Goal: Task Accomplishment & Management: Complete application form

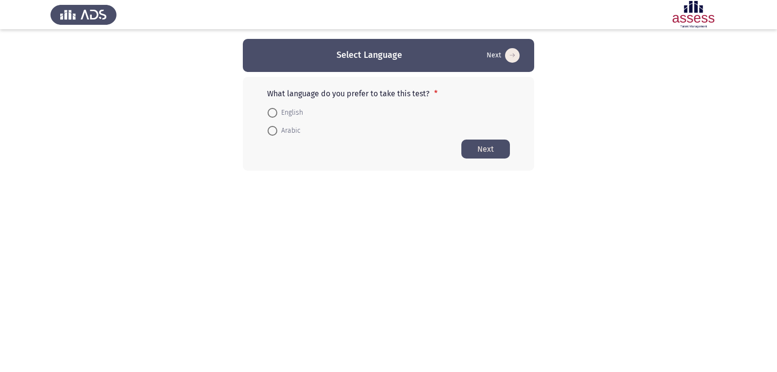
click at [294, 129] on span "Arabic" at bounding box center [288, 131] width 23 height 12
click at [277, 129] on input "Arabic" at bounding box center [273, 131] width 10 height 10
radio input "true"
click at [496, 152] on button "Next" at bounding box center [486, 148] width 49 height 19
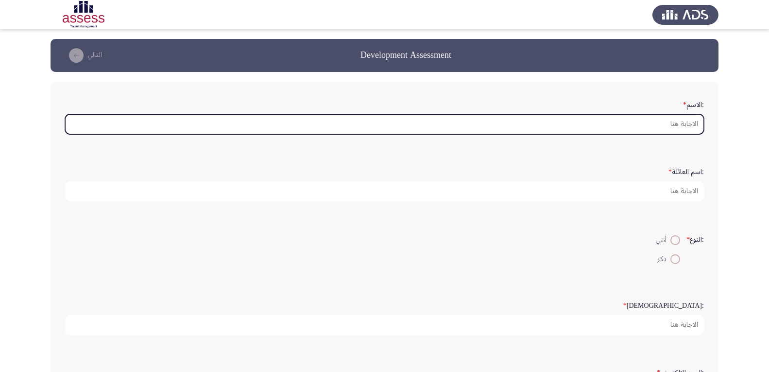
click at [686, 123] on input ":الاسم *" at bounding box center [384, 124] width 639 height 20
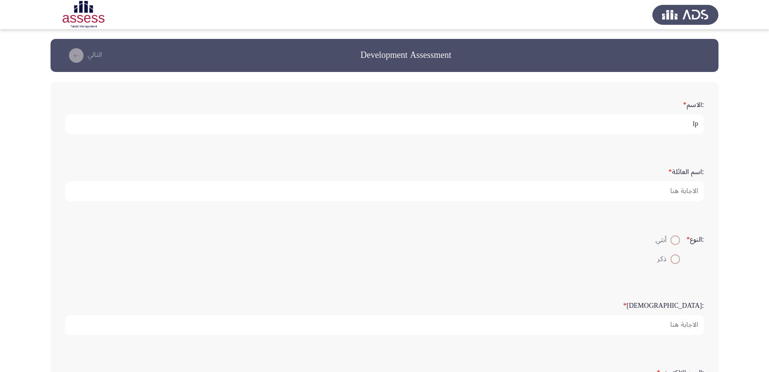
type input "l"
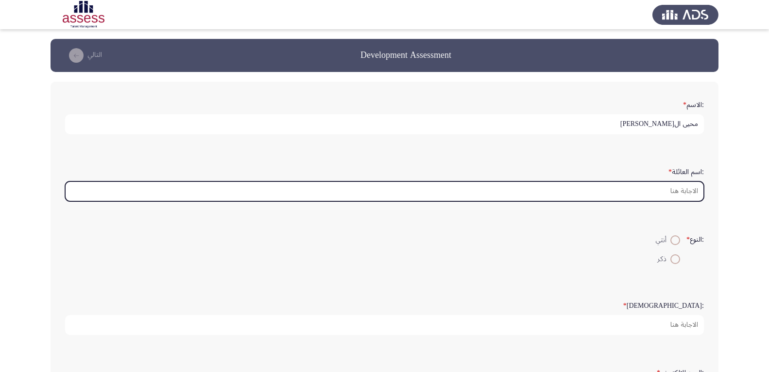
click at [681, 191] on input ":اسم العائلة *" at bounding box center [384, 191] width 639 height 20
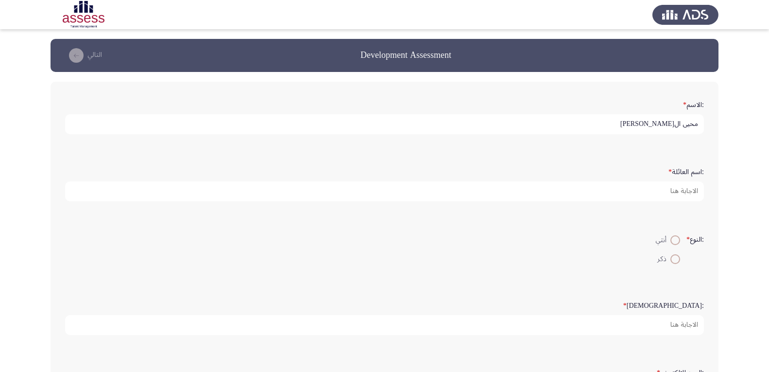
click at [634, 125] on input "محيى ال[PERSON_NAME]" at bounding box center [384, 124] width 639 height 20
click at [602, 123] on input "محيى ال[PERSON_NAME]" at bounding box center [384, 124] width 639 height 20
type input "محيى ال[PERSON_NAME]"
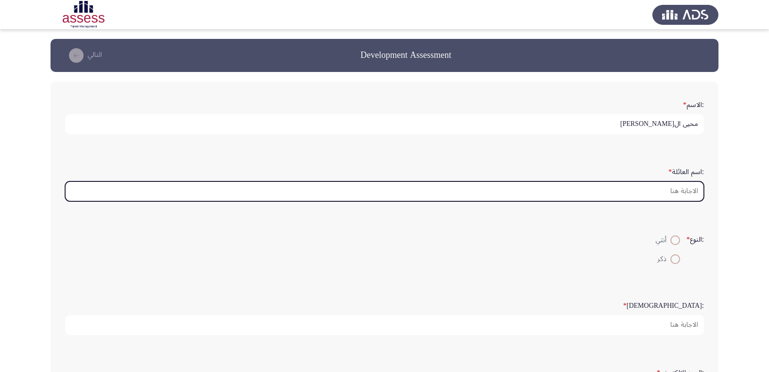
click at [684, 192] on input ":اسم العائلة *" at bounding box center [384, 191] width 639 height 20
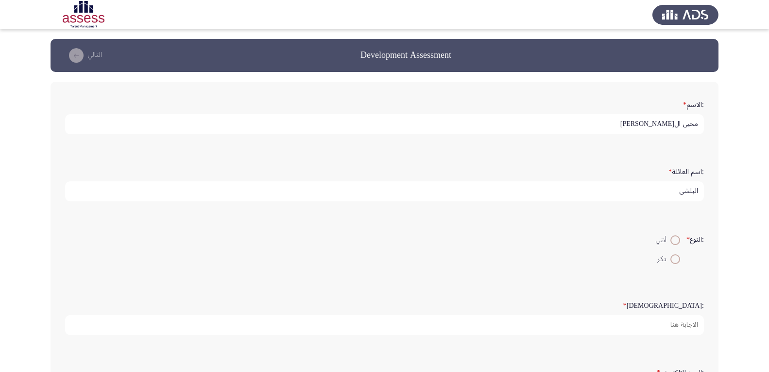
type input "البلشى"
click at [672, 259] on span at bounding box center [675, 259] width 10 height 10
click at [672, 259] on input "ذكر" at bounding box center [675, 259] width 10 height 10
radio input "true"
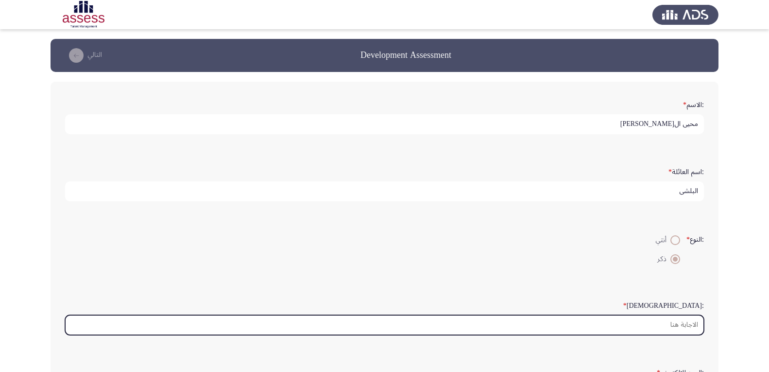
click at [680, 326] on input ":السن *" at bounding box center [384, 325] width 639 height 20
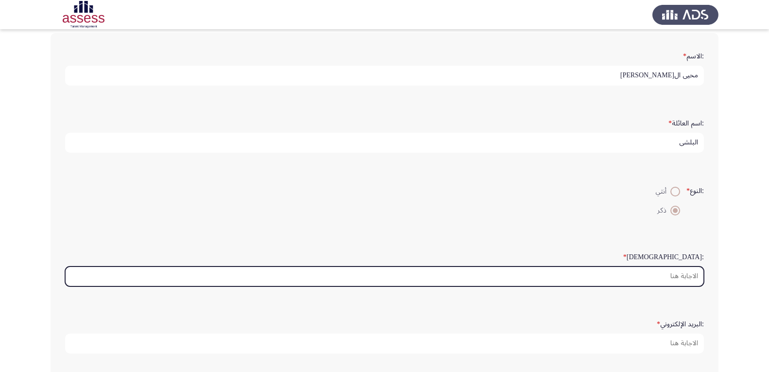
scroll to position [97, 0]
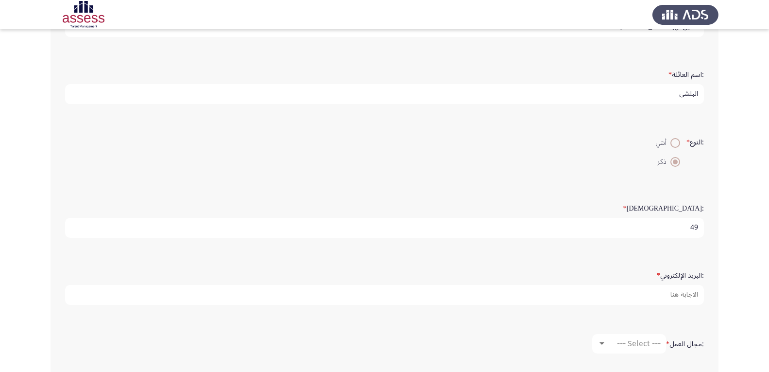
type input "4"
type input "50"
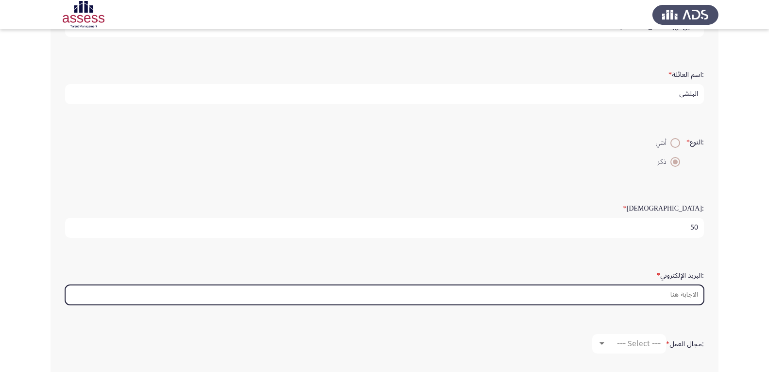
click at [692, 297] on input ":البريد الإلكتروني *" at bounding box center [384, 295] width 639 height 20
type input "ة"
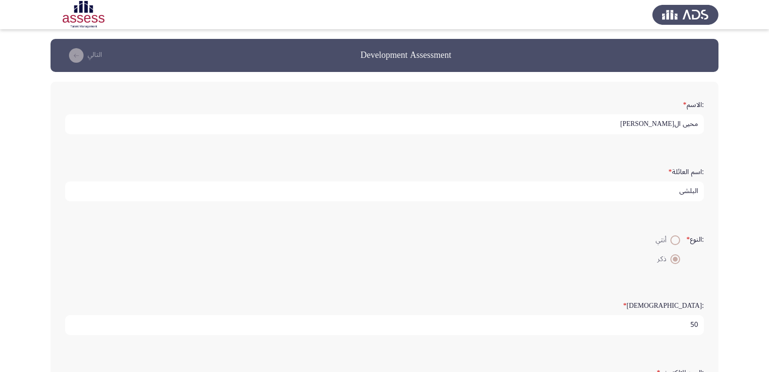
scroll to position [194, 0]
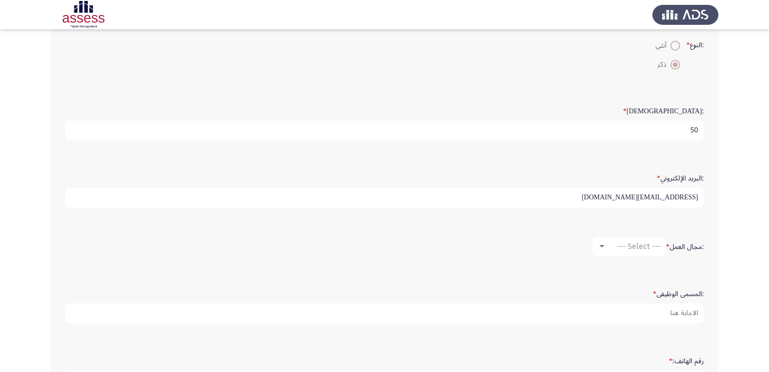
type input "[EMAIL_ADDRESS][DOMAIN_NAME]"
click at [600, 245] on div at bounding box center [602, 246] width 5 height 2
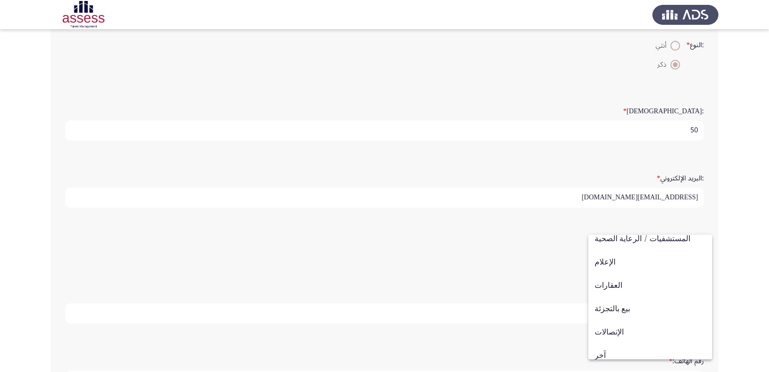
scroll to position [319, 0]
click at [562, 334] on div at bounding box center [384, 186] width 769 height 372
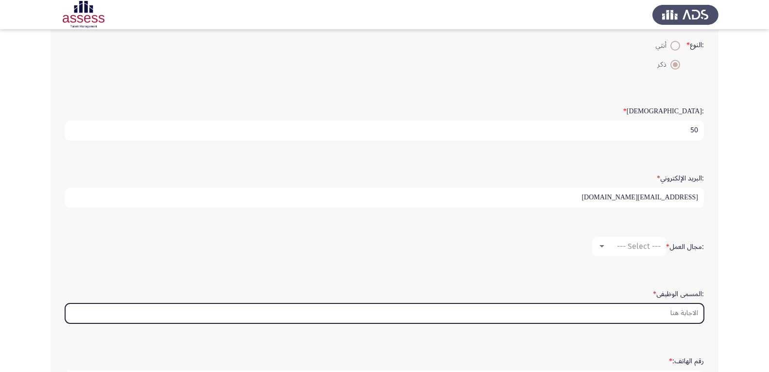
click at [683, 316] on input ":المسمى الوظيفى *" at bounding box center [384, 313] width 639 height 20
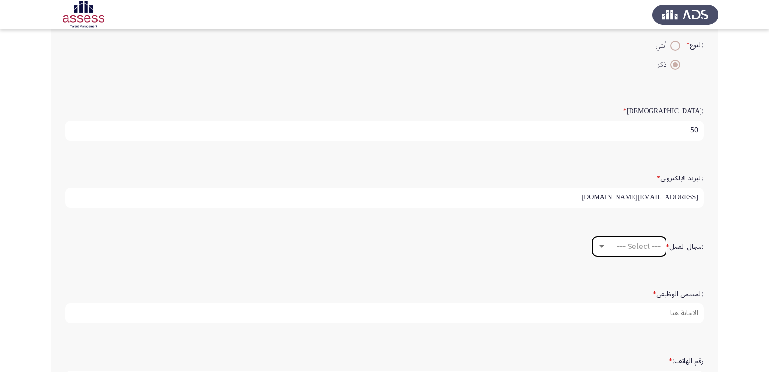
click at [600, 245] on div at bounding box center [602, 246] width 5 height 2
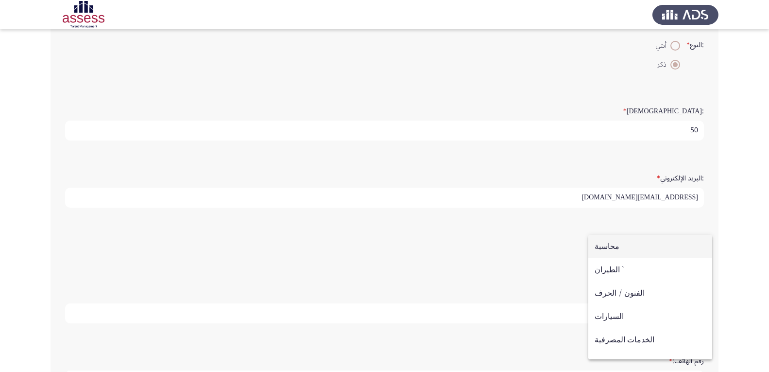
click at [539, 246] on div at bounding box center [384, 186] width 769 height 372
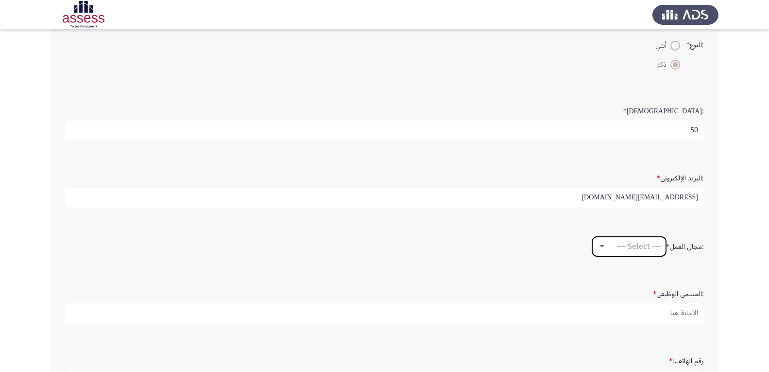
click at [601, 244] on div at bounding box center [602, 246] width 9 height 8
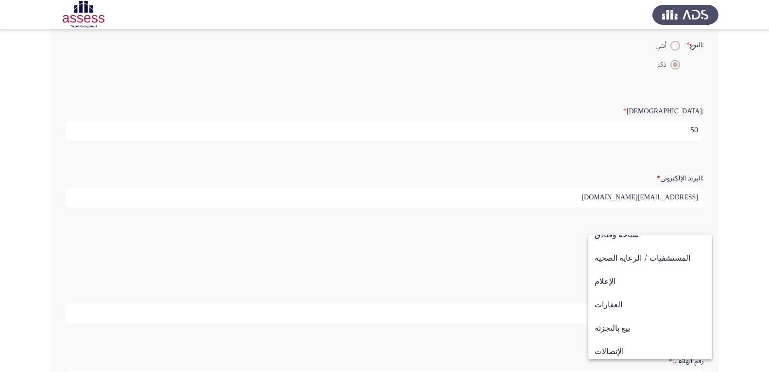
scroll to position [311, 0]
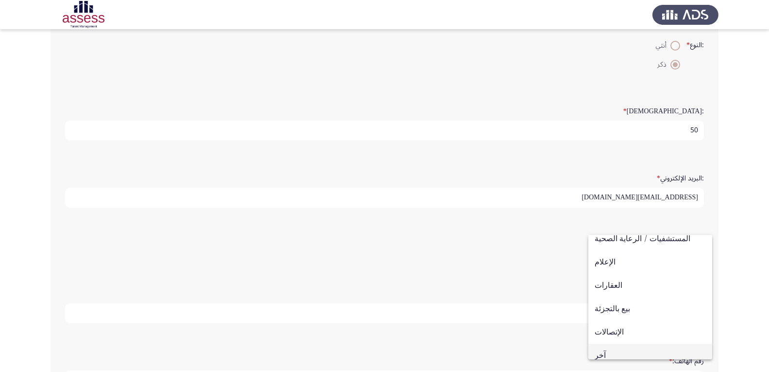
click at [603, 355] on span "آخر" at bounding box center [650, 355] width 111 height 23
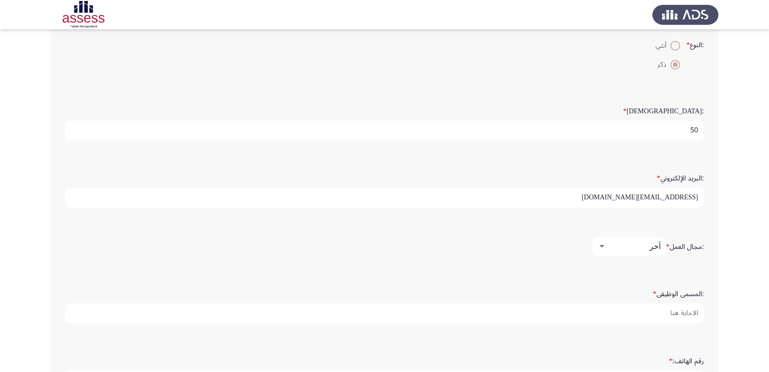
scroll to position [319, 0]
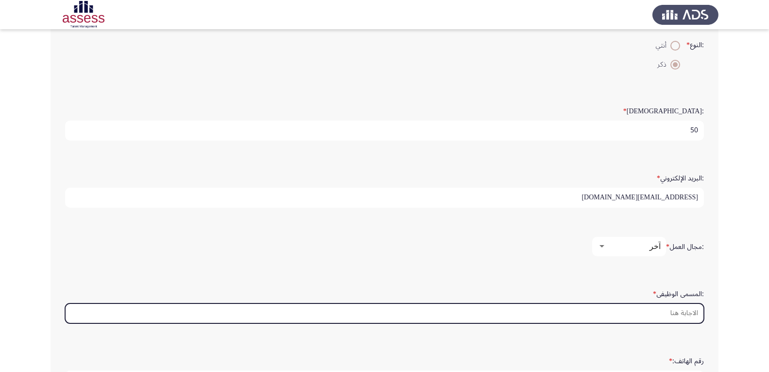
click at [679, 313] on input ":المسمى الوظيفى *" at bounding box center [384, 313] width 639 height 20
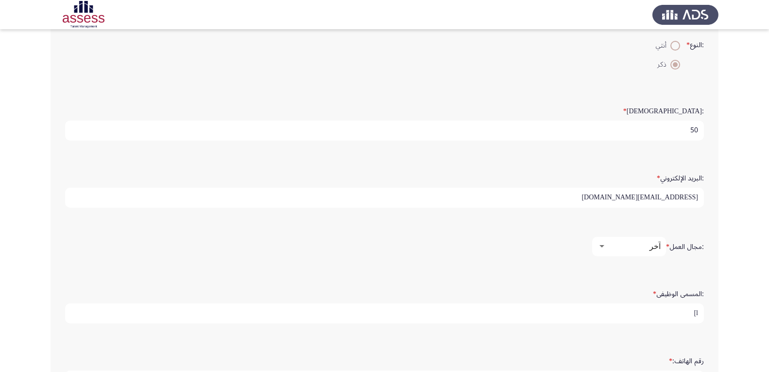
type input "l"
click at [675, 314] on input "مدير عام الحوادث المتنوعة والمسئوليات" at bounding box center [384, 313] width 639 height 20
click at [552, 311] on input "مدير عام الإدارة العامة للحوادث المتنوعة والمسئوليات" at bounding box center [384, 313] width 639 height 20
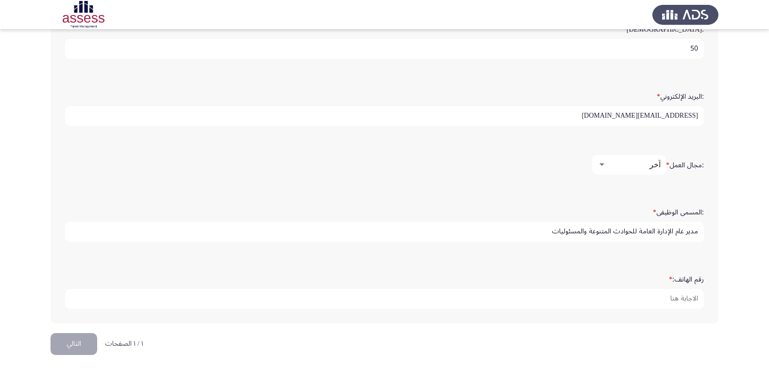
type input "مدير عام الإدارة العامة للحوادث المتنوعة والمسئوليات"
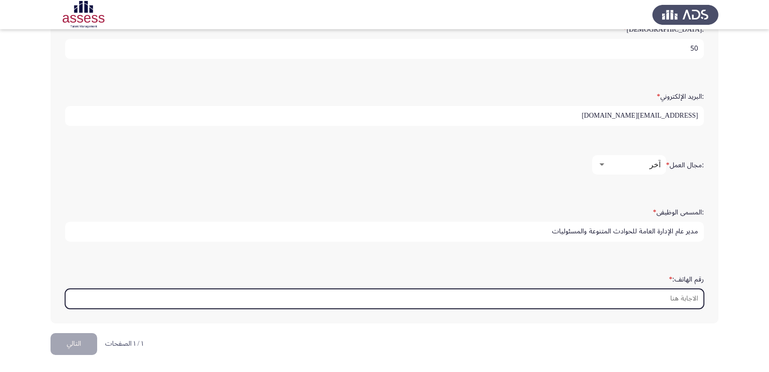
click at [670, 298] on input "رقم الهاتف: *" at bounding box center [384, 299] width 639 height 20
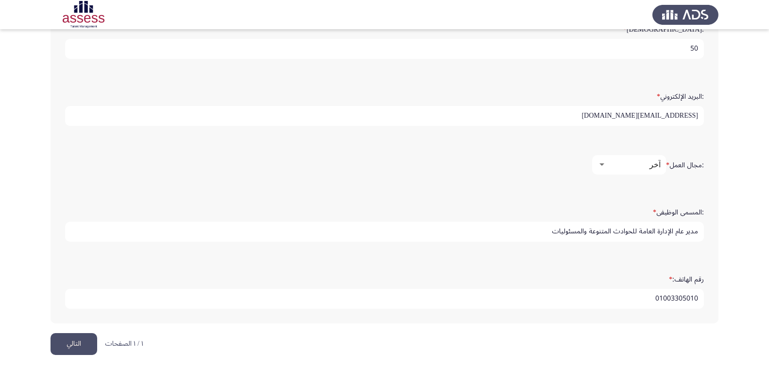
type input "01003305010"
click at [80, 342] on button "التالي" at bounding box center [74, 344] width 47 height 22
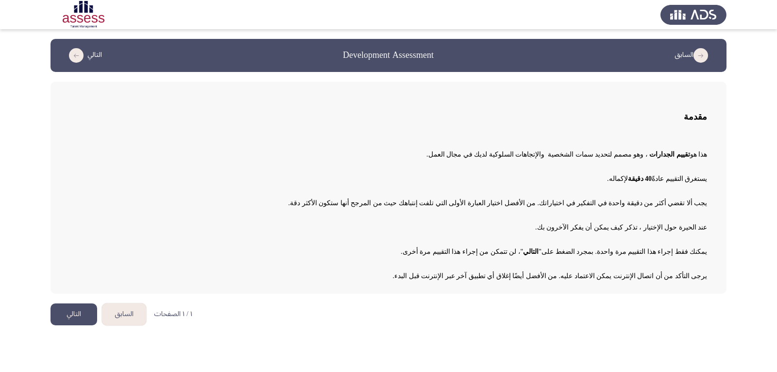
click at [77, 316] on button "التالي" at bounding box center [74, 314] width 47 height 22
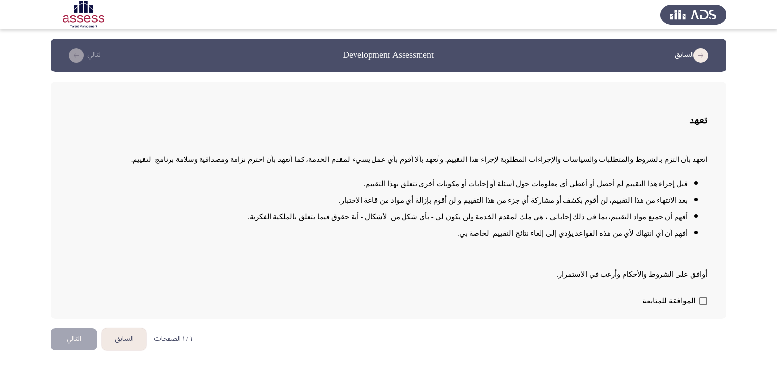
click at [702, 301] on span at bounding box center [704, 301] width 8 height 8
click at [703, 305] on input "الموافقة للمتابعة" at bounding box center [703, 305] width 0 height 0
checkbox input "true"
click at [71, 340] on button "التالي" at bounding box center [74, 339] width 47 height 22
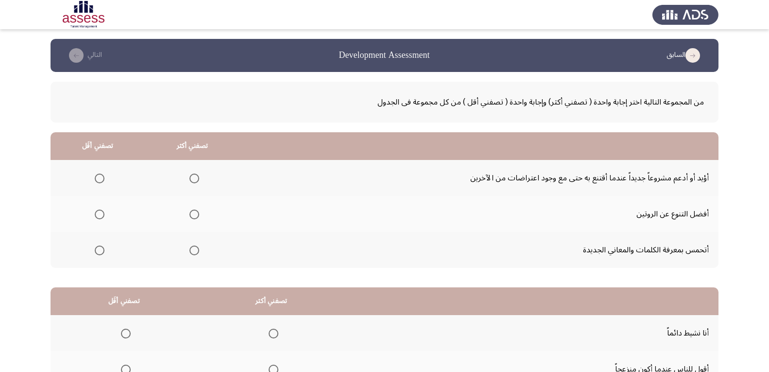
click at [194, 178] on span "Select an option" at bounding box center [194, 178] width 10 height 10
click at [194, 178] on input "Select an option" at bounding box center [194, 178] width 10 height 10
click at [101, 252] on span "Select an option" at bounding box center [100, 250] width 10 height 10
click at [101, 252] on input "Select an option" at bounding box center [100, 250] width 10 height 10
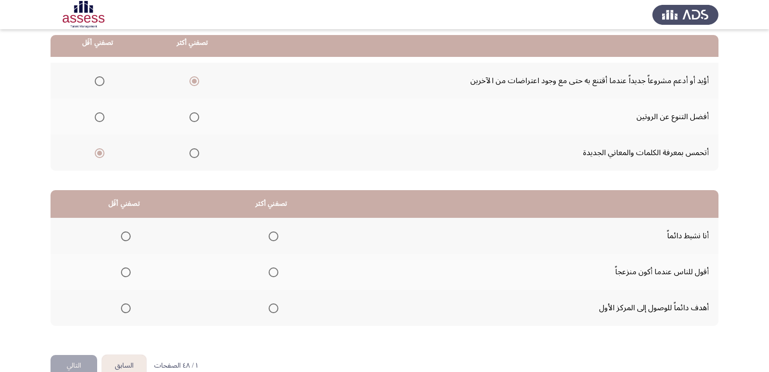
click at [273, 309] on span "Select an option" at bounding box center [274, 308] width 10 height 10
click at [273, 309] on input "Select an option" at bounding box center [274, 308] width 10 height 10
click at [125, 272] on span "Select an option" at bounding box center [126, 272] width 10 height 10
click at [125, 272] on input "Select an option" at bounding box center [126, 272] width 10 height 10
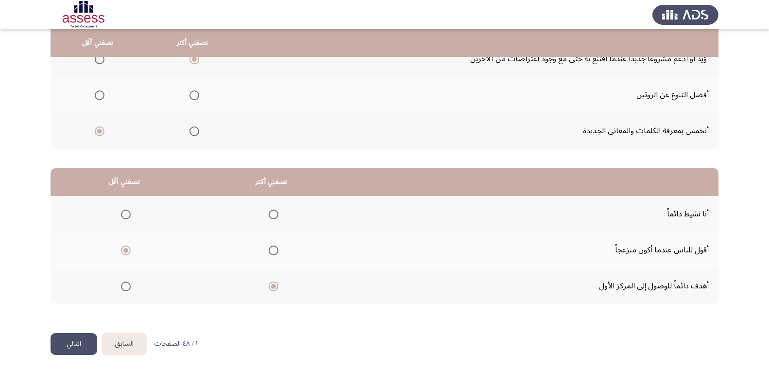
click at [71, 344] on button "التالي" at bounding box center [74, 344] width 47 height 22
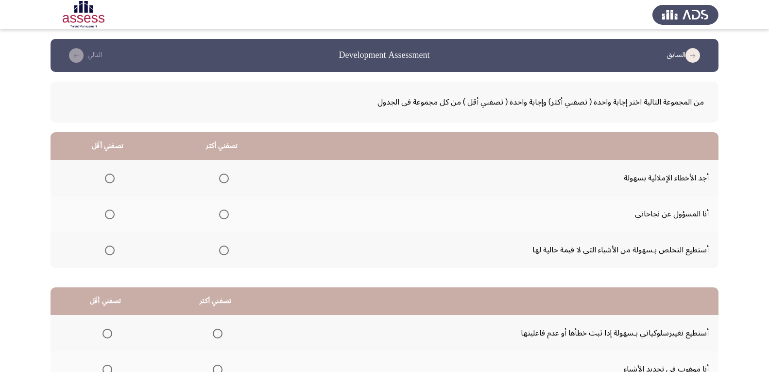
click at [225, 179] on span "Select an option" at bounding box center [224, 178] width 10 height 10
click at [225, 179] on input "Select an option" at bounding box center [224, 178] width 10 height 10
click at [107, 213] on span "Select an option" at bounding box center [110, 214] width 10 height 10
click at [107, 213] on input "Select an option" at bounding box center [110, 214] width 10 height 10
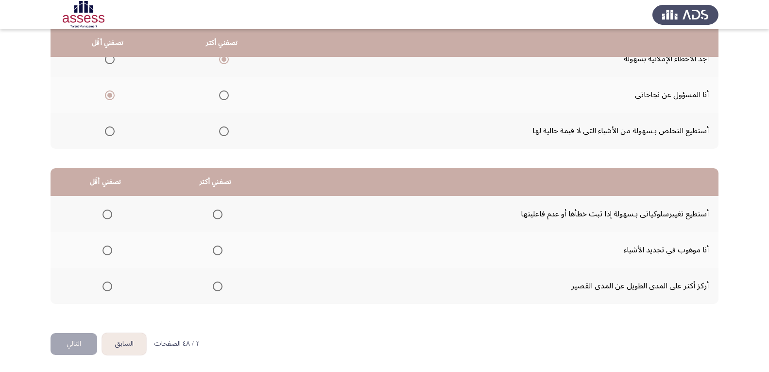
scroll to position [70, 0]
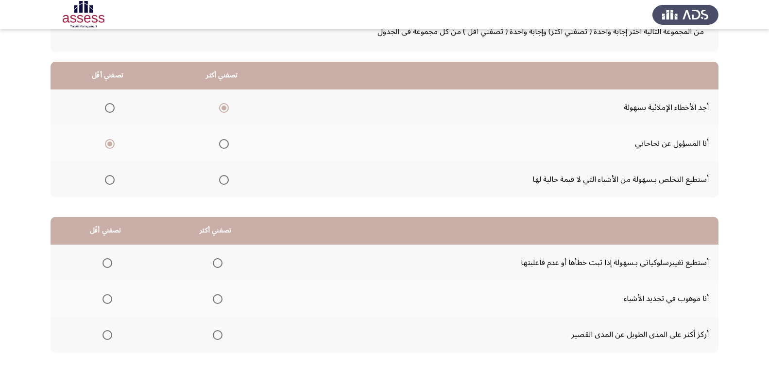
click at [109, 144] on span "Select an option" at bounding box center [109, 143] width 5 height 5
click at [109, 144] on input "Select an option" at bounding box center [110, 144] width 10 height 10
click at [108, 181] on span "Select an option" at bounding box center [110, 180] width 10 height 10
click at [108, 181] on input "Select an option" at bounding box center [110, 180] width 10 height 10
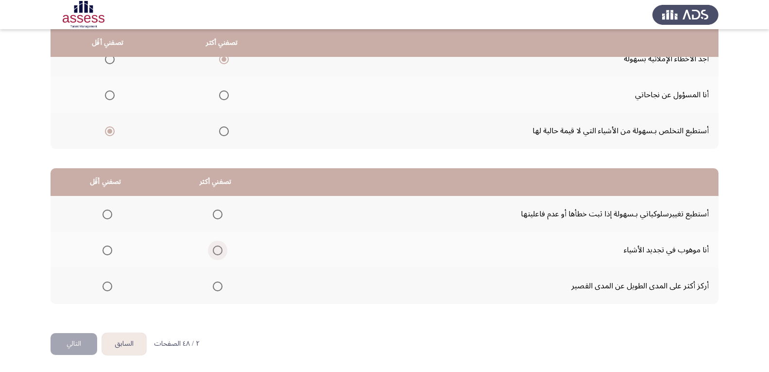
click at [218, 250] on span "Select an option" at bounding box center [218, 250] width 0 height 0
click at [217, 250] on input "Select an option" at bounding box center [218, 250] width 10 height 10
click at [221, 214] on span "Select an option" at bounding box center [218, 214] width 10 height 10
click at [221, 214] on input "Select an option" at bounding box center [218, 214] width 10 height 10
click at [106, 252] on span "Select an option" at bounding box center [108, 250] width 10 height 10
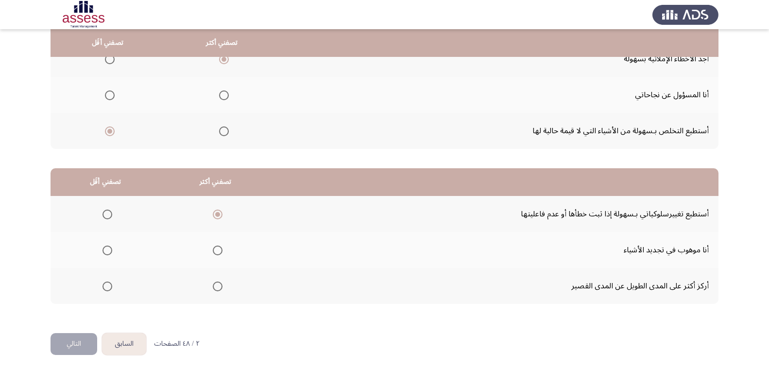
click at [106, 252] on input "Select an option" at bounding box center [108, 250] width 10 height 10
click at [218, 286] on span "Select an option" at bounding box center [218, 286] width 0 height 0
click at [217, 286] on input "Select an option" at bounding box center [218, 286] width 10 height 10
click at [74, 345] on button "التالي" at bounding box center [74, 344] width 47 height 22
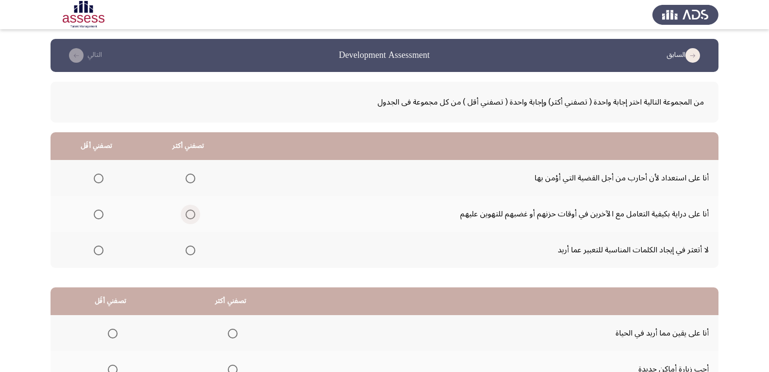
click at [191, 215] on span "Select an option" at bounding box center [191, 214] width 10 height 10
click at [191, 215] on input "Select an option" at bounding box center [191, 214] width 10 height 10
click at [99, 178] on span "Select an option" at bounding box center [99, 178] width 0 height 0
click at [99, 178] on input "Select an option" at bounding box center [99, 178] width 10 height 10
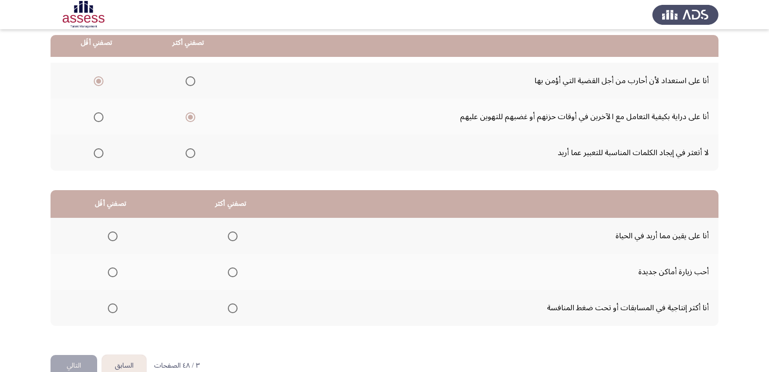
scroll to position [119, 0]
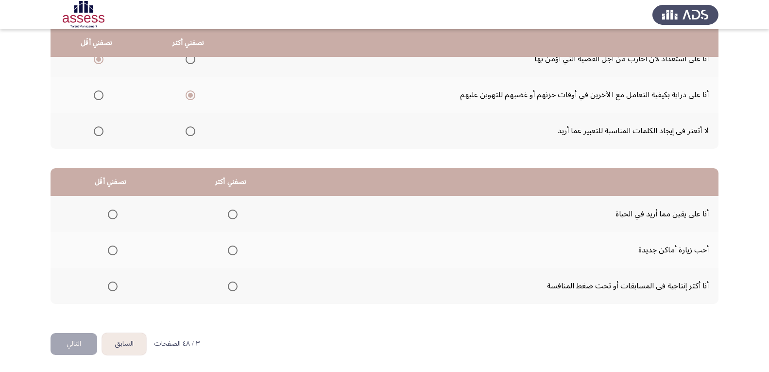
click at [231, 285] on span "Select an option" at bounding box center [233, 286] width 10 height 10
click at [231, 285] on input "Select an option" at bounding box center [233, 286] width 10 height 10
click at [113, 250] on span "Select an option" at bounding box center [113, 250] width 0 height 0
click at [112, 250] on input "Select an option" at bounding box center [113, 250] width 10 height 10
click at [74, 347] on button "التالي" at bounding box center [74, 344] width 47 height 22
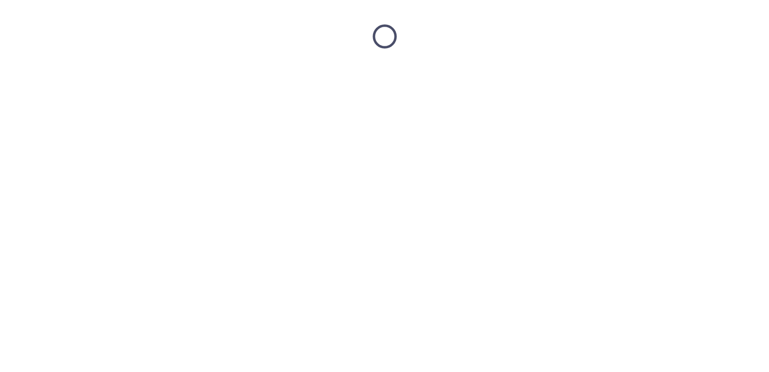
scroll to position [0, 0]
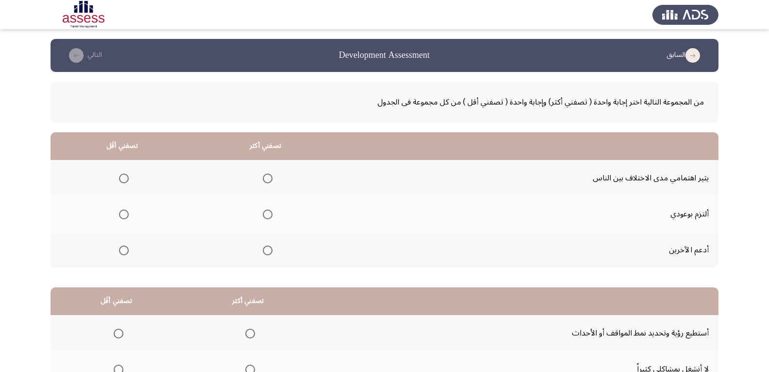
click at [269, 213] on span "Select an option" at bounding box center [268, 214] width 10 height 10
click at [269, 213] on input "Select an option" at bounding box center [268, 214] width 10 height 10
click at [123, 176] on span "Select an option" at bounding box center [124, 178] width 10 height 10
click at [123, 176] on input "Select an option" at bounding box center [124, 178] width 10 height 10
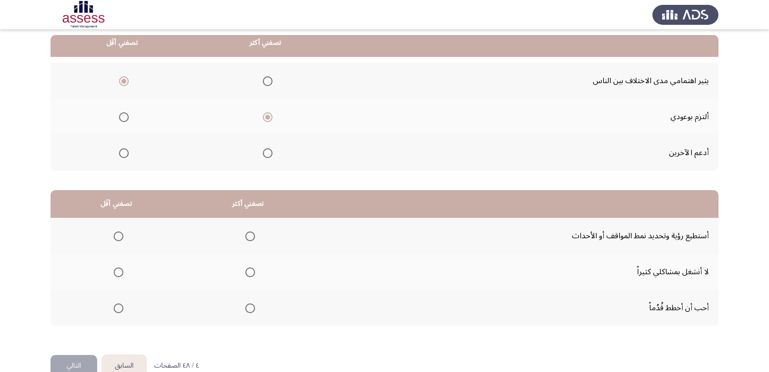
scroll to position [119, 0]
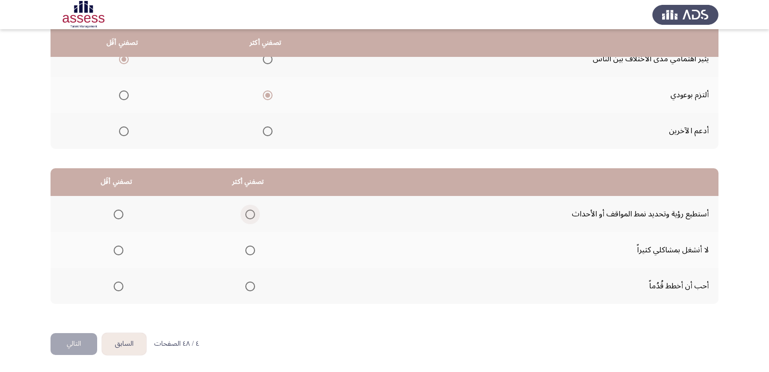
click at [248, 214] on span "Select an option" at bounding box center [250, 214] width 10 height 10
click at [248, 214] on input "Select an option" at bounding box center [250, 214] width 10 height 10
click at [118, 249] on span "Select an option" at bounding box center [119, 250] width 10 height 10
click at [118, 249] on input "Select an option" at bounding box center [119, 250] width 10 height 10
click at [77, 343] on button "التالي" at bounding box center [74, 344] width 47 height 22
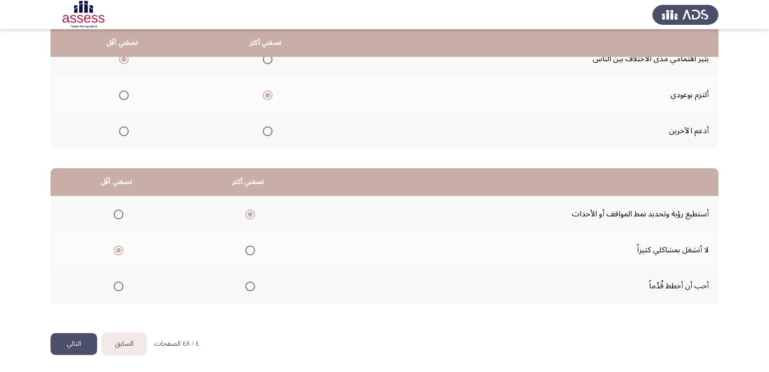
scroll to position [0, 0]
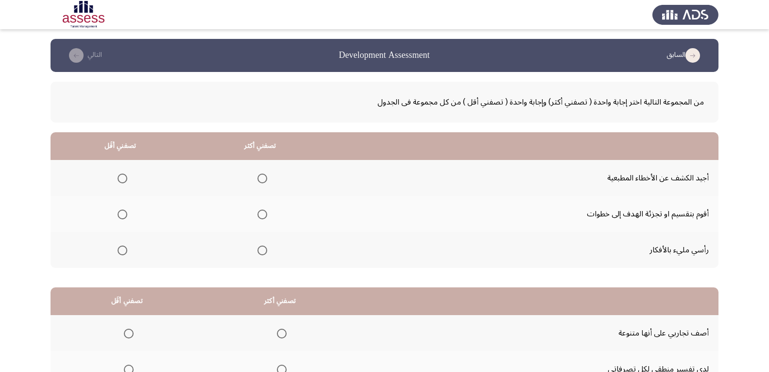
click at [263, 249] on span "Select an option" at bounding box center [263, 250] width 10 height 10
click at [263, 249] on input "Select an option" at bounding box center [263, 250] width 10 height 10
click at [121, 177] on span "Select an option" at bounding box center [123, 178] width 10 height 10
click at [121, 177] on input "Select an option" at bounding box center [123, 178] width 10 height 10
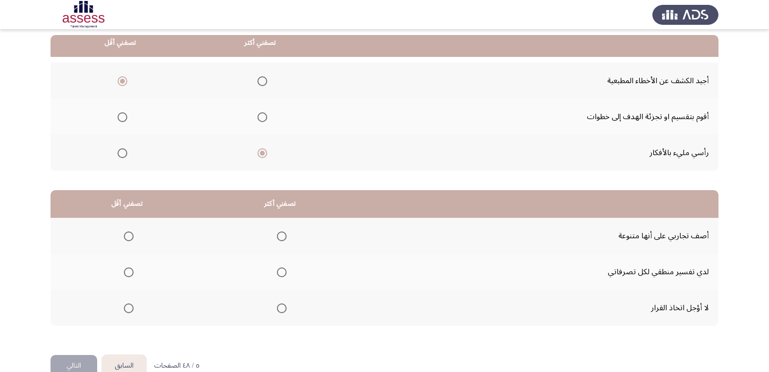
scroll to position [119, 0]
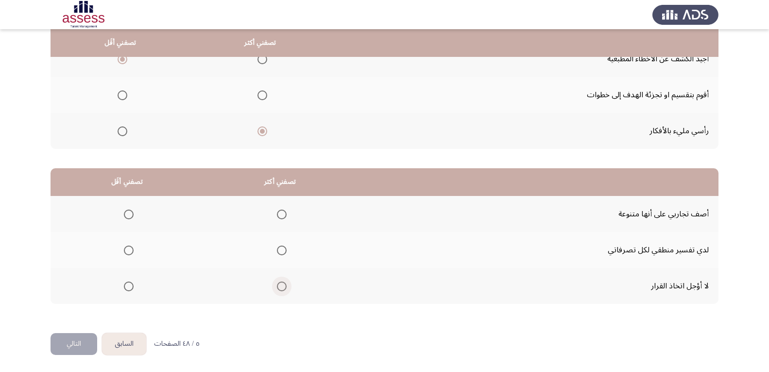
click at [285, 288] on span "Select an option" at bounding box center [282, 286] width 10 height 10
click at [285, 288] on input "Select an option" at bounding box center [282, 286] width 10 height 10
click at [127, 214] on span "Select an option" at bounding box center [129, 214] width 10 height 10
click at [127, 214] on input "Select an option" at bounding box center [129, 214] width 10 height 10
click at [74, 344] on button "التالي" at bounding box center [74, 344] width 47 height 22
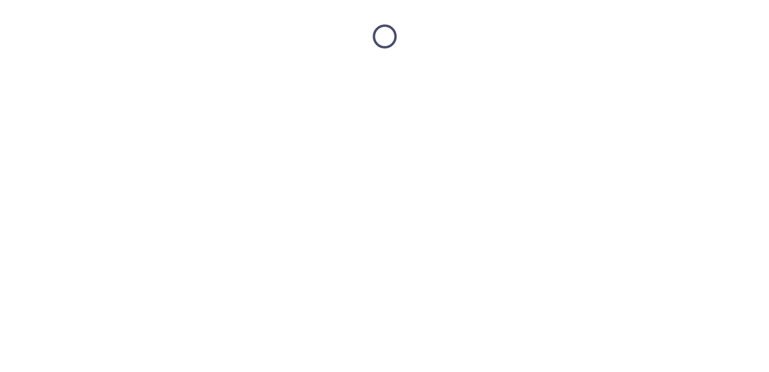
scroll to position [0, 0]
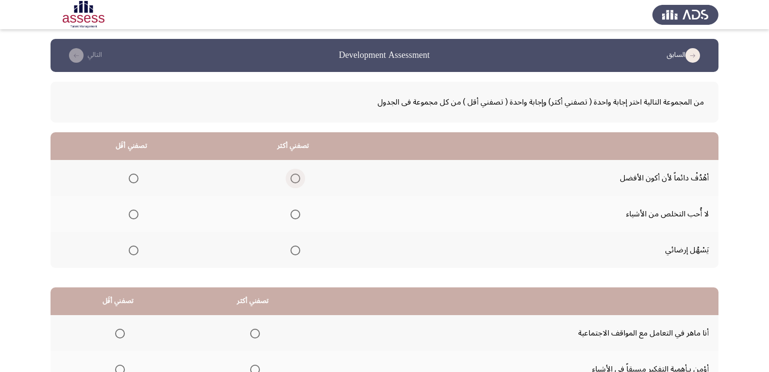
click at [297, 180] on span "Select an option" at bounding box center [296, 178] width 10 height 10
click at [297, 180] on input "Select an option" at bounding box center [296, 178] width 10 height 10
click at [135, 213] on span "Select an option" at bounding box center [134, 214] width 10 height 10
click at [135, 213] on input "Select an option" at bounding box center [134, 214] width 10 height 10
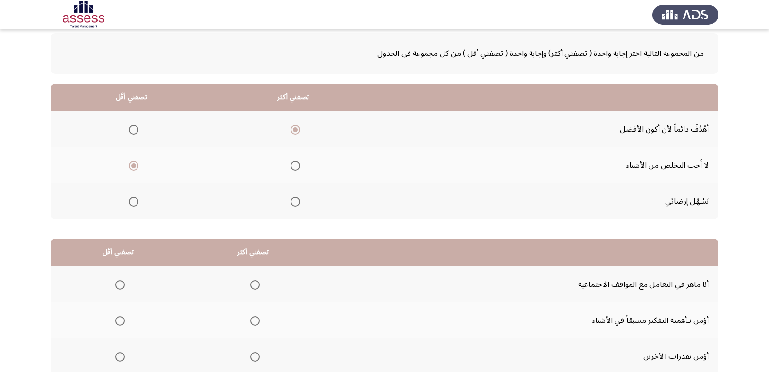
scroll to position [97, 0]
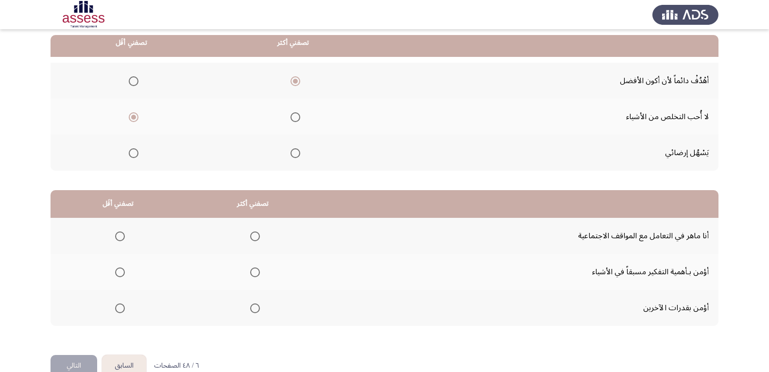
click at [256, 273] on span "Select an option" at bounding box center [255, 272] width 10 height 10
click at [256, 273] on input "Select an option" at bounding box center [255, 272] width 10 height 10
click at [121, 237] on span "Select an option" at bounding box center [120, 236] width 10 height 10
click at [121, 237] on input "Select an option" at bounding box center [120, 236] width 10 height 10
click at [257, 309] on span "Select an option" at bounding box center [255, 308] width 10 height 10
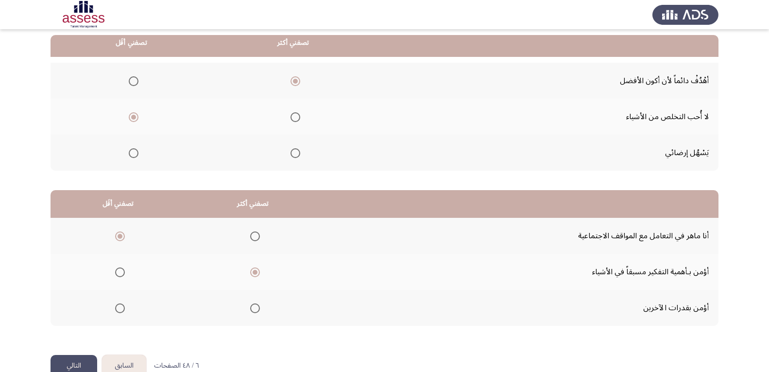
click at [257, 309] on input "Select an option" at bounding box center [255, 308] width 10 height 10
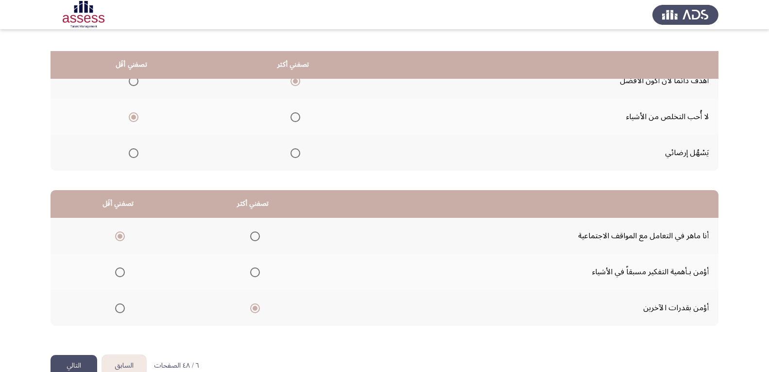
scroll to position [119, 0]
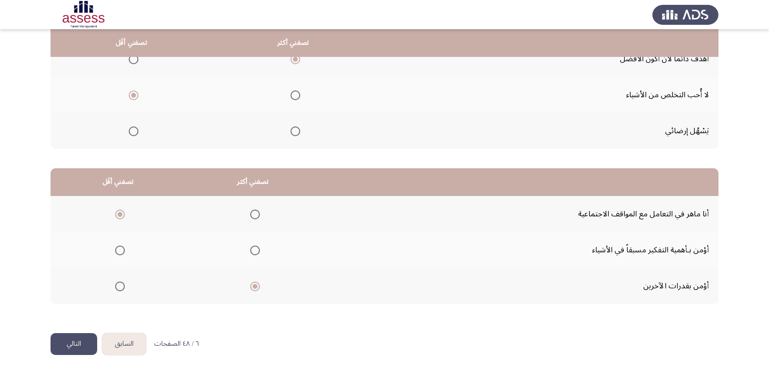
click at [80, 345] on button "التالي" at bounding box center [74, 344] width 47 height 22
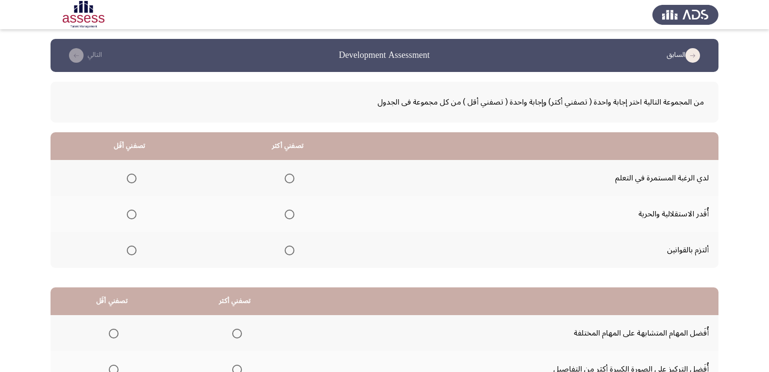
click at [291, 177] on span "Select an option" at bounding box center [290, 178] width 10 height 10
click at [291, 177] on input "Select an option" at bounding box center [290, 178] width 10 height 10
click at [129, 215] on span "Select an option" at bounding box center [132, 214] width 10 height 10
click at [129, 215] on input "Select an option" at bounding box center [132, 214] width 10 height 10
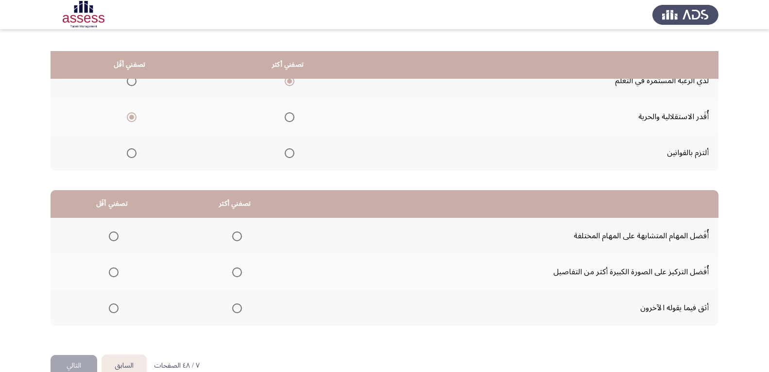
scroll to position [119, 0]
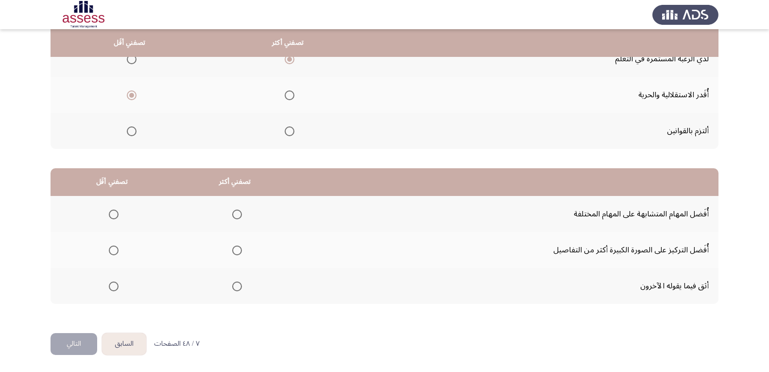
click at [111, 213] on span "Select an option" at bounding box center [114, 214] width 10 height 10
click at [111, 213] on input "Select an option" at bounding box center [114, 214] width 10 height 10
click at [239, 250] on span "Select an option" at bounding box center [237, 250] width 10 height 10
click at [239, 250] on input "Select an option" at bounding box center [237, 250] width 10 height 10
click at [74, 345] on button "التالي" at bounding box center [74, 344] width 47 height 22
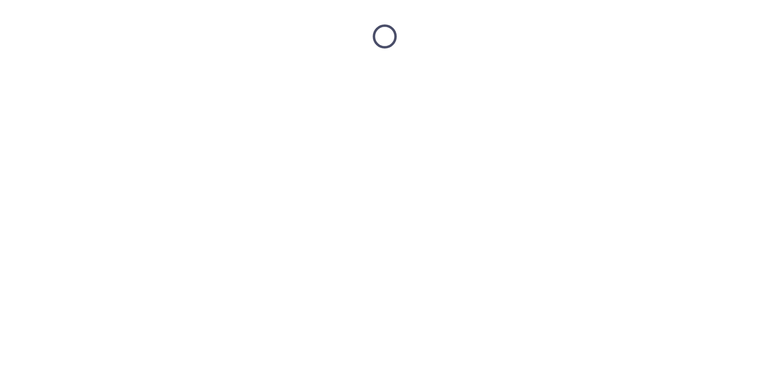
scroll to position [0, 0]
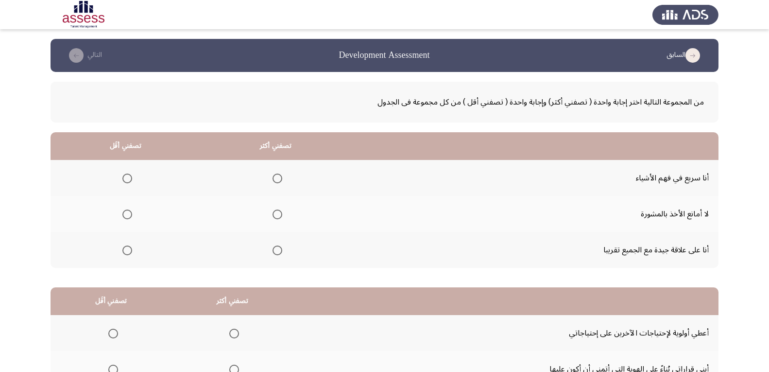
click at [275, 179] on span "Select an option" at bounding box center [278, 178] width 10 height 10
click at [275, 179] on input "Select an option" at bounding box center [278, 178] width 10 height 10
click at [127, 216] on span "Select an option" at bounding box center [127, 214] width 10 height 10
click at [127, 216] on input "Select an option" at bounding box center [127, 214] width 10 height 10
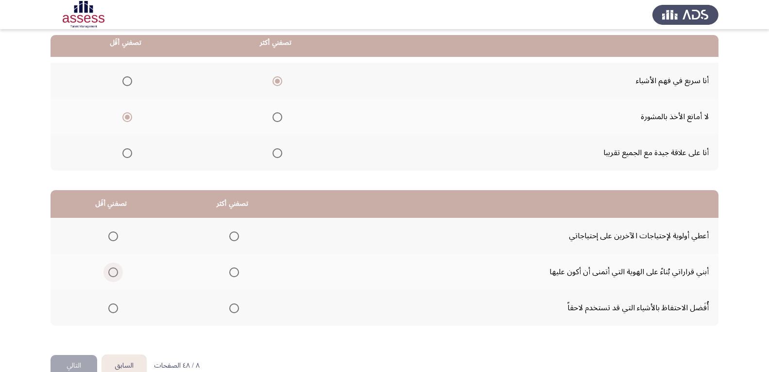
click at [113, 274] on span "Select an option" at bounding box center [113, 272] width 10 height 10
click at [113, 274] on input "Select an option" at bounding box center [113, 272] width 10 height 10
click at [238, 237] on span "Select an option" at bounding box center [234, 236] width 10 height 10
click at [238, 237] on input "Select an option" at bounding box center [234, 236] width 10 height 10
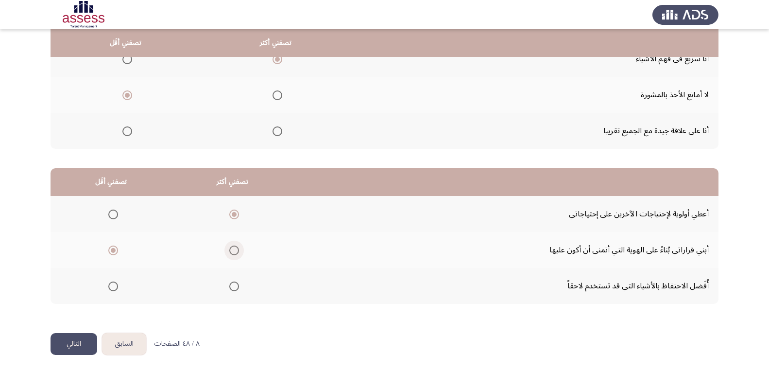
click at [237, 250] on span "Select an option" at bounding box center [234, 250] width 10 height 10
click at [237, 250] on input "Select an option" at bounding box center [234, 250] width 10 height 10
click at [114, 286] on span "Select an option" at bounding box center [113, 286] width 10 height 10
click at [114, 286] on input "Select an option" at bounding box center [113, 286] width 10 height 10
click at [72, 342] on button "التالي" at bounding box center [74, 344] width 47 height 22
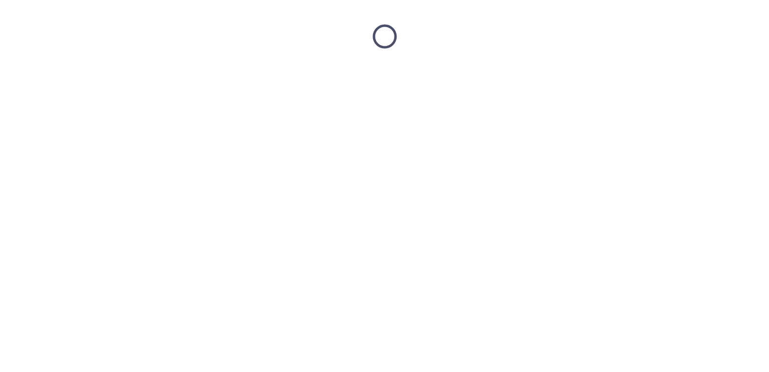
scroll to position [0, 0]
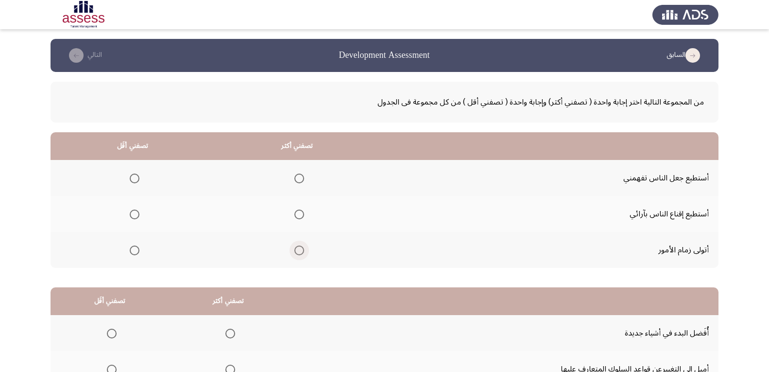
click at [297, 251] on span "Select an option" at bounding box center [299, 250] width 10 height 10
click at [297, 251] on input "Select an option" at bounding box center [299, 250] width 10 height 10
click at [136, 179] on span "Select an option" at bounding box center [135, 178] width 10 height 10
click at [136, 179] on input "Select an option" at bounding box center [135, 178] width 10 height 10
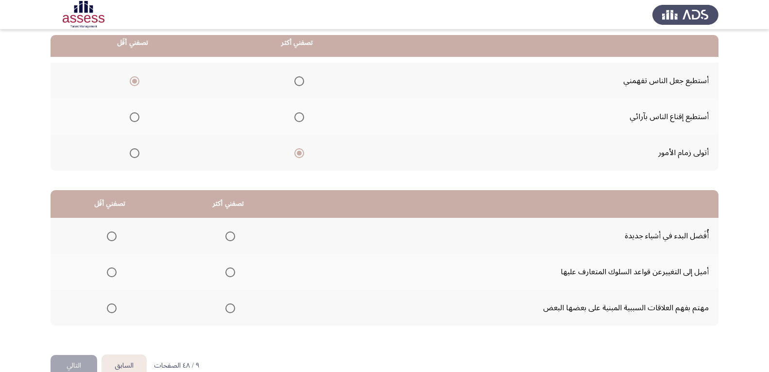
scroll to position [119, 0]
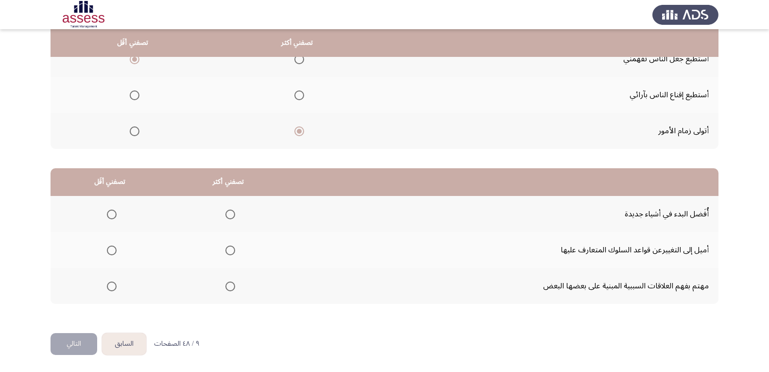
click at [230, 213] on span "Select an option" at bounding box center [230, 214] width 10 height 10
click at [230, 213] on input "Select an option" at bounding box center [230, 214] width 10 height 10
click at [109, 250] on span "Select an option" at bounding box center [112, 250] width 10 height 10
click at [109, 250] on input "Select an option" at bounding box center [112, 250] width 10 height 10
click at [78, 343] on button "التالي" at bounding box center [74, 344] width 47 height 22
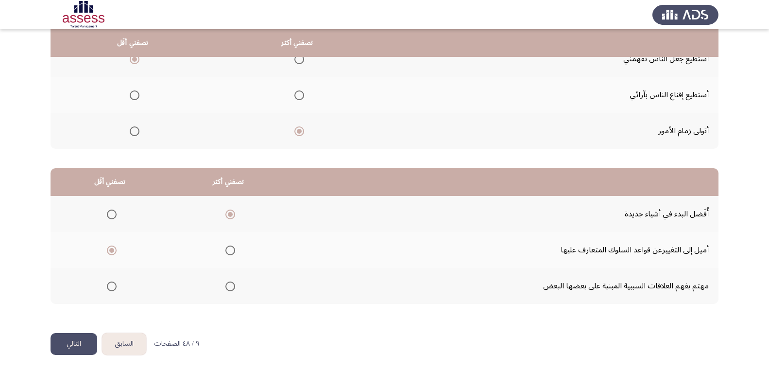
scroll to position [0, 0]
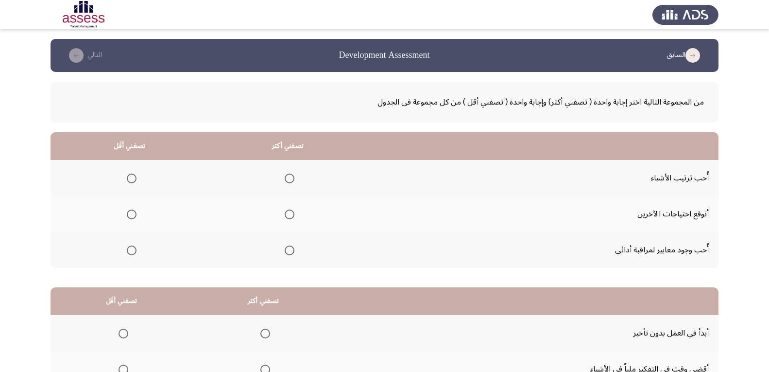
click at [290, 250] on span "Select an option" at bounding box center [290, 250] width 0 height 0
click at [290, 250] on input "Select an option" at bounding box center [290, 250] width 10 height 10
click at [289, 250] on span "Select an option" at bounding box center [289, 250] width 5 height 5
click at [289, 250] on input "Select an option" at bounding box center [290, 250] width 10 height 10
click at [291, 177] on span "Select an option" at bounding box center [290, 178] width 10 height 10
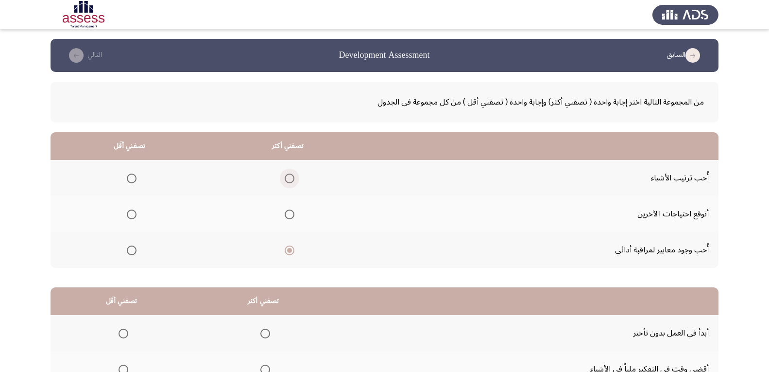
click at [291, 177] on input "Select an option" at bounding box center [290, 178] width 10 height 10
click at [132, 251] on span "Select an option" at bounding box center [132, 250] width 10 height 10
click at [132, 251] on input "Select an option" at bounding box center [132, 250] width 10 height 10
click at [130, 213] on span "Select an option" at bounding box center [132, 214] width 10 height 10
click at [130, 213] on input "Select an option" at bounding box center [132, 214] width 10 height 10
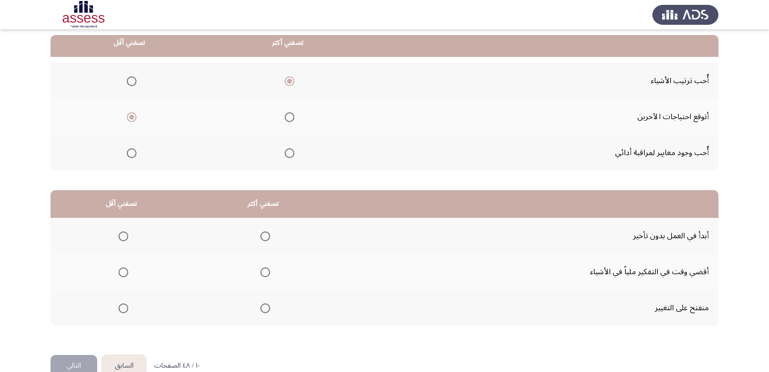
scroll to position [119, 0]
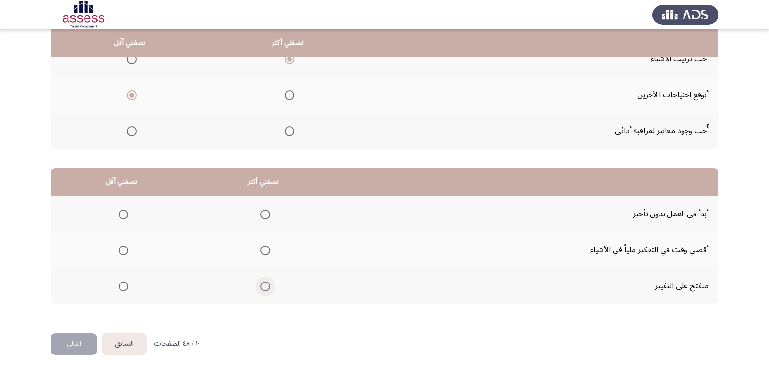
click at [265, 286] on span "Select an option" at bounding box center [265, 286] width 10 height 10
click at [265, 286] on input "Select an option" at bounding box center [265, 286] width 10 height 10
click at [125, 251] on span "Select an option" at bounding box center [124, 250] width 10 height 10
click at [125, 251] on input "Select an option" at bounding box center [124, 250] width 10 height 10
click at [74, 341] on button "التالي" at bounding box center [74, 344] width 47 height 22
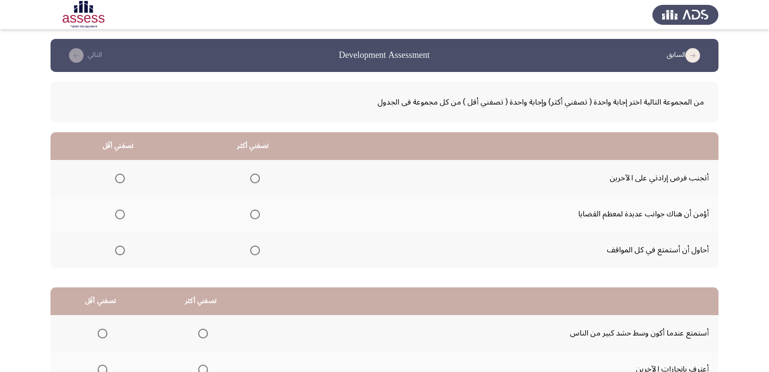
scroll to position [49, 0]
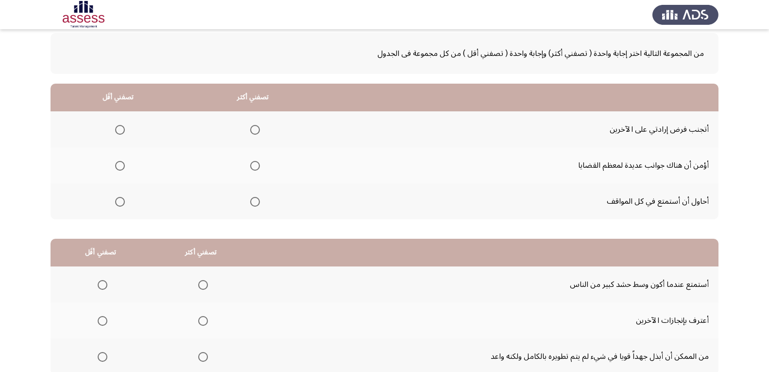
click at [255, 165] on span "Select an option" at bounding box center [255, 166] width 10 height 10
click at [255, 165] on input "Select an option" at bounding box center [255, 166] width 10 height 10
click at [120, 202] on span "Select an option" at bounding box center [120, 202] width 0 height 0
click at [119, 201] on input "Select an option" at bounding box center [120, 202] width 10 height 10
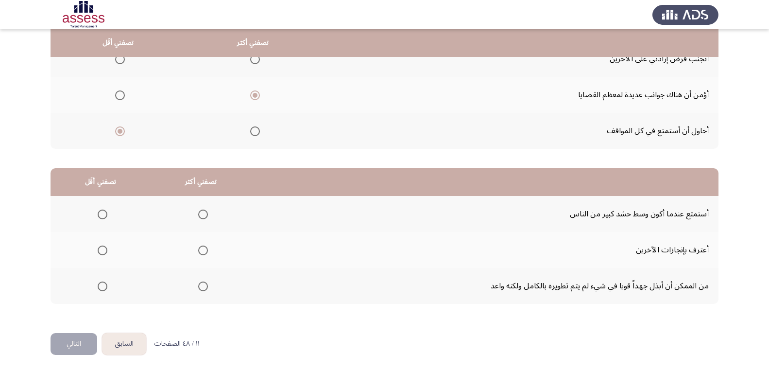
click at [203, 288] on span "Select an option" at bounding box center [203, 286] width 10 height 10
click at [203, 288] on input "Select an option" at bounding box center [203, 286] width 10 height 10
click at [103, 214] on span "Select an option" at bounding box center [103, 214] width 0 height 0
click at [102, 214] on input "Select an option" at bounding box center [103, 214] width 10 height 10
click at [73, 339] on button "التالي" at bounding box center [74, 344] width 47 height 22
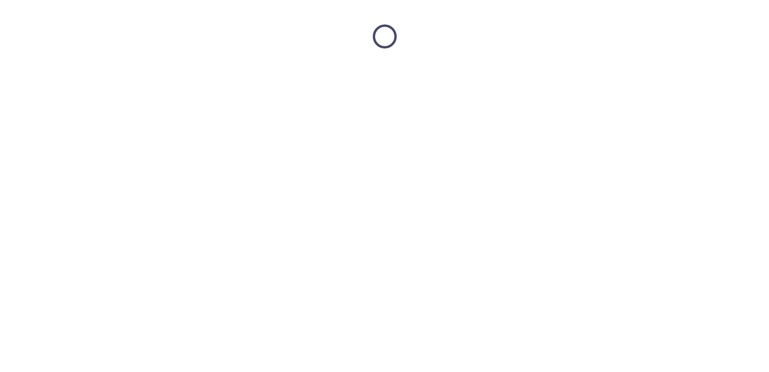
scroll to position [0, 0]
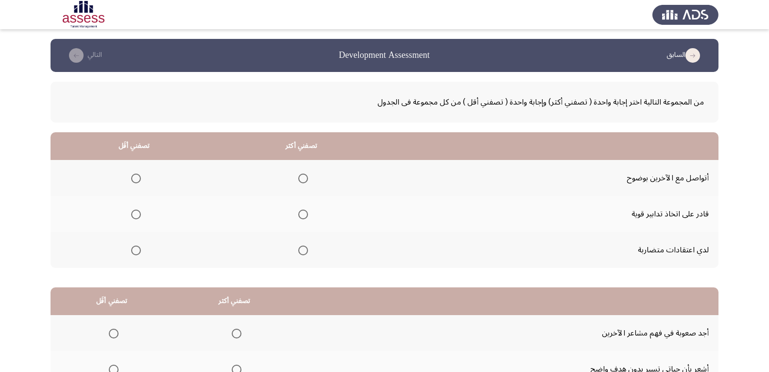
click at [306, 215] on span "Select an option" at bounding box center [303, 214] width 10 height 10
click at [306, 215] on input "Select an option" at bounding box center [303, 214] width 10 height 10
click at [136, 250] on span "Select an option" at bounding box center [136, 250] width 0 height 0
click at [136, 250] on input "Select an option" at bounding box center [136, 250] width 10 height 10
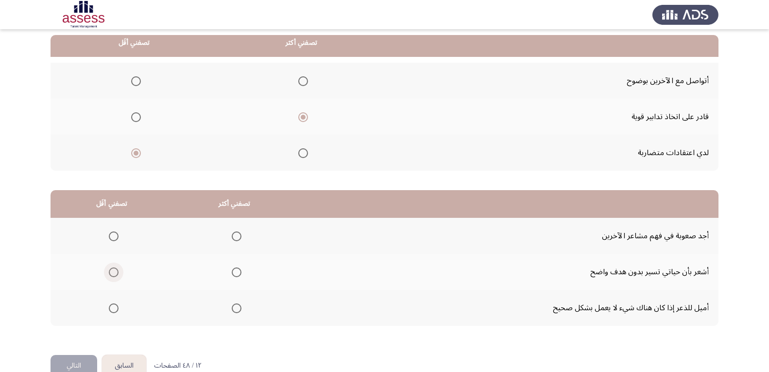
click at [112, 272] on span "Select an option" at bounding box center [114, 272] width 10 height 10
click at [112, 272] on input "Select an option" at bounding box center [114, 272] width 10 height 10
click at [233, 309] on span "Select an option" at bounding box center [237, 308] width 10 height 10
click at [233, 309] on input "Select an option" at bounding box center [237, 308] width 10 height 10
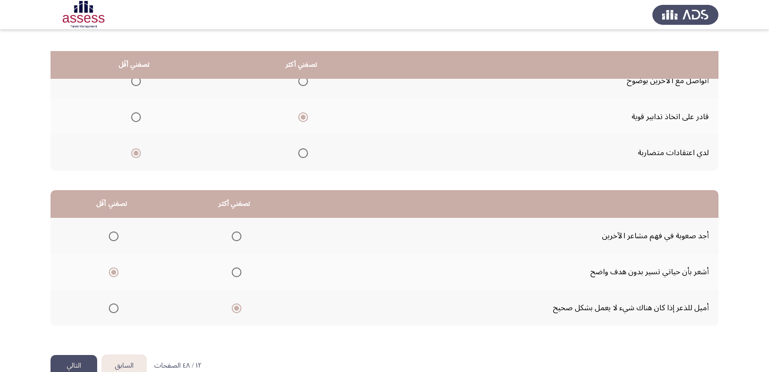
scroll to position [119, 0]
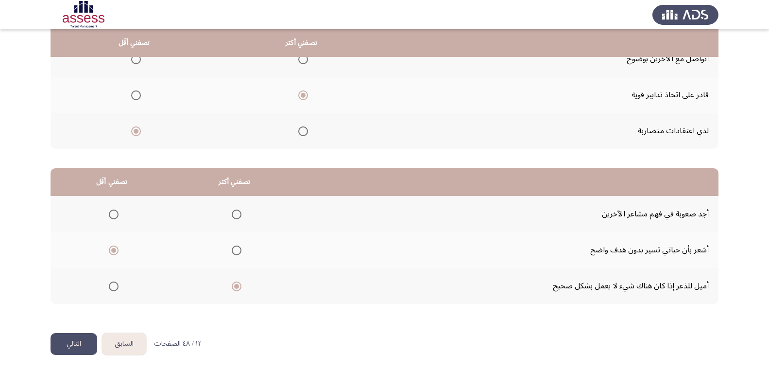
click at [74, 345] on button "التالي" at bounding box center [74, 344] width 47 height 22
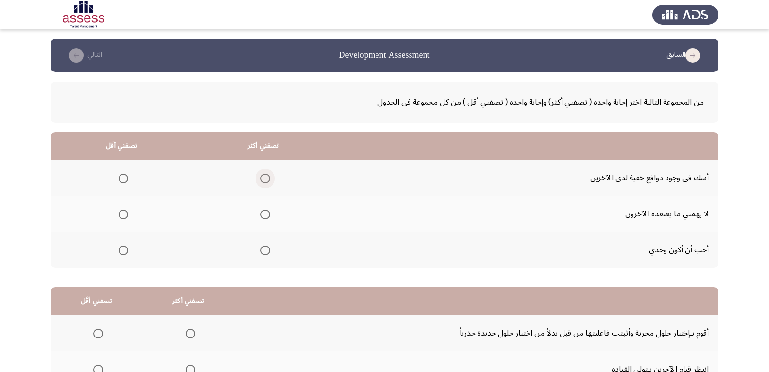
click at [266, 179] on span "Select an option" at bounding box center [265, 178] width 10 height 10
click at [266, 179] on input "Select an option" at bounding box center [265, 178] width 10 height 10
click at [126, 214] on span "Select an option" at bounding box center [124, 214] width 10 height 10
click at [126, 214] on input "Select an option" at bounding box center [124, 214] width 10 height 10
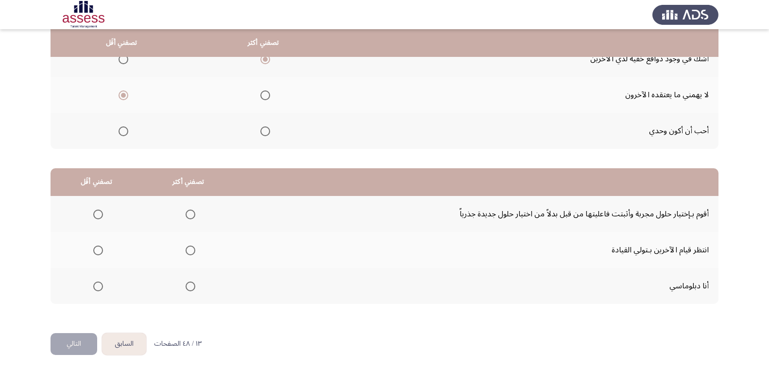
click at [190, 213] on span "Select an option" at bounding box center [191, 214] width 10 height 10
click at [190, 213] on input "Select an option" at bounding box center [191, 214] width 10 height 10
click at [99, 252] on span "Select an option" at bounding box center [98, 250] width 10 height 10
click at [99, 252] on input "Select an option" at bounding box center [98, 250] width 10 height 10
click at [72, 345] on button "التالي" at bounding box center [74, 344] width 47 height 22
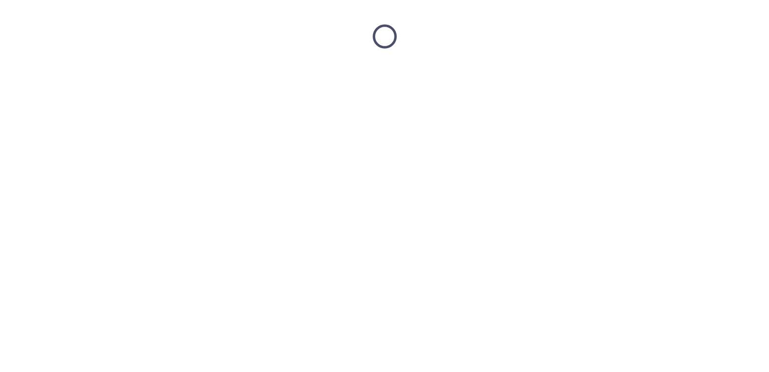
scroll to position [0, 0]
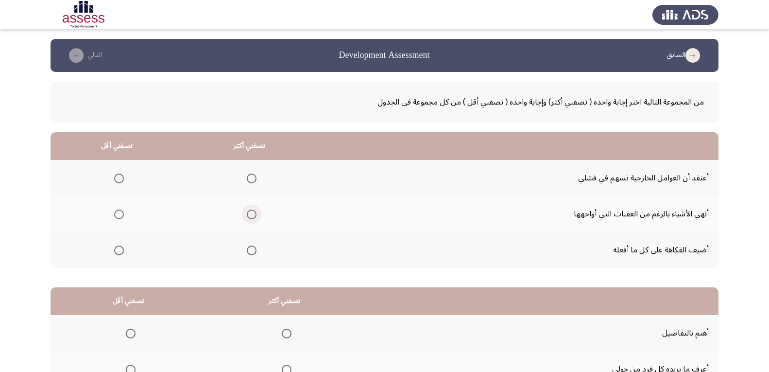
click at [251, 214] on span "Select an option" at bounding box center [252, 214] width 10 height 10
click at [251, 214] on input "Select an option" at bounding box center [252, 214] width 10 height 10
click at [118, 178] on span "Select an option" at bounding box center [119, 178] width 10 height 10
click at [118, 178] on input "Select an option" at bounding box center [119, 178] width 10 height 10
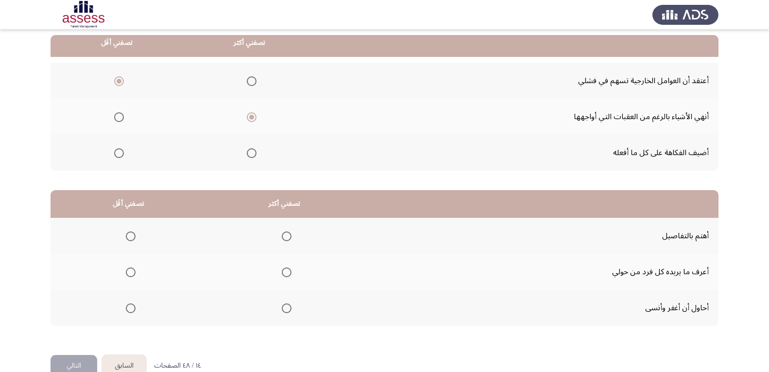
scroll to position [119, 0]
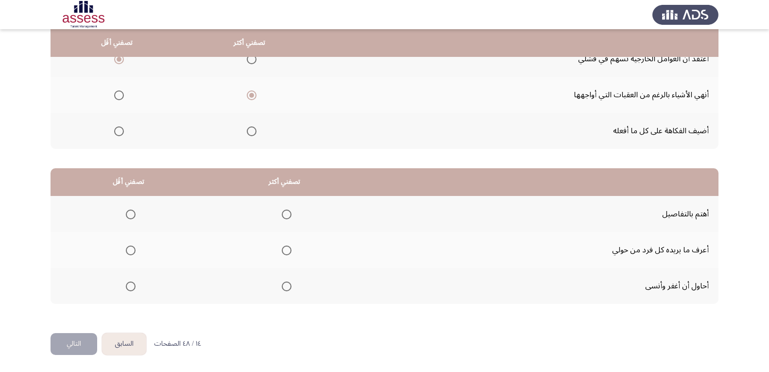
click at [290, 216] on span "Select an option" at bounding box center [287, 214] width 10 height 10
click at [290, 216] on input "Select an option" at bounding box center [287, 214] width 10 height 10
click at [131, 249] on span "Select an option" at bounding box center [131, 250] width 10 height 10
click at [131, 249] on input "Select an option" at bounding box center [131, 250] width 10 height 10
click at [287, 250] on span "Select an option" at bounding box center [287, 250] width 10 height 10
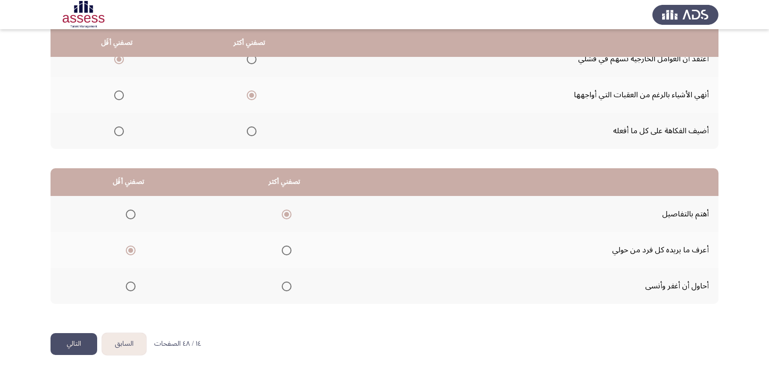
click at [287, 250] on input "Select an option" at bounding box center [287, 250] width 10 height 10
click at [134, 285] on span "Select an option" at bounding box center [131, 286] width 10 height 10
click at [134, 285] on input "Select an option" at bounding box center [131, 286] width 10 height 10
click at [75, 344] on button "التالي" at bounding box center [74, 344] width 47 height 22
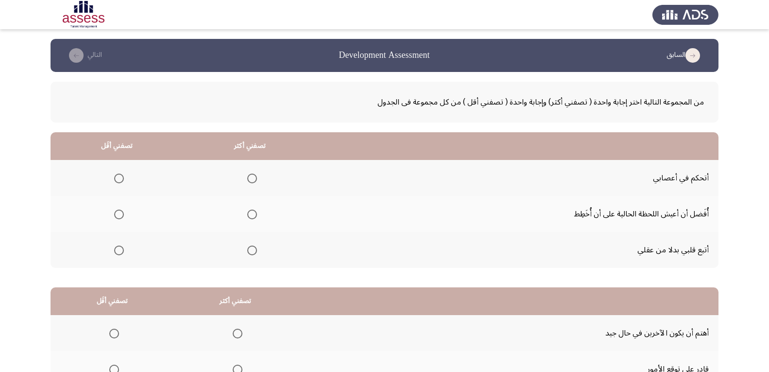
click at [252, 179] on span "Select an option" at bounding box center [252, 178] width 10 height 10
click at [252, 179] on input "Select an option" at bounding box center [252, 178] width 10 height 10
click at [118, 250] on span "Select an option" at bounding box center [119, 250] width 10 height 10
click at [118, 250] on input "Select an option" at bounding box center [119, 250] width 10 height 10
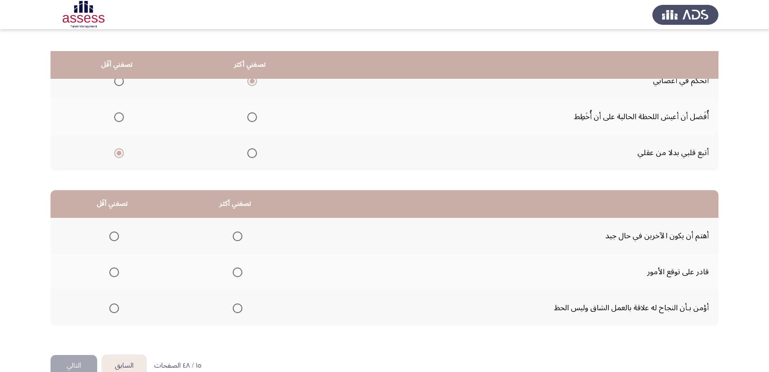
scroll to position [119, 0]
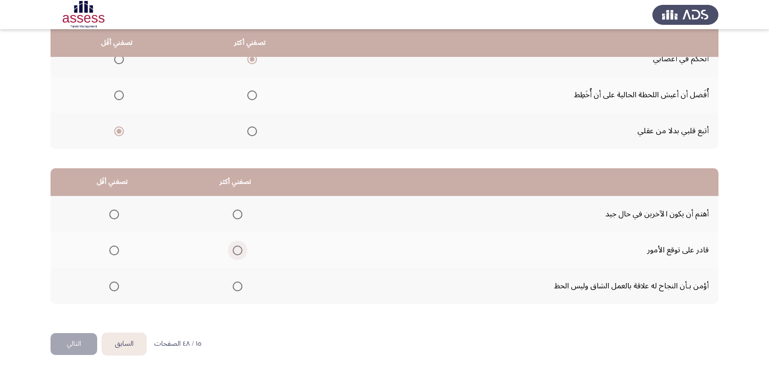
click at [236, 251] on span "Select an option" at bounding box center [238, 250] width 10 height 10
click at [236, 251] on input "Select an option" at bounding box center [238, 250] width 10 height 10
click at [113, 215] on span "Select an option" at bounding box center [114, 214] width 10 height 10
click at [113, 215] on input "Select an option" at bounding box center [114, 214] width 10 height 10
click at [72, 343] on button "التالي" at bounding box center [74, 344] width 47 height 22
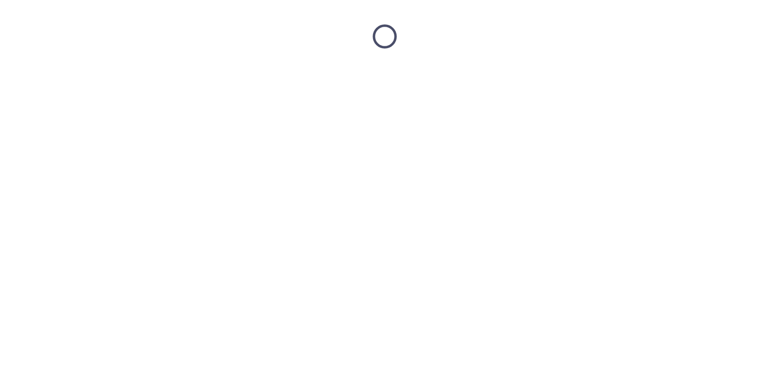
scroll to position [0, 0]
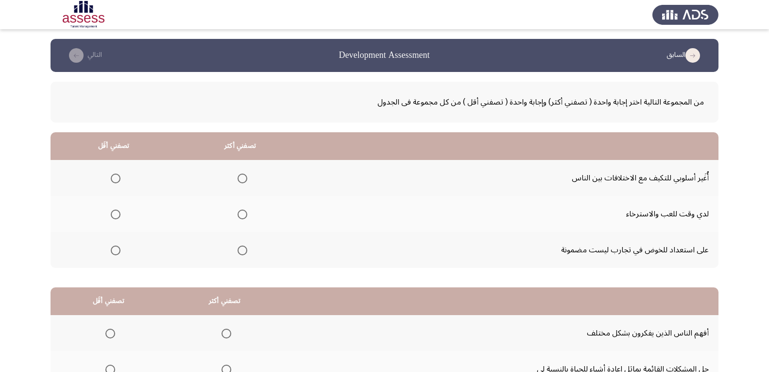
click at [114, 250] on span "Select an option" at bounding box center [116, 250] width 10 height 10
click at [114, 250] on input "Select an option" at bounding box center [116, 250] width 10 height 10
click at [241, 179] on span "Select an option" at bounding box center [243, 178] width 10 height 10
click at [241, 179] on input "Select an option" at bounding box center [243, 178] width 10 height 10
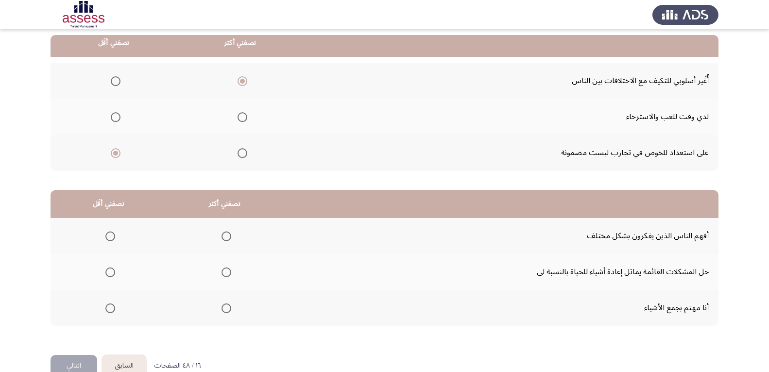
scroll to position [119, 0]
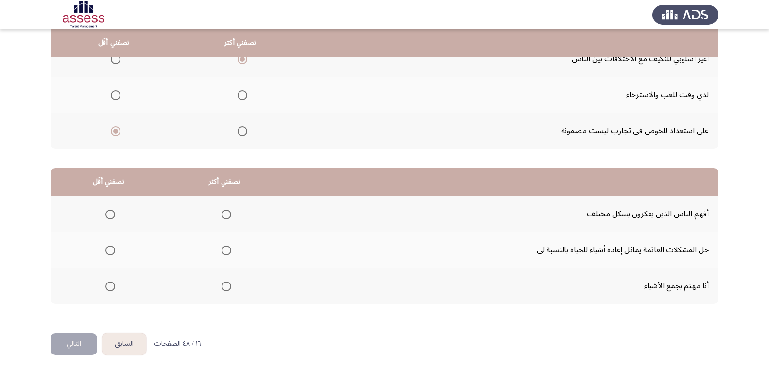
click at [224, 250] on span "Select an option" at bounding box center [227, 250] width 10 height 10
click at [224, 250] on input "Select an option" at bounding box center [227, 250] width 10 height 10
click at [109, 288] on span "Select an option" at bounding box center [110, 286] width 10 height 10
click at [109, 288] on input "Select an option" at bounding box center [110, 286] width 10 height 10
click at [75, 344] on button "التالي" at bounding box center [74, 344] width 47 height 22
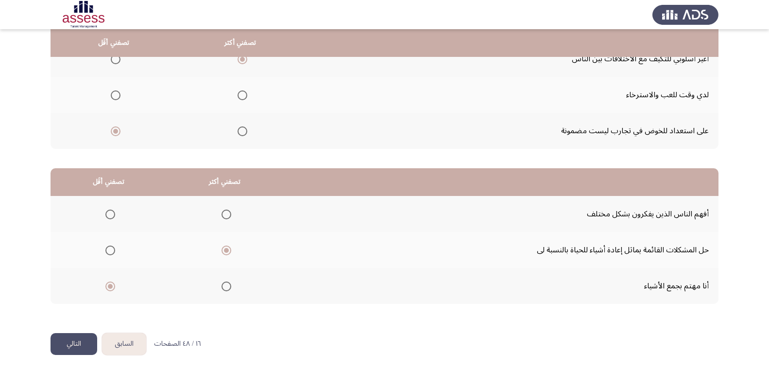
scroll to position [0, 0]
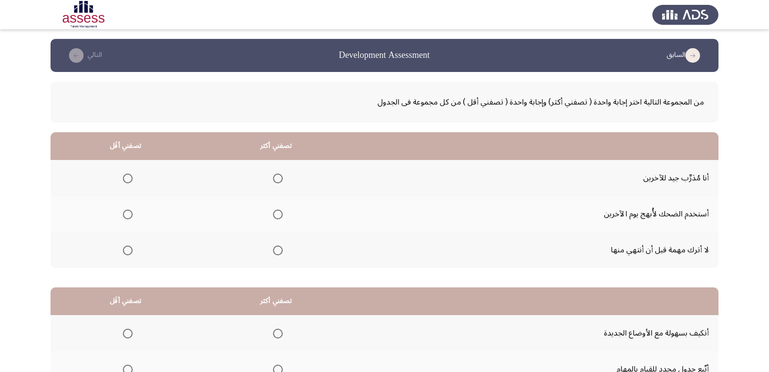
click at [280, 180] on span "Select an option" at bounding box center [278, 178] width 10 height 10
click at [280, 180] on input "Select an option" at bounding box center [278, 178] width 10 height 10
click at [129, 214] on span "Select an option" at bounding box center [128, 214] width 10 height 10
click at [129, 214] on input "Select an option" at bounding box center [128, 214] width 10 height 10
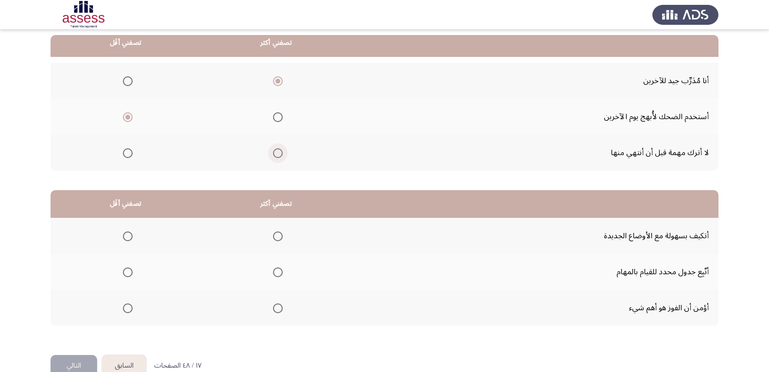
click at [281, 153] on span "Select an option" at bounding box center [278, 153] width 10 height 10
click at [281, 153] on input "Select an option" at bounding box center [278, 153] width 10 height 10
click at [280, 237] on span "Select an option" at bounding box center [278, 236] width 10 height 10
click at [280, 237] on input "Select an option" at bounding box center [278, 236] width 10 height 10
click at [129, 273] on span "Select an option" at bounding box center [128, 272] width 10 height 10
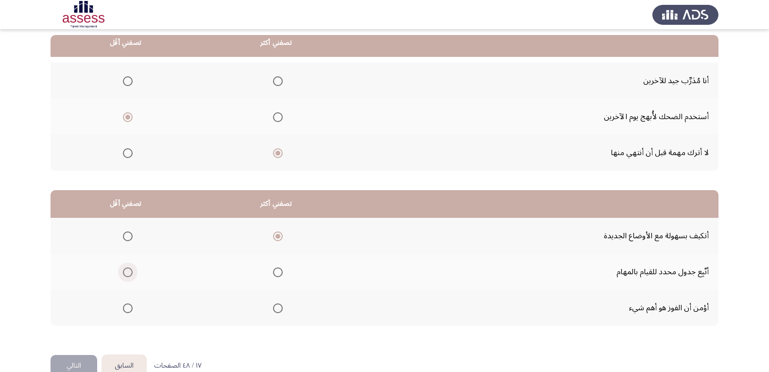
click at [129, 273] on input "Select an option" at bounding box center [128, 272] width 10 height 10
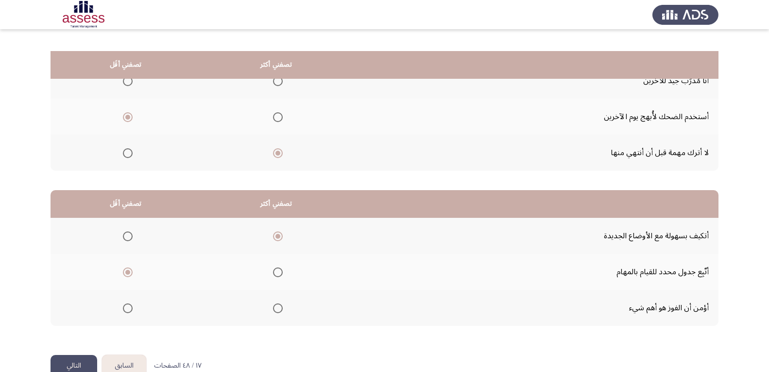
scroll to position [119, 0]
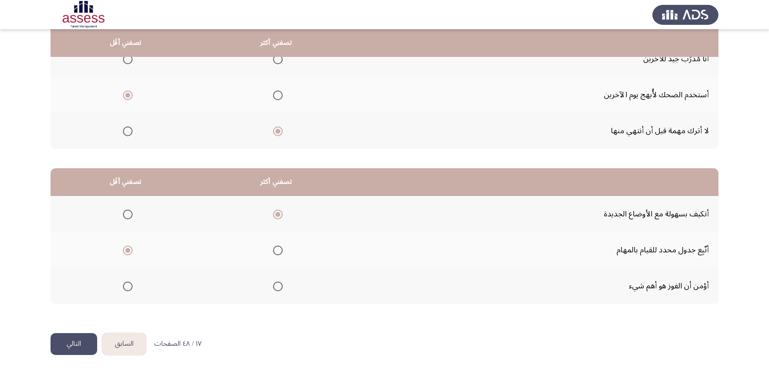
click at [75, 343] on button "التالي" at bounding box center [74, 344] width 47 height 22
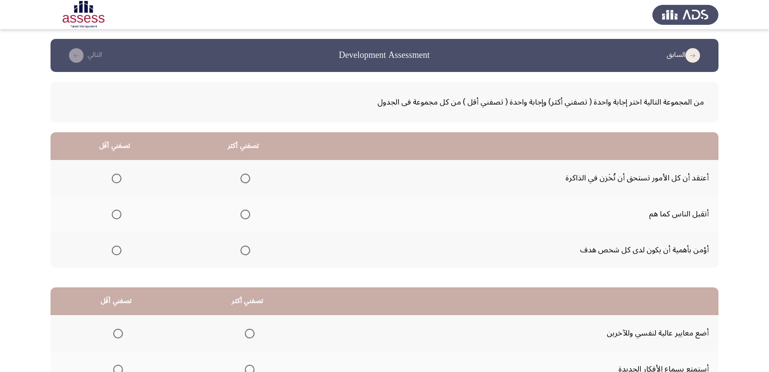
click at [249, 251] on span "Select an option" at bounding box center [245, 250] width 10 height 10
click at [249, 251] on input "Select an option" at bounding box center [245, 250] width 10 height 10
click at [117, 181] on span "Select an option" at bounding box center [117, 178] width 10 height 10
click at [117, 181] on input "Select an option" at bounding box center [117, 178] width 10 height 10
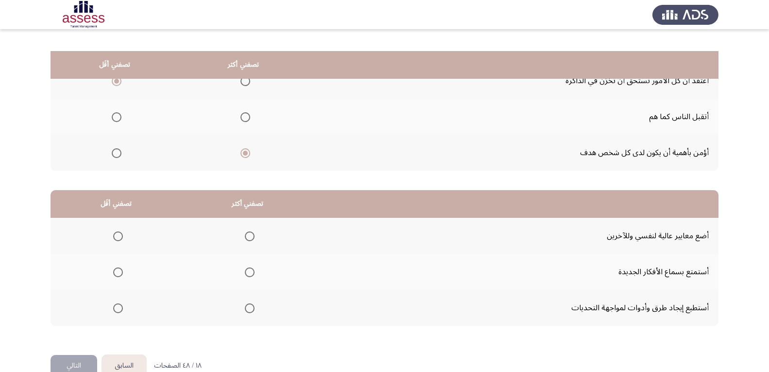
scroll to position [119, 0]
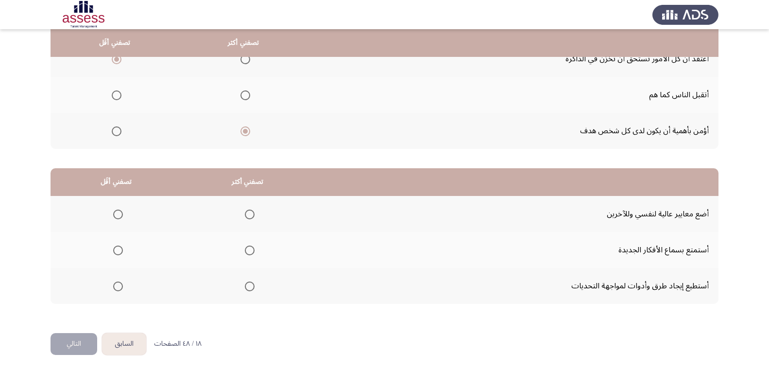
click at [250, 286] on span "Select an option" at bounding box center [250, 286] width 10 height 10
click at [250, 286] on input "Select an option" at bounding box center [250, 286] width 10 height 10
click at [117, 215] on span "Select an option" at bounding box center [118, 214] width 10 height 10
click at [117, 215] on input "Select an option" at bounding box center [118, 214] width 10 height 10
click at [75, 342] on button "التالي" at bounding box center [74, 344] width 47 height 22
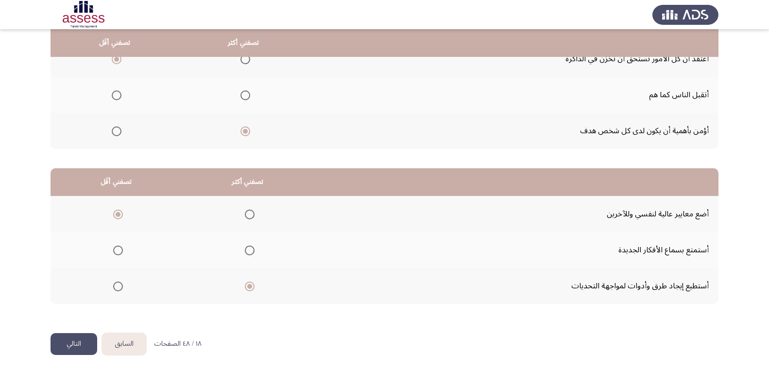
scroll to position [0, 0]
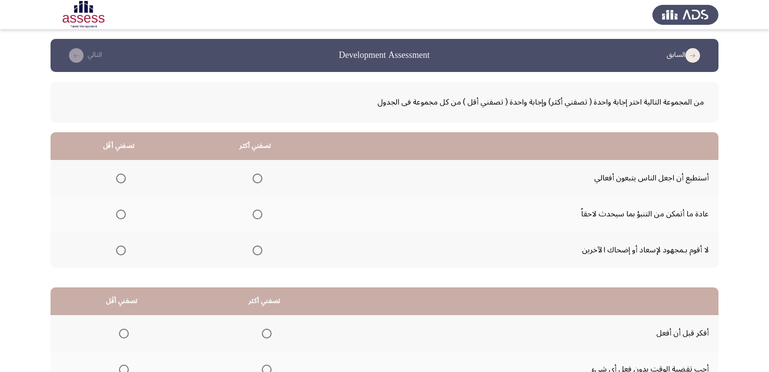
click at [258, 214] on span "Select an option" at bounding box center [258, 214] width 10 height 10
click at [258, 214] on input "Select an option" at bounding box center [258, 214] width 10 height 10
click at [120, 252] on span "Select an option" at bounding box center [121, 250] width 10 height 10
click at [120, 252] on input "Select an option" at bounding box center [121, 250] width 10 height 10
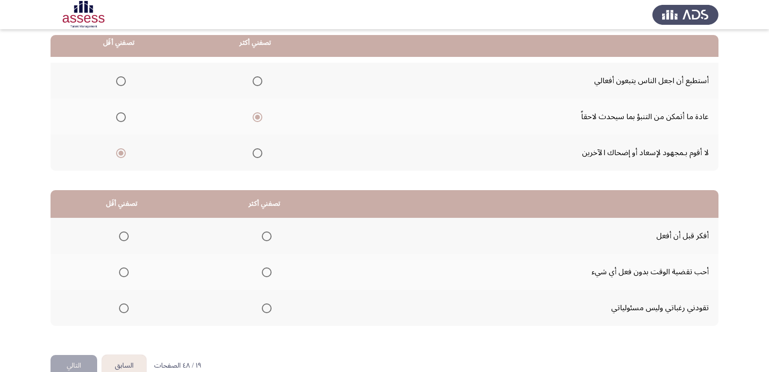
scroll to position [119, 0]
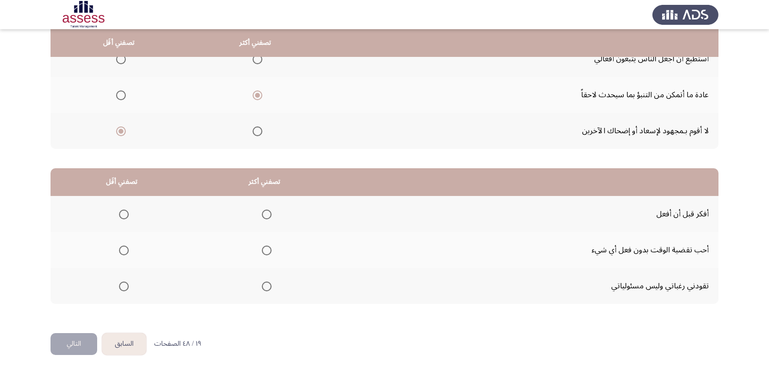
click at [121, 251] on span "Select an option" at bounding box center [124, 250] width 10 height 10
click at [121, 251] on input "Select an option" at bounding box center [124, 250] width 10 height 10
click at [269, 215] on span "Select an option" at bounding box center [267, 214] width 10 height 10
click at [269, 215] on input "Select an option" at bounding box center [267, 214] width 10 height 10
click at [123, 286] on span "Select an option" at bounding box center [124, 286] width 10 height 10
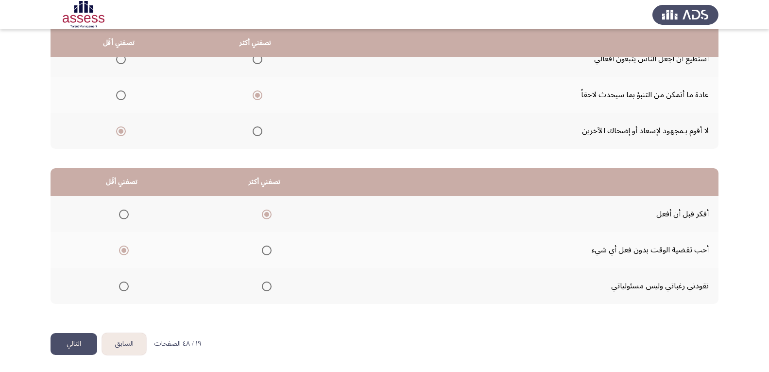
click at [123, 286] on input "Select an option" at bounding box center [124, 286] width 10 height 10
click at [70, 345] on button "التالي" at bounding box center [74, 344] width 47 height 22
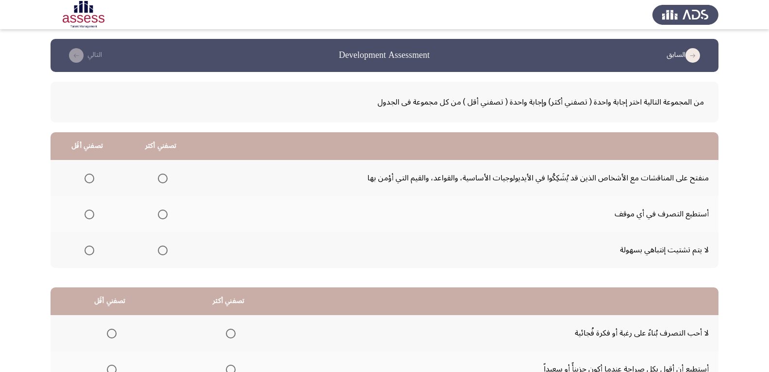
click at [162, 252] on span "Select an option" at bounding box center [163, 250] width 10 height 10
click at [162, 252] on input "Select an option" at bounding box center [163, 250] width 10 height 10
click at [87, 178] on span "Select an option" at bounding box center [90, 178] width 10 height 10
click at [87, 178] on input "Select an option" at bounding box center [90, 178] width 10 height 10
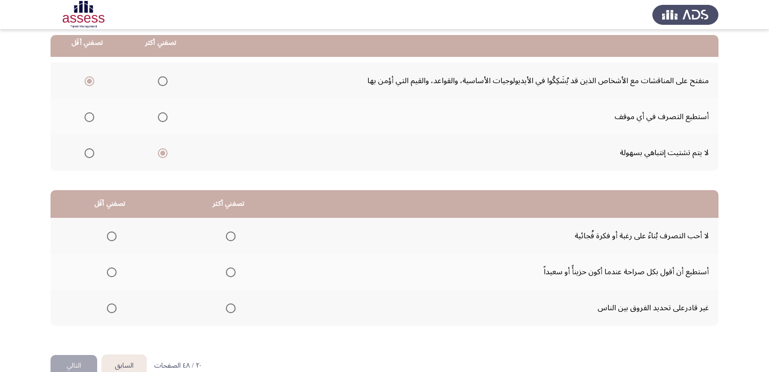
scroll to position [119, 0]
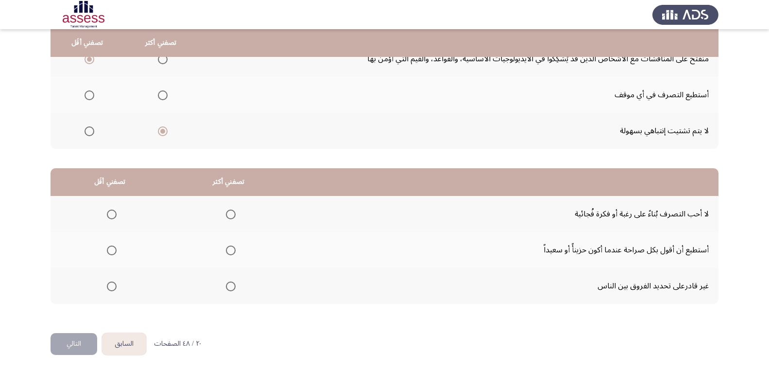
click at [112, 287] on span "Select an option" at bounding box center [112, 286] width 10 height 10
click at [112, 287] on input "Select an option" at bounding box center [112, 286] width 10 height 10
click at [231, 214] on span "Select an option" at bounding box center [231, 214] width 0 height 0
click at [230, 214] on input "Select an option" at bounding box center [231, 214] width 10 height 10
click at [72, 342] on button "التالي" at bounding box center [74, 344] width 47 height 22
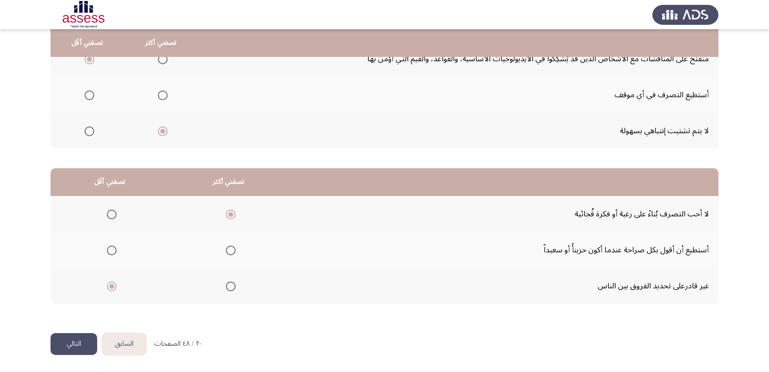
scroll to position [0, 0]
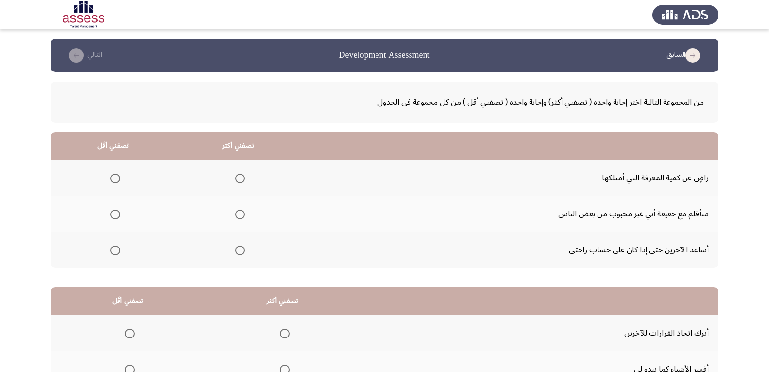
click at [241, 179] on span "Select an option" at bounding box center [240, 178] width 10 height 10
click at [241, 179] on input "Select an option" at bounding box center [240, 178] width 10 height 10
click at [113, 214] on span "Select an option" at bounding box center [115, 214] width 10 height 10
click at [113, 214] on input "Select an option" at bounding box center [115, 214] width 10 height 10
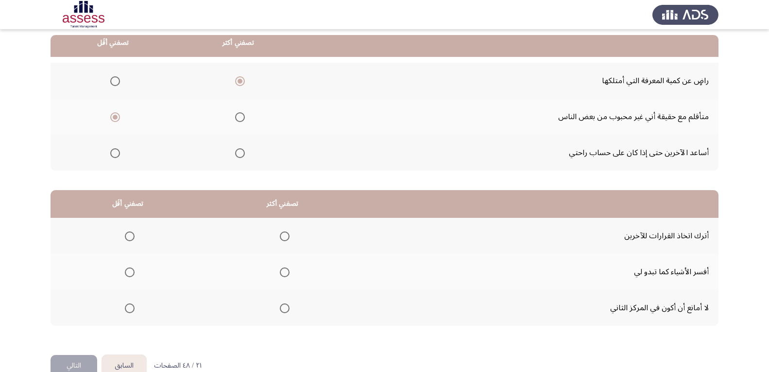
scroll to position [49, 0]
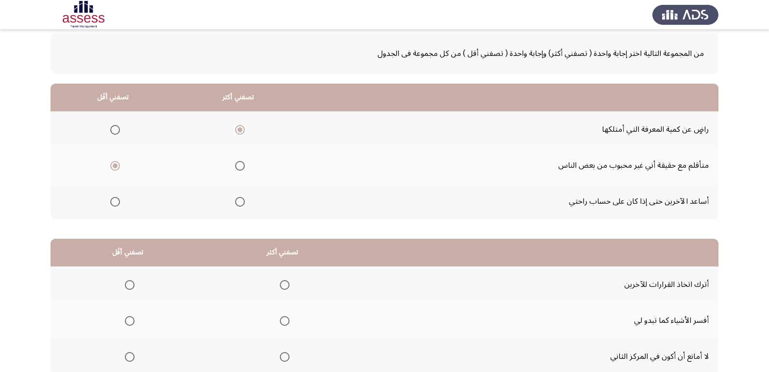
click at [242, 203] on span "Select an option" at bounding box center [240, 202] width 10 height 10
click at [242, 203] on input "Select an option" at bounding box center [240, 202] width 10 height 10
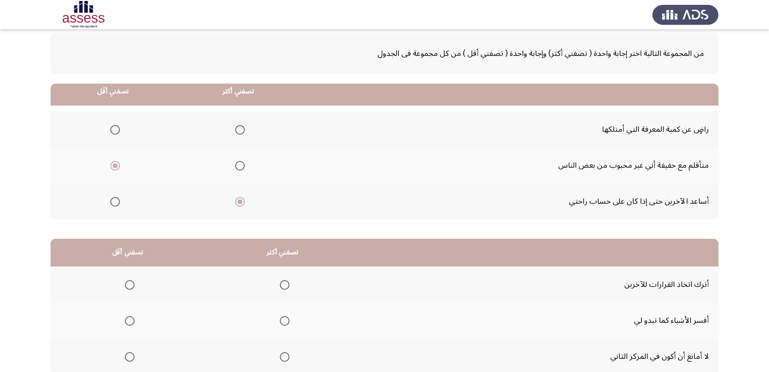
scroll to position [97, 0]
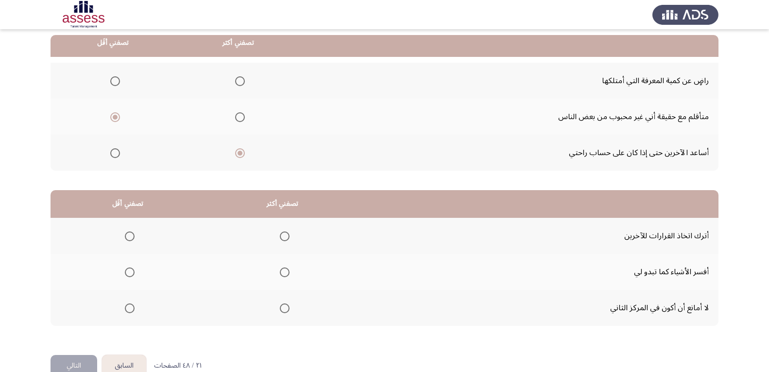
click at [286, 272] on span "Select an option" at bounding box center [285, 272] width 10 height 10
click at [286, 272] on input "Select an option" at bounding box center [285, 272] width 10 height 10
click at [133, 309] on span "Select an option" at bounding box center [130, 308] width 10 height 10
click at [133, 309] on input "Select an option" at bounding box center [130, 308] width 10 height 10
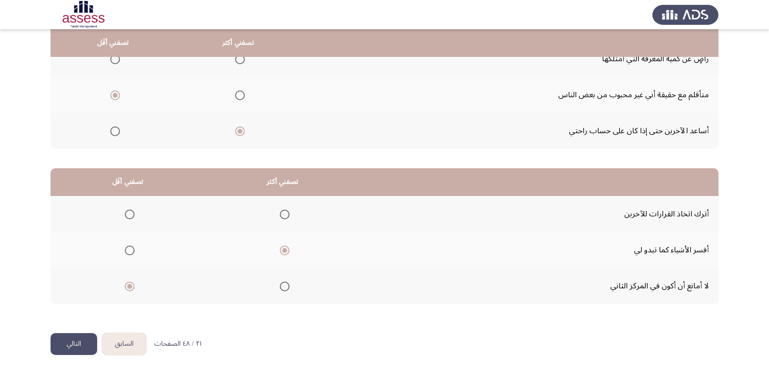
click at [76, 344] on button "التالي" at bounding box center [74, 344] width 47 height 22
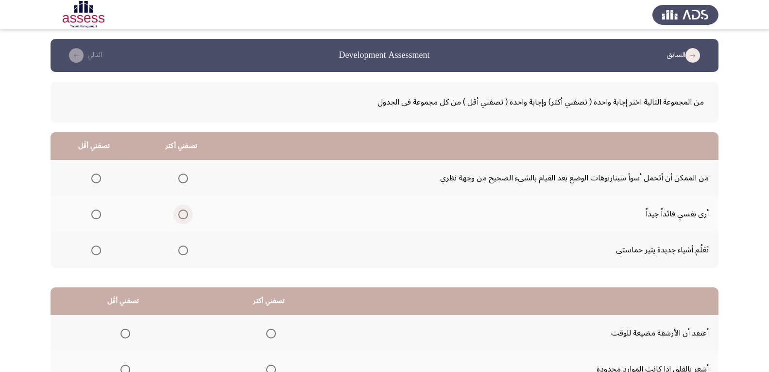
click at [184, 215] on span "Select an option" at bounding box center [183, 214] width 10 height 10
click at [184, 215] on input "Select an option" at bounding box center [183, 214] width 10 height 10
click at [98, 252] on span "Select an option" at bounding box center [96, 250] width 10 height 10
click at [98, 252] on input "Select an option" at bounding box center [96, 250] width 10 height 10
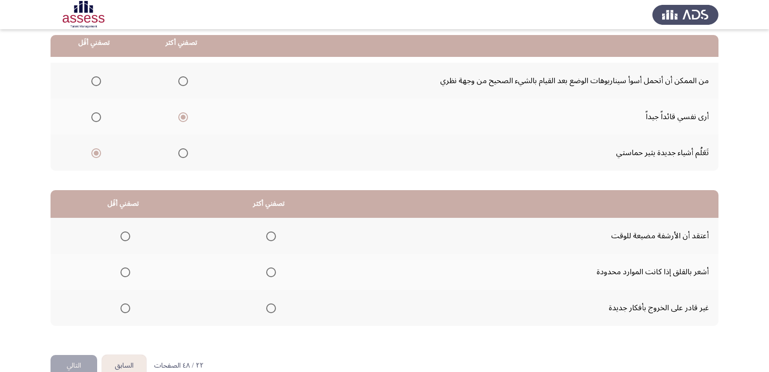
click at [123, 272] on span "Select an option" at bounding box center [125, 272] width 10 height 10
click at [123, 272] on input "Select an option" at bounding box center [125, 272] width 10 height 10
click at [126, 307] on span "Select an option" at bounding box center [125, 308] width 10 height 10
click at [126, 307] on input "Select an option" at bounding box center [125, 308] width 10 height 10
click at [271, 236] on span "Select an option" at bounding box center [271, 236] width 0 height 0
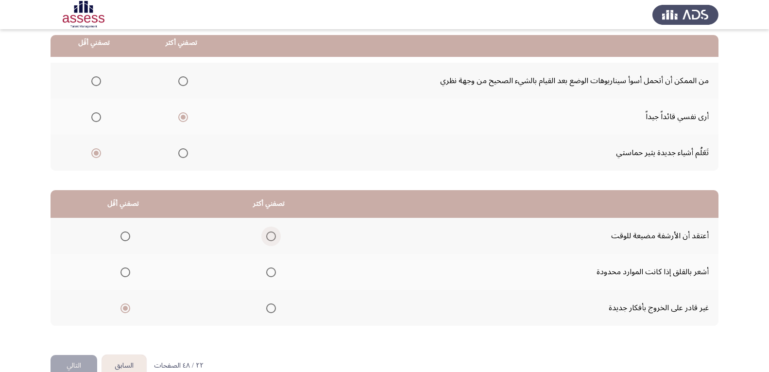
click at [271, 236] on input "Select an option" at bounding box center [271, 236] width 10 height 10
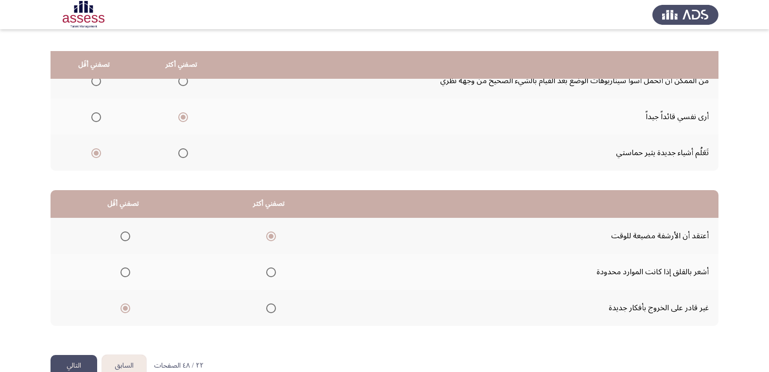
scroll to position [119, 0]
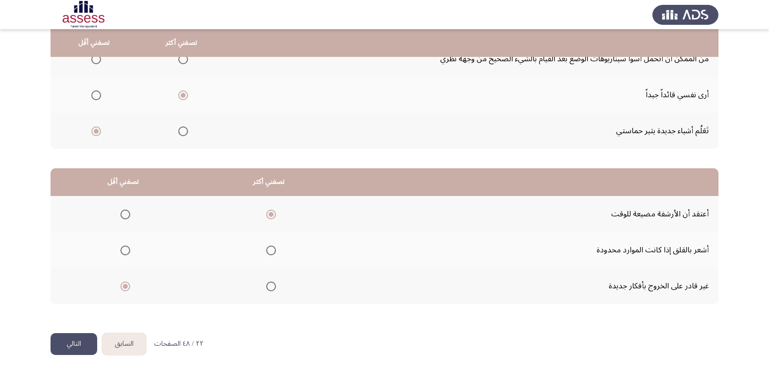
click at [72, 342] on button "التالي" at bounding box center [74, 344] width 47 height 22
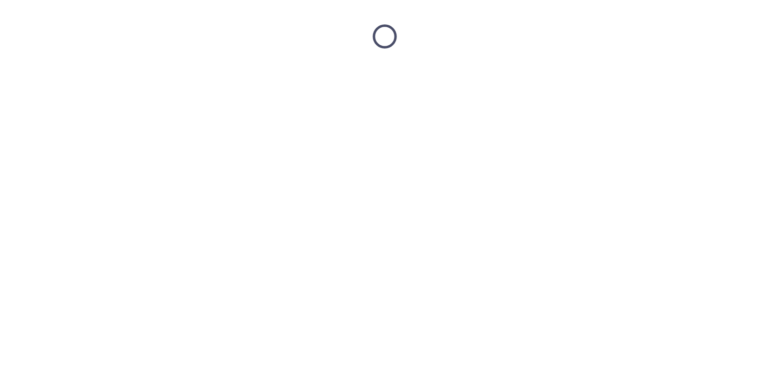
scroll to position [0, 0]
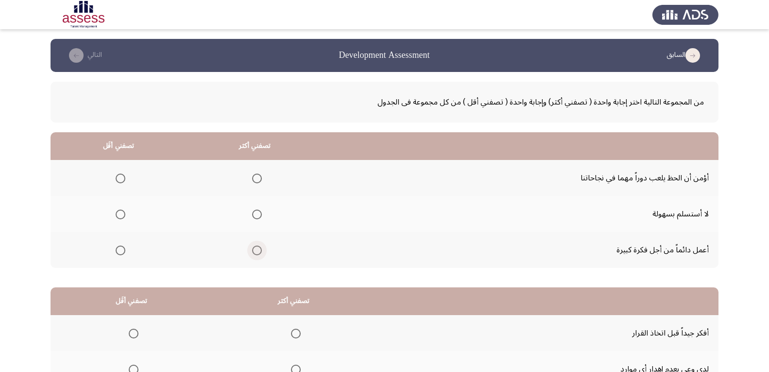
click at [259, 252] on span "Select an option" at bounding box center [257, 250] width 10 height 10
click at [259, 252] on input "Select an option" at bounding box center [257, 250] width 10 height 10
click at [122, 178] on span "Select an option" at bounding box center [121, 178] width 10 height 10
click at [122, 178] on input "Select an option" at bounding box center [121, 178] width 10 height 10
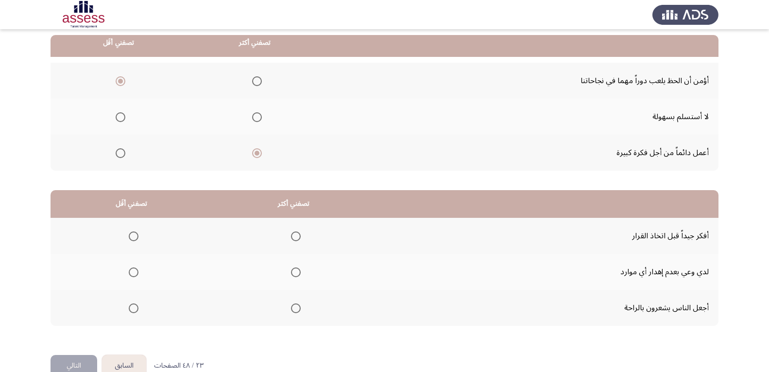
scroll to position [119, 0]
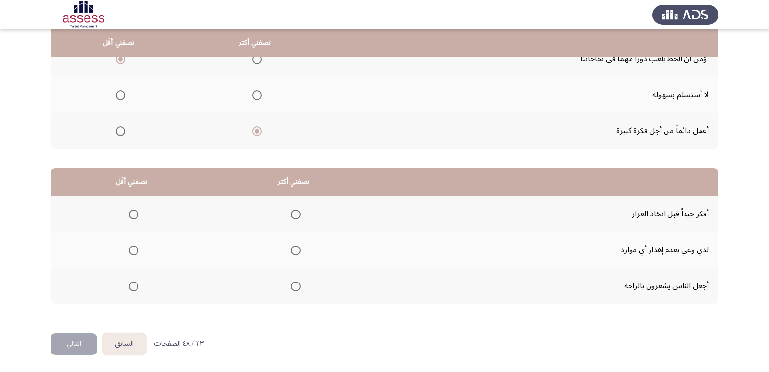
click at [293, 214] on span "Select an option" at bounding box center [296, 214] width 10 height 10
click at [293, 214] on input "Select an option" at bounding box center [296, 214] width 10 height 10
click at [132, 287] on span "Select an option" at bounding box center [134, 286] width 10 height 10
click at [132, 287] on input "Select an option" at bounding box center [134, 286] width 10 height 10
click at [77, 343] on button "التالي" at bounding box center [74, 344] width 47 height 22
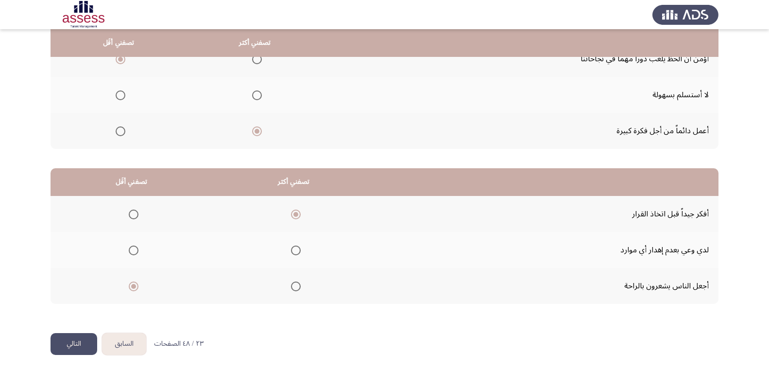
scroll to position [0, 0]
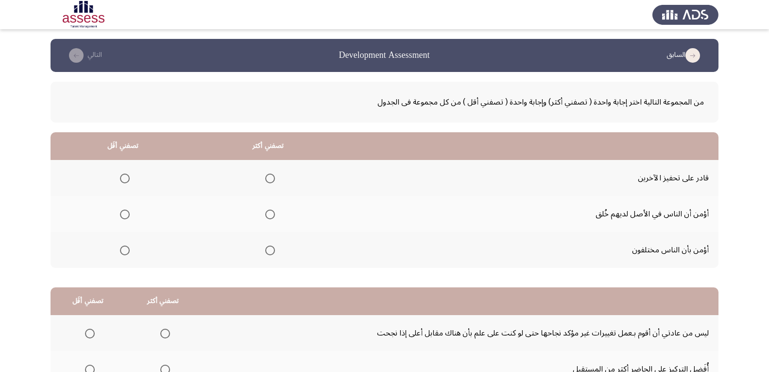
click at [272, 177] on span "Select an option" at bounding box center [270, 178] width 10 height 10
click at [272, 177] on input "Select an option" at bounding box center [270, 178] width 10 height 10
click at [123, 249] on span "Select an option" at bounding box center [125, 250] width 10 height 10
click at [123, 249] on input "Select an option" at bounding box center [125, 250] width 10 height 10
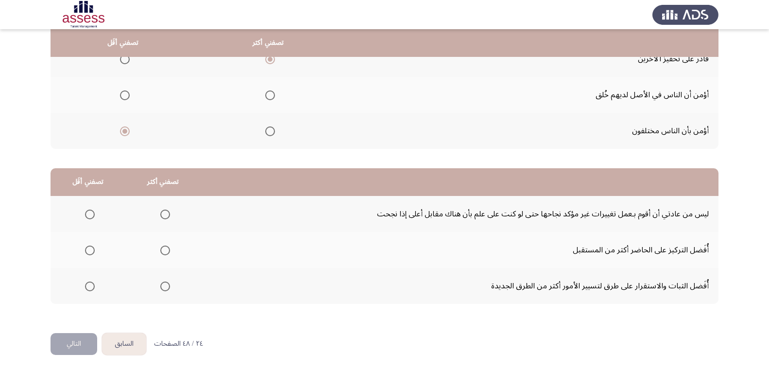
scroll to position [70, 0]
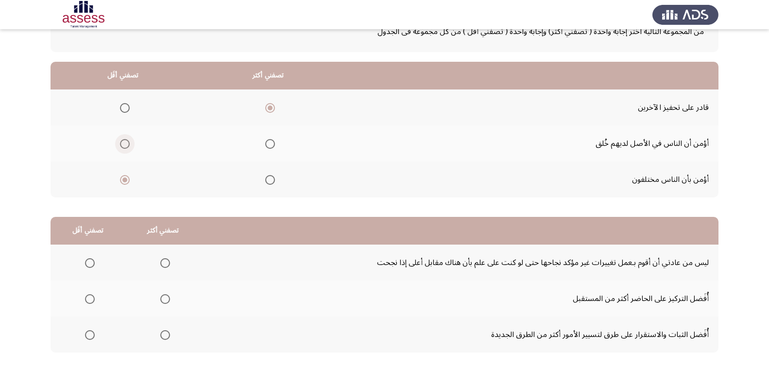
click at [127, 145] on span "Select an option" at bounding box center [125, 144] width 10 height 10
click at [127, 145] on input "Select an option" at bounding box center [125, 144] width 10 height 10
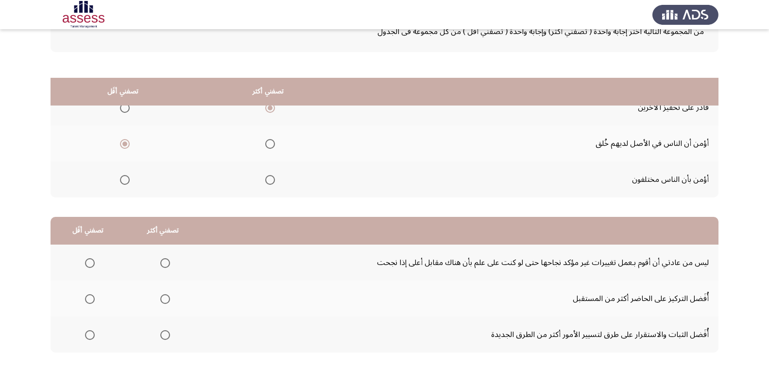
scroll to position [119, 0]
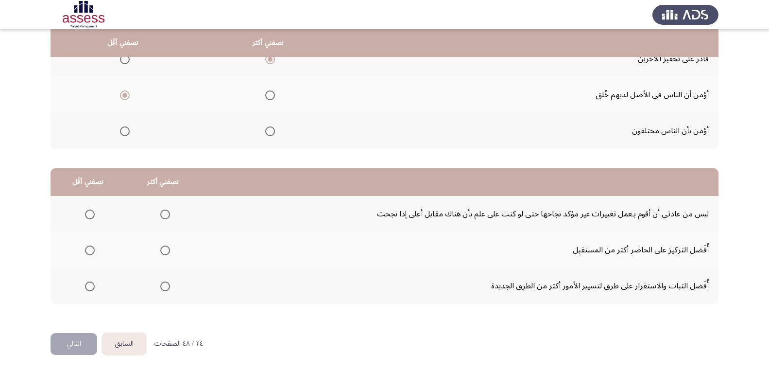
click at [86, 252] on span "Select an option" at bounding box center [90, 250] width 10 height 10
click at [86, 252] on input "Select an option" at bounding box center [90, 250] width 10 height 10
click at [163, 214] on span "Select an option" at bounding box center [165, 214] width 10 height 10
click at [163, 214] on input "Select an option" at bounding box center [165, 214] width 10 height 10
click at [76, 344] on button "التالي" at bounding box center [74, 344] width 47 height 22
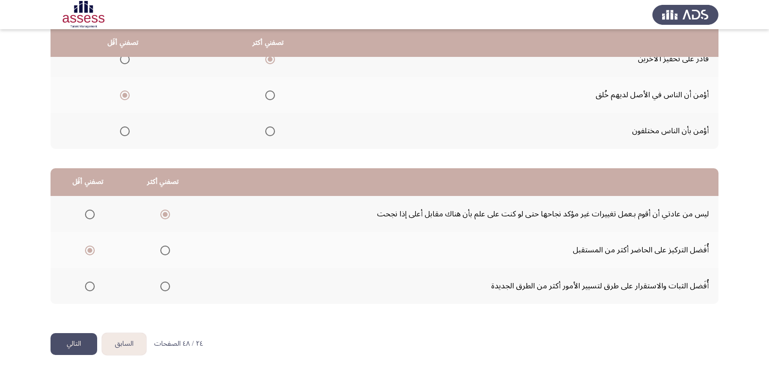
scroll to position [0, 0]
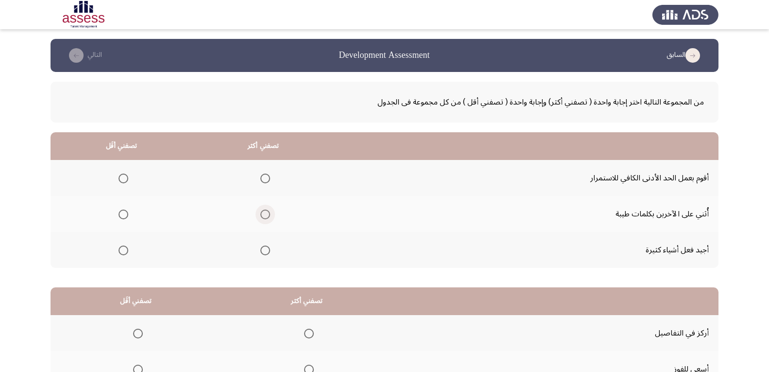
click at [267, 214] on span "Select an option" at bounding box center [265, 214] width 10 height 10
click at [267, 214] on input "Select an option" at bounding box center [265, 214] width 10 height 10
click at [121, 180] on span "Select an option" at bounding box center [124, 178] width 10 height 10
click at [121, 180] on input "Select an option" at bounding box center [124, 178] width 10 height 10
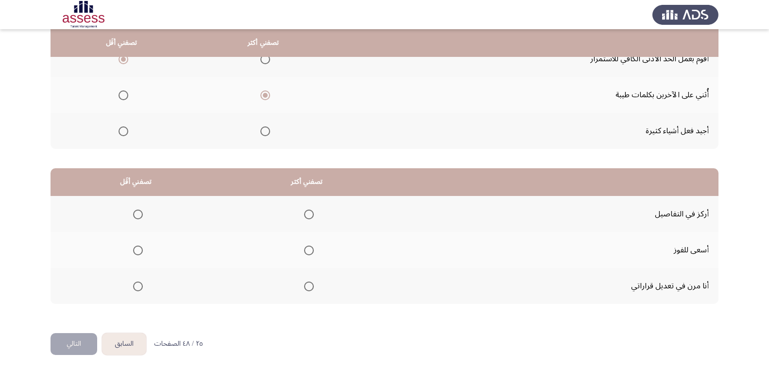
click at [308, 290] on span "Select an option" at bounding box center [309, 286] width 10 height 10
click at [308, 290] on input "Select an option" at bounding box center [309, 286] width 10 height 10
click at [136, 251] on span "Select an option" at bounding box center [138, 250] width 10 height 10
click at [136, 251] on input "Select an option" at bounding box center [138, 250] width 10 height 10
click at [70, 344] on button "التالي" at bounding box center [74, 344] width 47 height 22
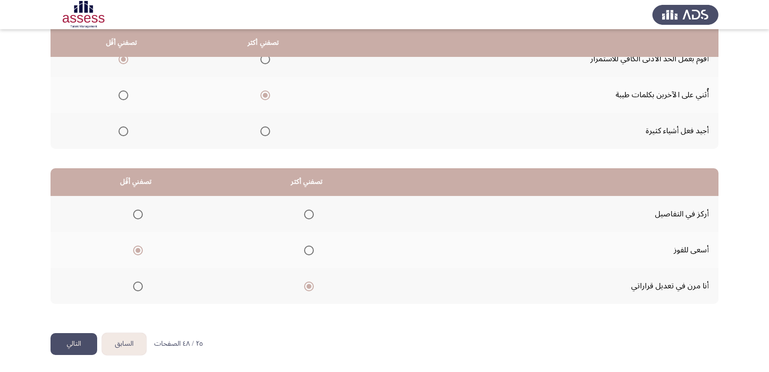
scroll to position [0, 0]
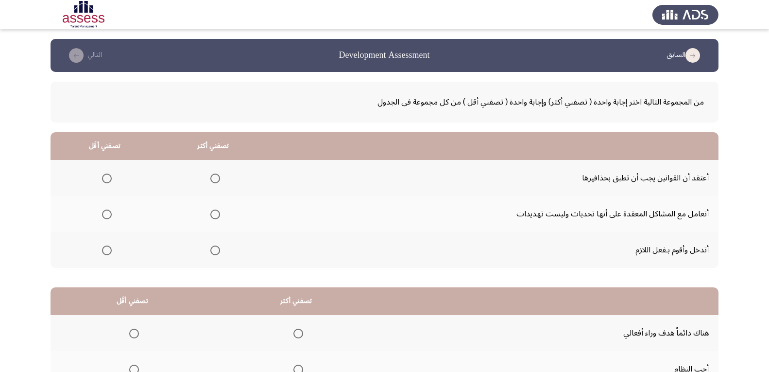
click at [216, 212] on span "Select an option" at bounding box center [215, 214] width 10 height 10
click at [216, 212] on input "Select an option" at bounding box center [215, 214] width 10 height 10
click at [108, 181] on span "Select an option" at bounding box center [107, 178] width 10 height 10
click at [108, 181] on input "Select an option" at bounding box center [107, 178] width 10 height 10
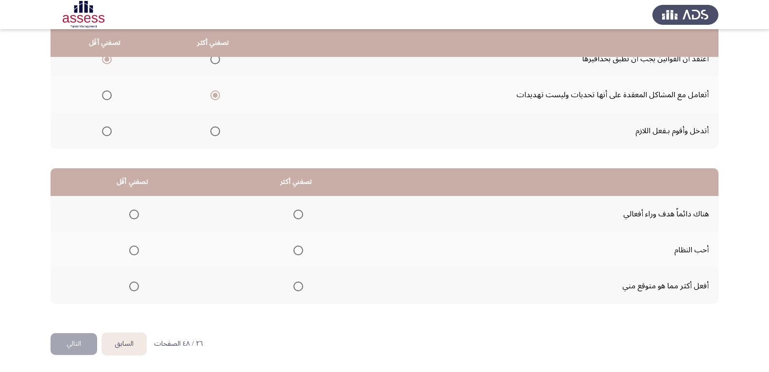
click at [300, 284] on span "Select an option" at bounding box center [298, 286] width 10 height 10
click at [300, 284] on input "Select an option" at bounding box center [298, 286] width 10 height 10
click at [131, 214] on span "Select an option" at bounding box center [134, 214] width 10 height 10
click at [131, 214] on input "Select an option" at bounding box center [134, 214] width 10 height 10
click at [135, 288] on span "Select an option" at bounding box center [134, 286] width 10 height 10
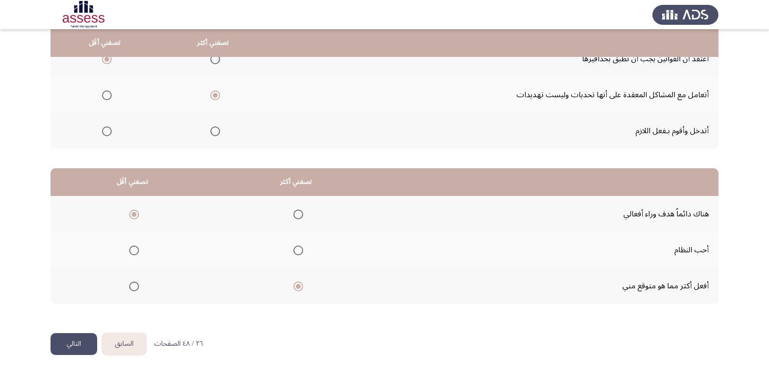
click at [135, 288] on input "Select an option" at bounding box center [134, 286] width 10 height 10
click at [298, 214] on span "Select an option" at bounding box center [298, 214] width 10 height 10
click at [298, 214] on input "Select an option" at bounding box center [298, 214] width 10 height 10
click at [298, 287] on span "Select an option" at bounding box center [298, 286] width 10 height 10
click at [298, 287] on input "Select an option" at bounding box center [298, 286] width 10 height 10
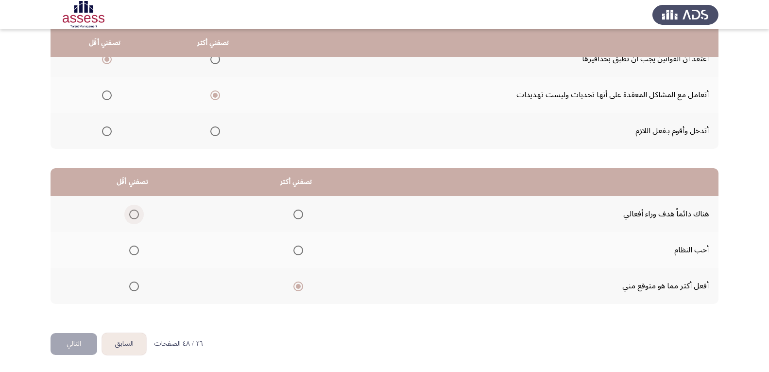
click at [137, 214] on span "Select an option" at bounding box center [134, 214] width 10 height 10
click at [137, 214] on input "Select an option" at bounding box center [134, 214] width 10 height 10
click at [72, 344] on button "التالي" at bounding box center [74, 344] width 47 height 22
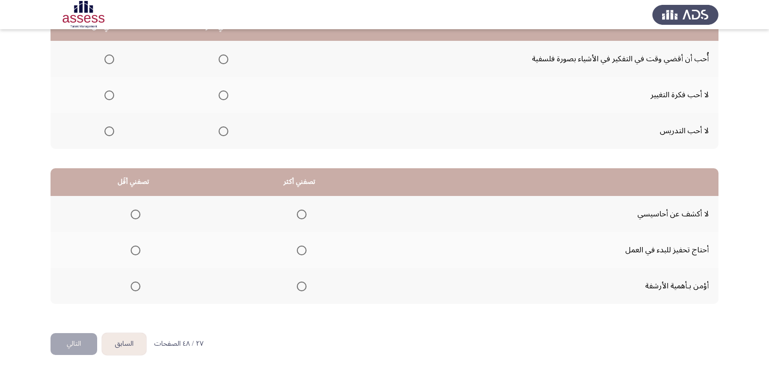
scroll to position [0, 0]
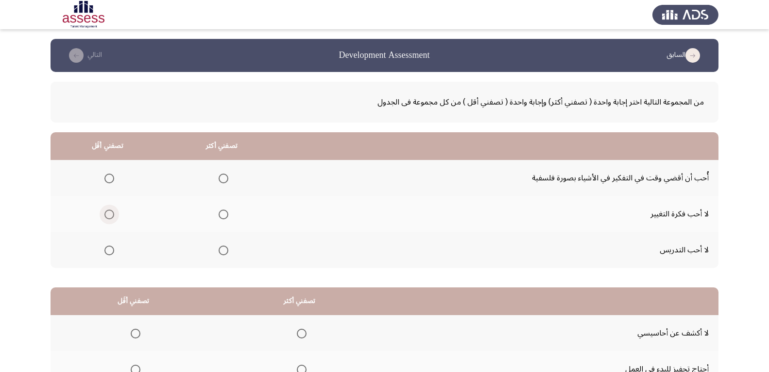
click at [111, 214] on span "Select an option" at bounding box center [109, 214] width 10 height 10
click at [111, 214] on input "Select an option" at bounding box center [109, 214] width 10 height 10
click at [227, 178] on span "Select an option" at bounding box center [224, 178] width 10 height 10
click at [227, 178] on input "Select an option" at bounding box center [224, 178] width 10 height 10
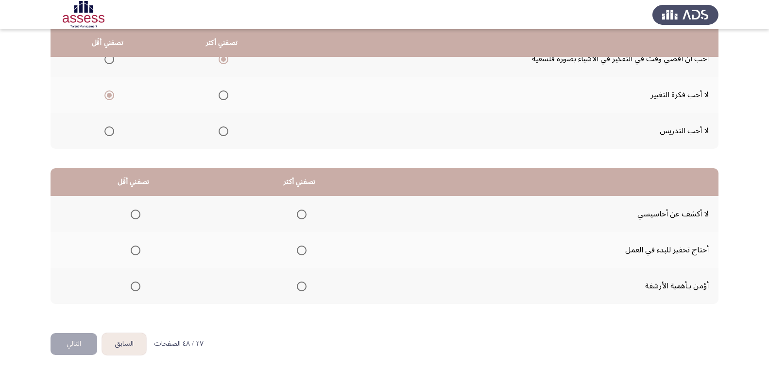
click at [303, 213] on span "Select an option" at bounding box center [302, 214] width 10 height 10
click at [303, 213] on input "Select an option" at bounding box center [302, 214] width 10 height 10
click at [131, 250] on span "Select an option" at bounding box center [136, 250] width 10 height 10
click at [131, 250] on input "Select an option" at bounding box center [136, 250] width 10 height 10
click at [75, 346] on button "التالي" at bounding box center [74, 344] width 47 height 22
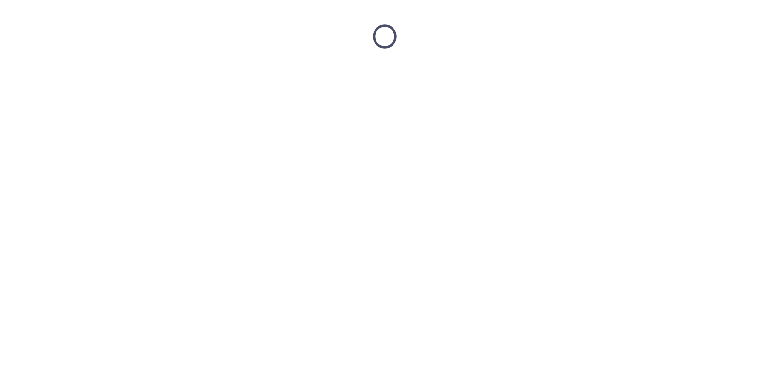
scroll to position [0, 0]
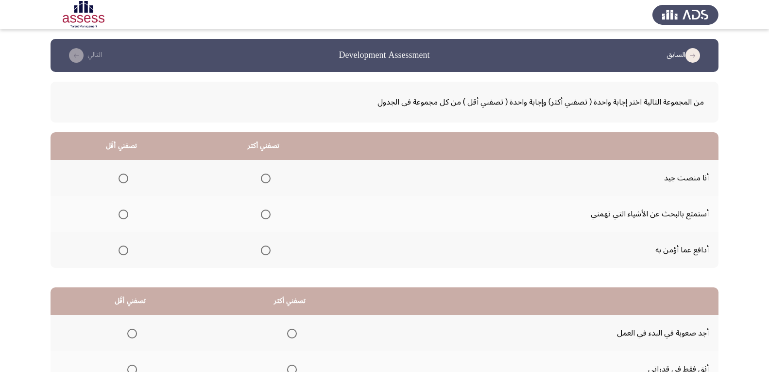
click at [265, 178] on span "Select an option" at bounding box center [266, 178] width 10 height 10
click at [265, 178] on input "Select an option" at bounding box center [266, 178] width 10 height 10
click at [122, 218] on span "Select an option" at bounding box center [124, 214] width 10 height 10
click at [122, 218] on input "Select an option" at bounding box center [124, 214] width 10 height 10
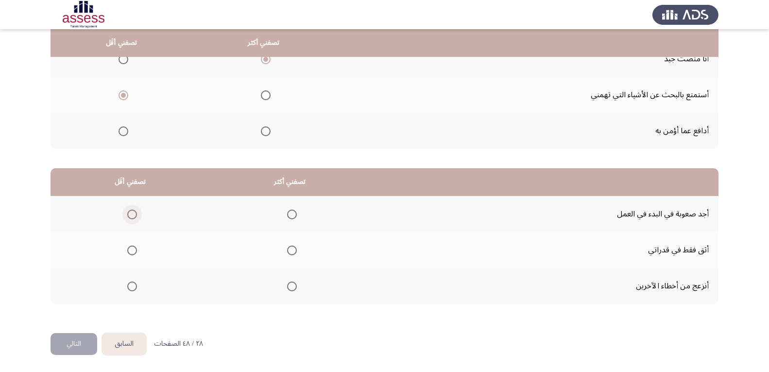
click at [131, 215] on span "Select an option" at bounding box center [132, 214] width 10 height 10
click at [131, 215] on input "Select an option" at bounding box center [132, 214] width 10 height 10
click at [293, 251] on span "Select an option" at bounding box center [292, 250] width 10 height 10
click at [293, 251] on input "Select an option" at bounding box center [292, 250] width 10 height 10
click at [79, 343] on button "التالي" at bounding box center [74, 344] width 47 height 22
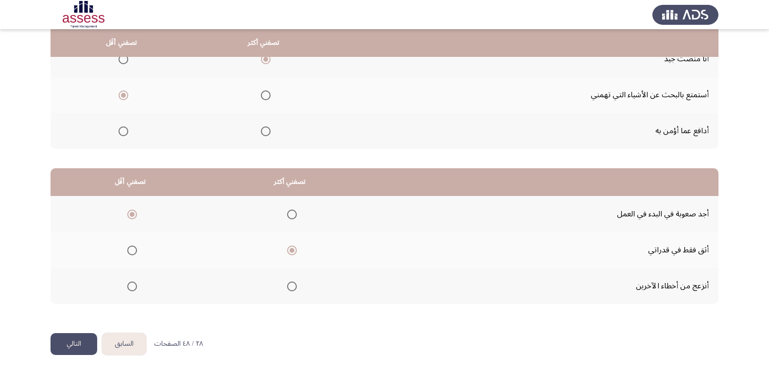
scroll to position [0, 0]
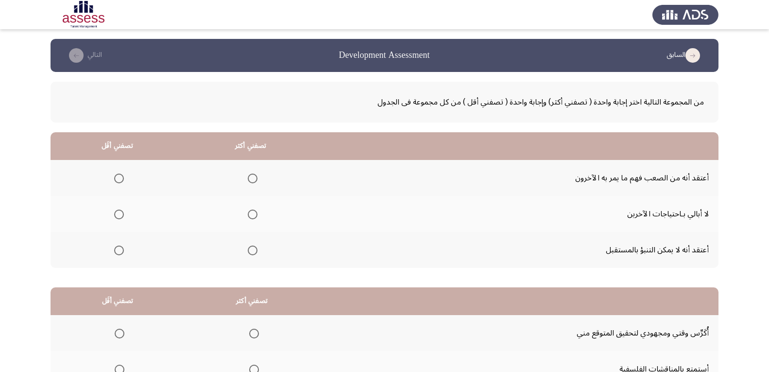
click at [117, 251] on span "Select an option" at bounding box center [119, 250] width 10 height 10
click at [117, 251] on input "Select an option" at bounding box center [119, 250] width 10 height 10
click at [255, 175] on span "Select an option" at bounding box center [253, 178] width 10 height 10
click at [255, 175] on input "Select an option" at bounding box center [253, 178] width 10 height 10
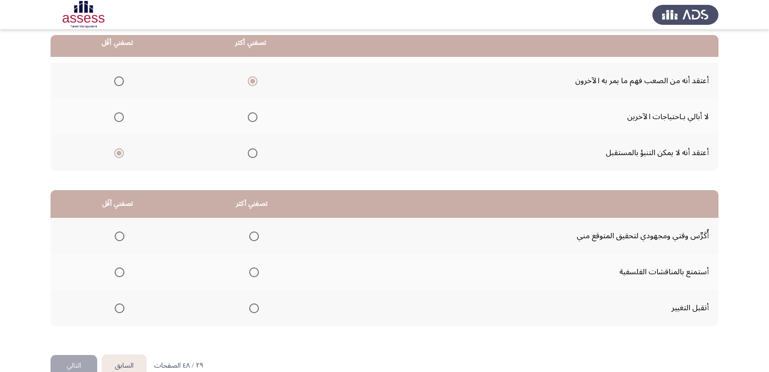
scroll to position [119, 0]
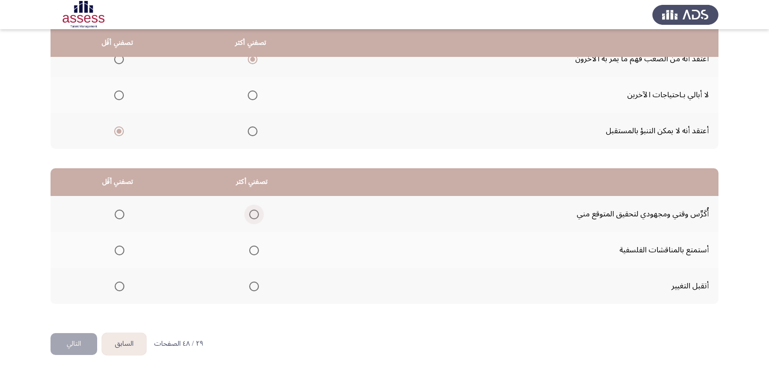
click at [251, 214] on span "Select an option" at bounding box center [254, 214] width 10 height 10
click at [251, 214] on input "Select an option" at bounding box center [254, 214] width 10 height 10
click at [120, 251] on span "Select an option" at bounding box center [120, 250] width 10 height 10
click at [120, 251] on input "Select an option" at bounding box center [120, 250] width 10 height 10
click at [81, 341] on button "التالي" at bounding box center [74, 344] width 47 height 22
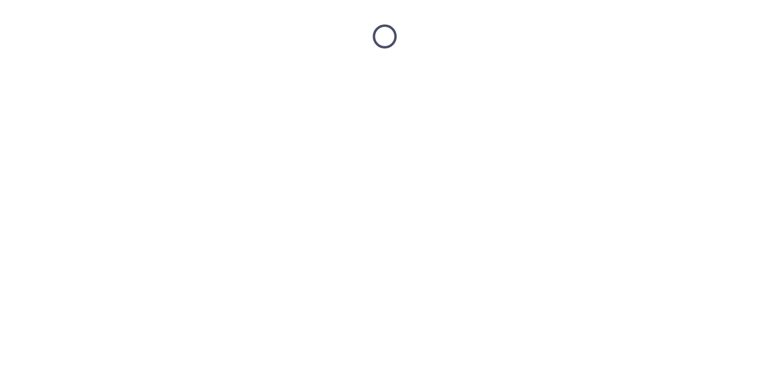
scroll to position [0, 0]
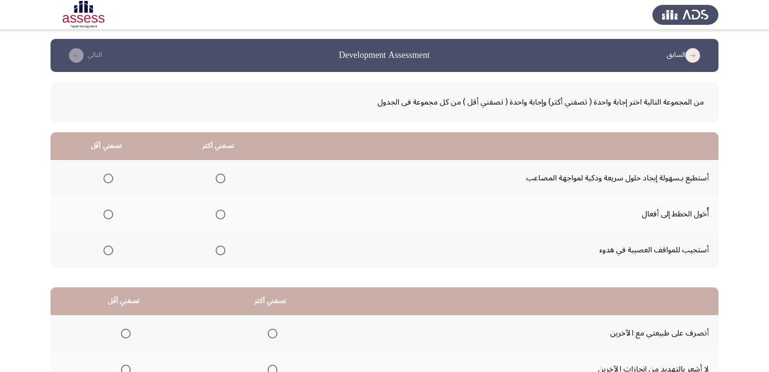
click at [217, 176] on span "Select an option" at bounding box center [221, 178] width 10 height 10
click at [217, 176] on input "Select an option" at bounding box center [221, 178] width 10 height 10
click at [110, 251] on span "Select an option" at bounding box center [108, 250] width 10 height 10
click at [110, 251] on input "Select an option" at bounding box center [108, 250] width 10 height 10
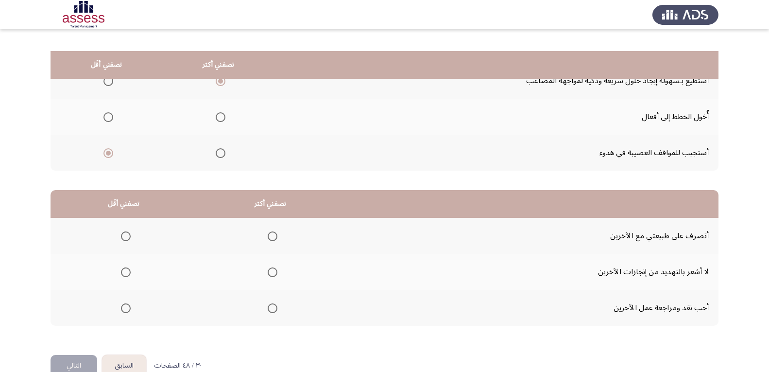
scroll to position [119, 0]
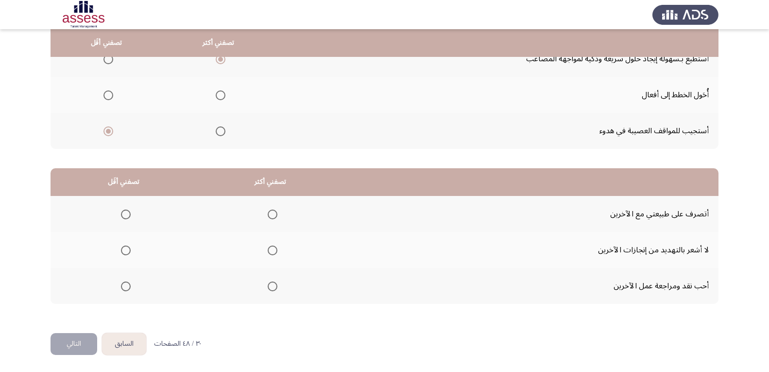
click at [270, 215] on span "Select an option" at bounding box center [273, 214] width 10 height 10
click at [270, 215] on input "Select an option" at bounding box center [273, 214] width 10 height 10
click at [272, 252] on span "Select an option" at bounding box center [273, 250] width 10 height 10
click at [272, 252] on input "Select an option" at bounding box center [273, 250] width 10 height 10
click at [125, 215] on span "Select an option" at bounding box center [126, 214] width 10 height 10
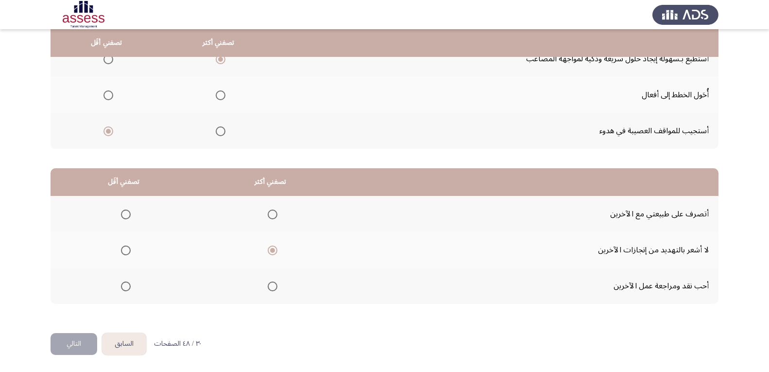
click at [125, 215] on input "Select an option" at bounding box center [126, 214] width 10 height 10
click at [78, 344] on button "التالي" at bounding box center [74, 344] width 47 height 22
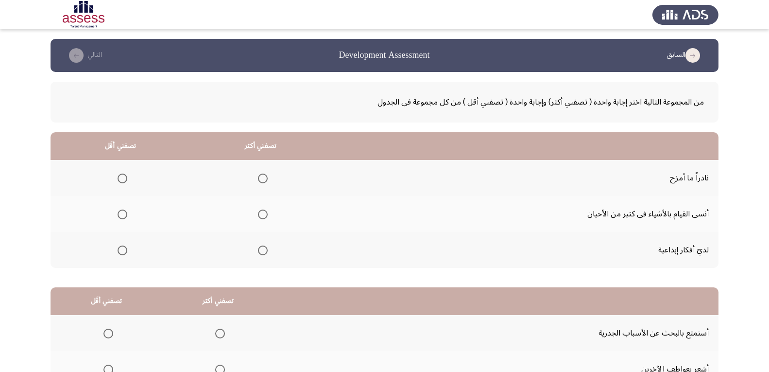
click at [260, 250] on span "Select an option" at bounding box center [263, 250] width 10 height 10
click at [260, 250] on input "Select an option" at bounding box center [263, 250] width 10 height 10
click at [121, 178] on span "Select an option" at bounding box center [123, 178] width 10 height 10
click at [121, 178] on input "Select an option" at bounding box center [123, 178] width 10 height 10
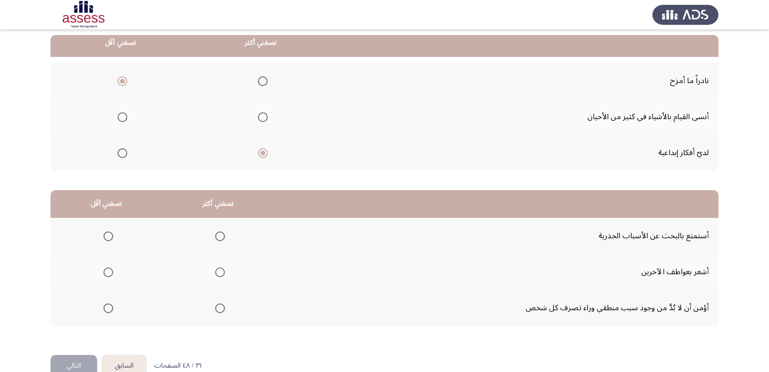
scroll to position [119, 0]
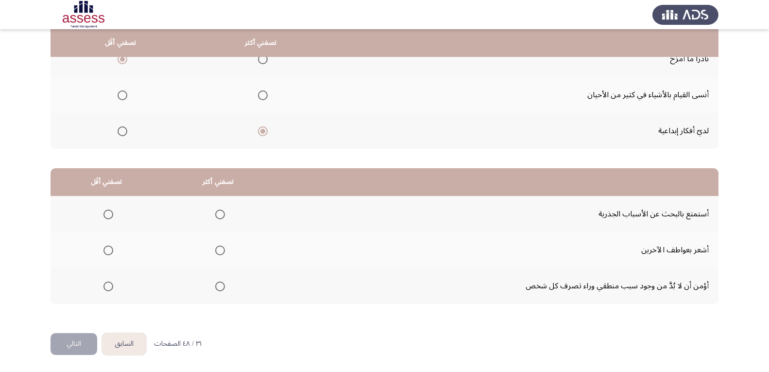
click at [219, 286] on span "Select an option" at bounding box center [220, 286] width 10 height 10
click at [219, 286] on input "Select an option" at bounding box center [220, 286] width 10 height 10
click at [109, 212] on span "Select an option" at bounding box center [108, 214] width 10 height 10
click at [109, 212] on input "Select an option" at bounding box center [108, 214] width 10 height 10
click at [74, 345] on button "التالي" at bounding box center [74, 344] width 47 height 22
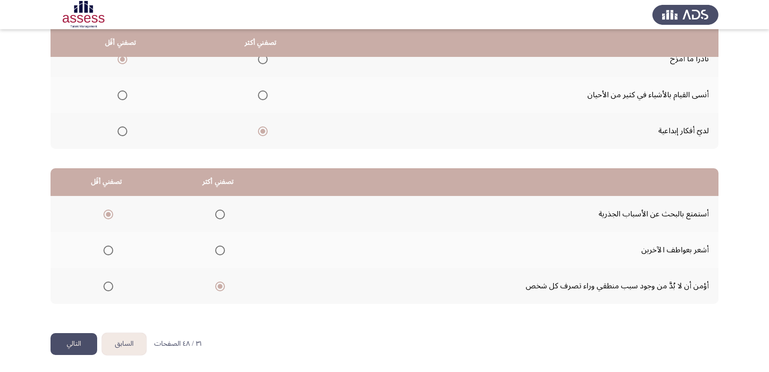
scroll to position [0, 0]
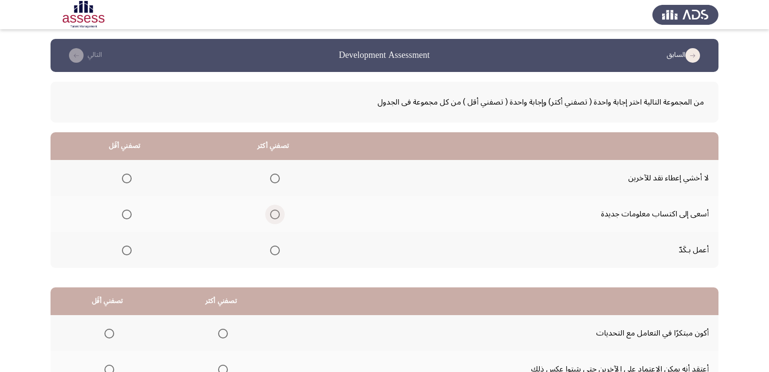
click at [273, 214] on span "Select an option" at bounding box center [275, 214] width 10 height 10
click at [273, 214] on input "Select an option" at bounding box center [275, 214] width 10 height 10
click at [128, 177] on span "Select an option" at bounding box center [127, 178] width 10 height 10
click at [128, 177] on input "Select an option" at bounding box center [127, 178] width 10 height 10
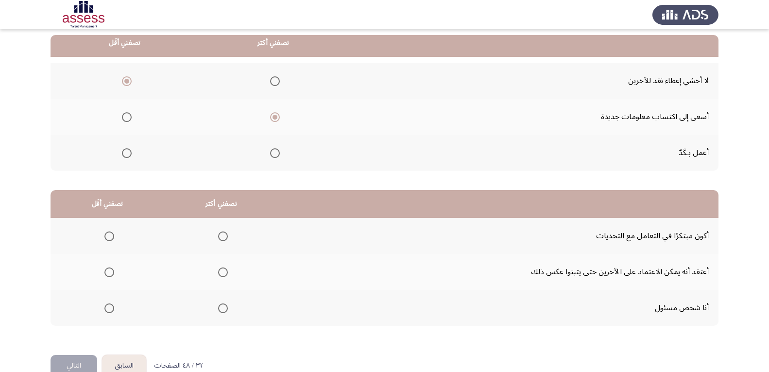
scroll to position [119, 0]
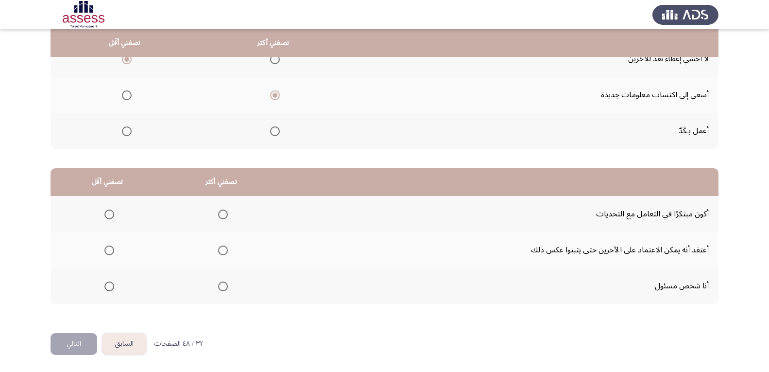
click at [223, 216] on span "Select an option" at bounding box center [223, 214] width 10 height 10
click at [223, 216] on input "Select an option" at bounding box center [223, 214] width 10 height 10
click at [108, 250] on span "Select an option" at bounding box center [109, 250] width 10 height 10
click at [108, 250] on input "Select an option" at bounding box center [109, 250] width 10 height 10
click at [71, 344] on button "التالي" at bounding box center [74, 344] width 47 height 22
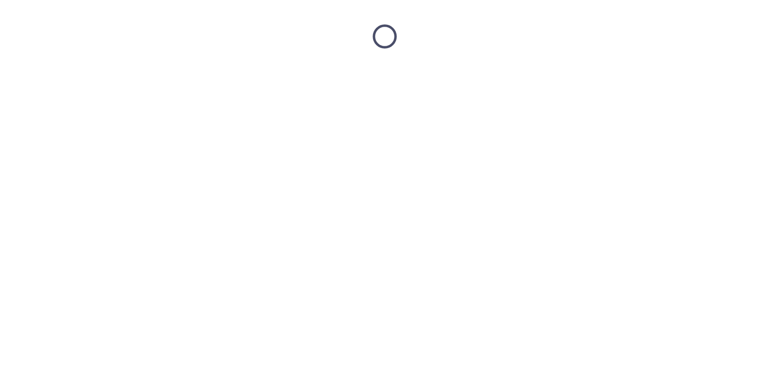
scroll to position [0, 0]
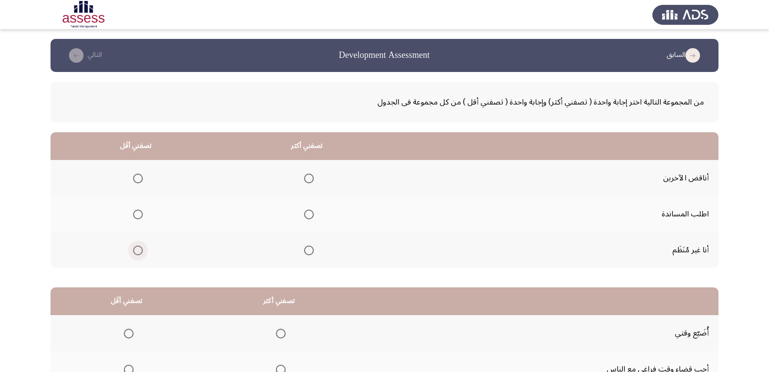
click at [139, 250] on span "Select an option" at bounding box center [138, 250] width 10 height 10
click at [139, 250] on input "Select an option" at bounding box center [138, 250] width 10 height 10
click at [312, 181] on span "Select an option" at bounding box center [309, 178] width 10 height 10
click at [312, 181] on input "Select an option" at bounding box center [309, 178] width 10 height 10
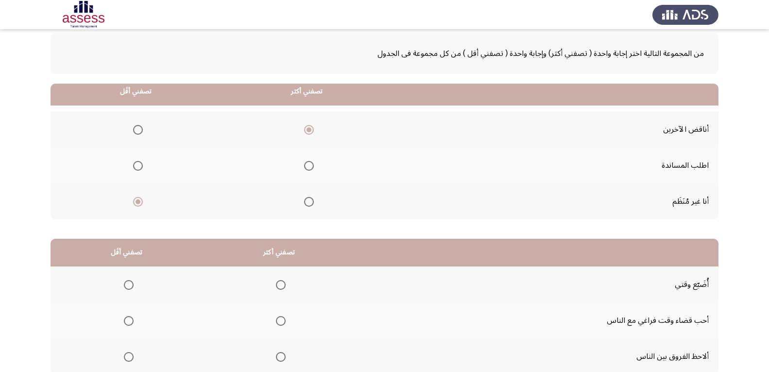
scroll to position [97, 0]
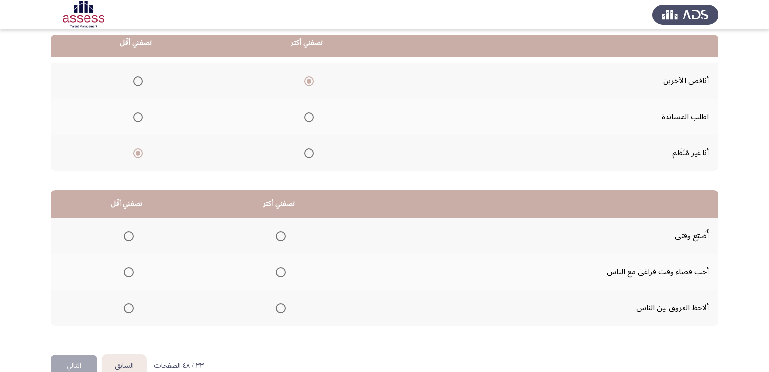
click at [281, 308] on span "Select an option" at bounding box center [281, 308] width 0 height 0
click at [281, 308] on input "Select an option" at bounding box center [281, 308] width 10 height 10
click at [127, 236] on span "Select an option" at bounding box center [129, 236] width 10 height 10
click at [127, 236] on input "Select an option" at bounding box center [129, 236] width 10 height 10
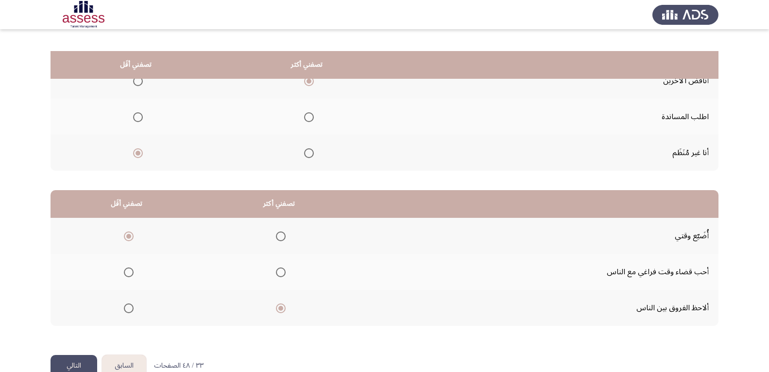
scroll to position [119, 0]
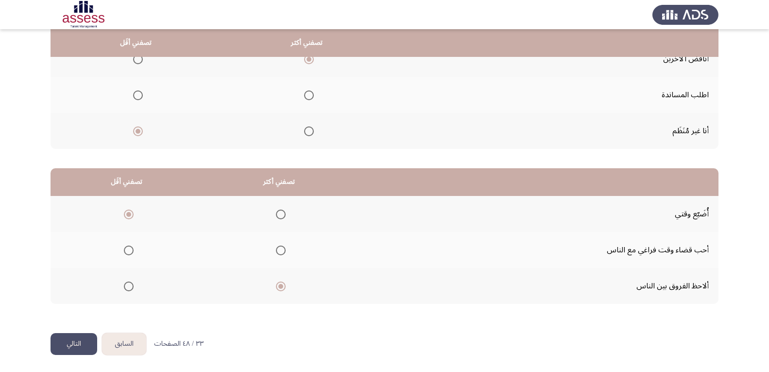
click at [82, 344] on button "التالي" at bounding box center [74, 344] width 47 height 22
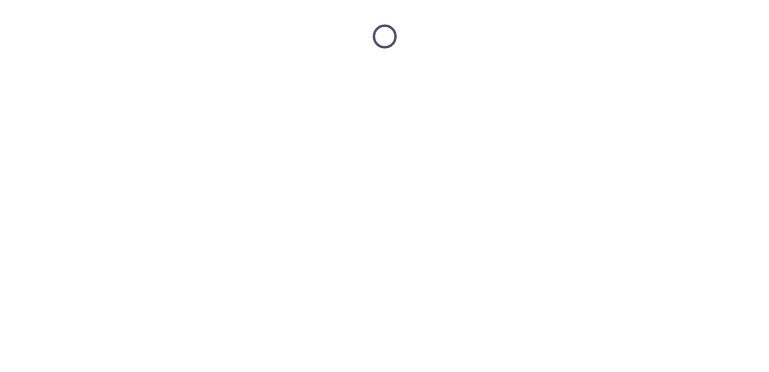
scroll to position [0, 0]
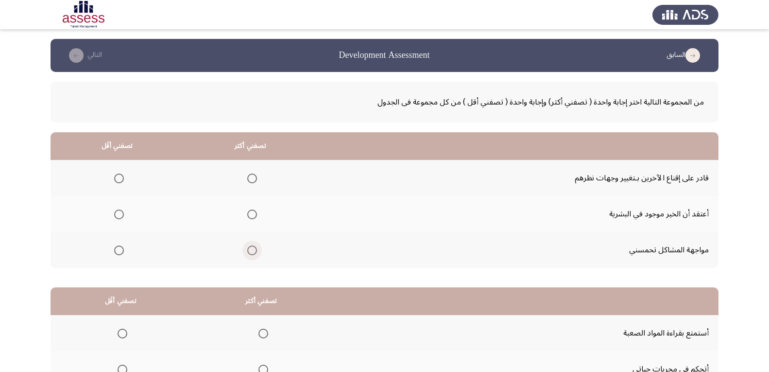
click at [251, 251] on span "Select an option" at bounding box center [252, 250] width 10 height 10
click at [251, 251] on input "Select an option" at bounding box center [252, 250] width 10 height 10
click at [116, 215] on span "Select an option" at bounding box center [119, 214] width 10 height 10
click at [116, 215] on input "Select an option" at bounding box center [119, 214] width 10 height 10
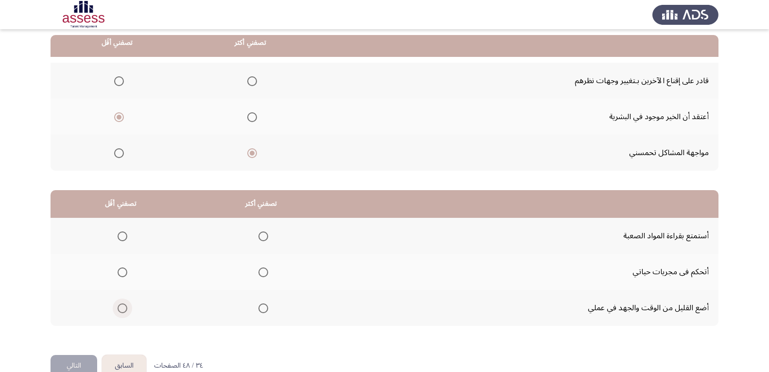
click at [121, 309] on span "Select an option" at bounding box center [123, 308] width 10 height 10
click at [121, 309] on input "Select an option" at bounding box center [123, 308] width 10 height 10
click at [263, 272] on span "Select an option" at bounding box center [263, 272] width 10 height 10
click at [263, 272] on input "Select an option" at bounding box center [263, 272] width 10 height 10
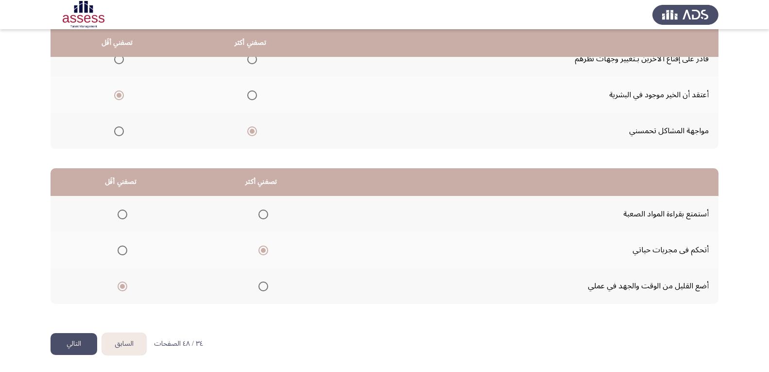
click at [71, 343] on button "التالي" at bounding box center [74, 344] width 47 height 22
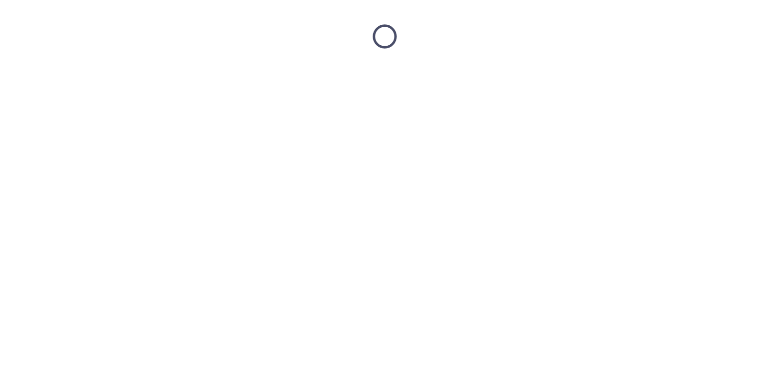
scroll to position [0, 0]
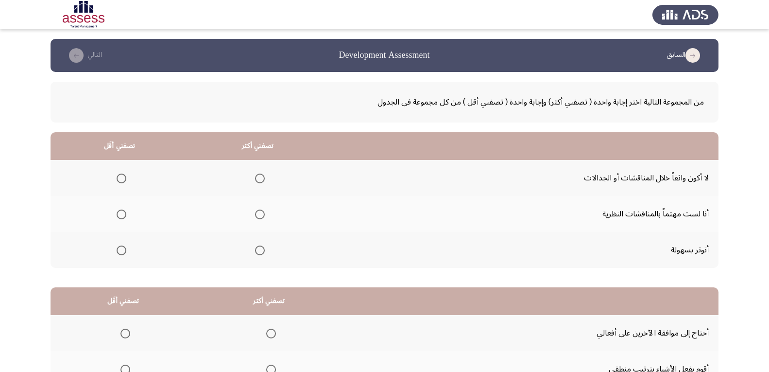
click at [124, 253] on span "Select an option" at bounding box center [122, 250] width 10 height 10
click at [124, 253] on input "Select an option" at bounding box center [122, 250] width 10 height 10
click at [261, 216] on span "Select an option" at bounding box center [260, 214] width 10 height 10
click at [261, 216] on input "Select an option" at bounding box center [260, 214] width 10 height 10
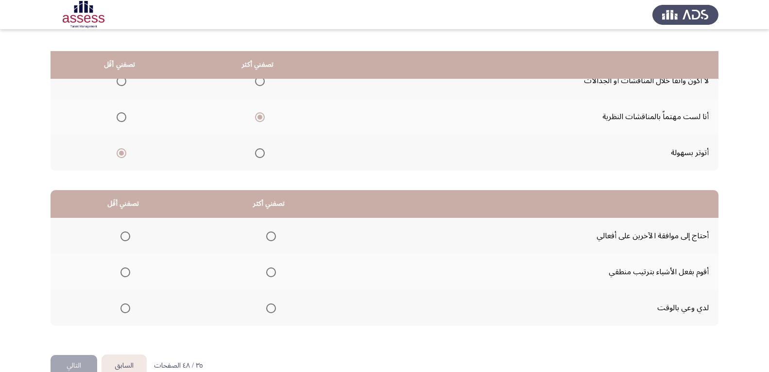
scroll to position [119, 0]
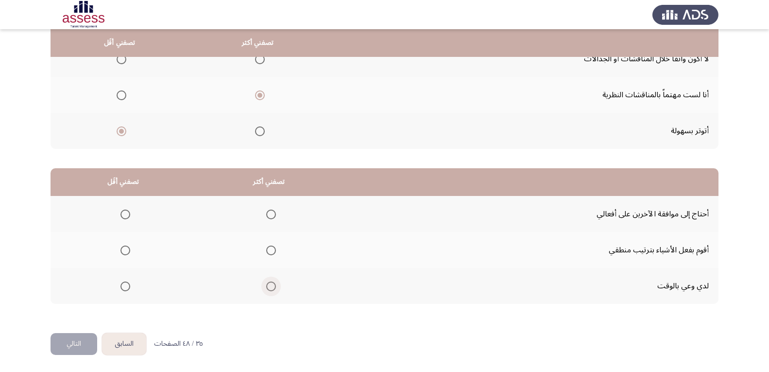
click at [271, 286] on span "Select an option" at bounding box center [271, 286] width 0 height 0
click at [272, 286] on input "Select an option" at bounding box center [271, 286] width 10 height 10
click at [122, 214] on span "Select an option" at bounding box center [125, 214] width 10 height 10
click at [122, 214] on input "Select an option" at bounding box center [125, 214] width 10 height 10
click at [72, 346] on button "التالي" at bounding box center [74, 344] width 47 height 22
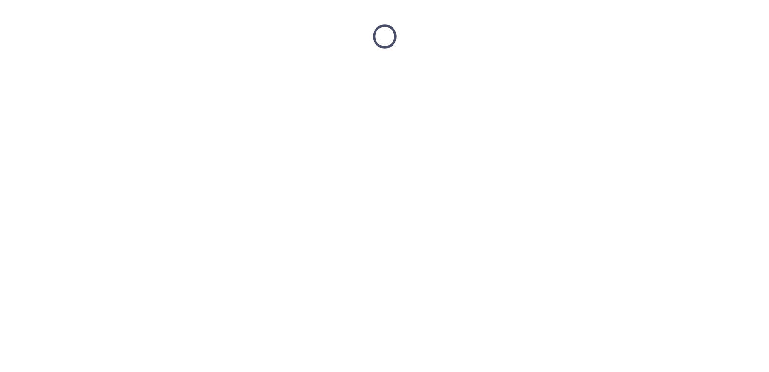
scroll to position [0, 0]
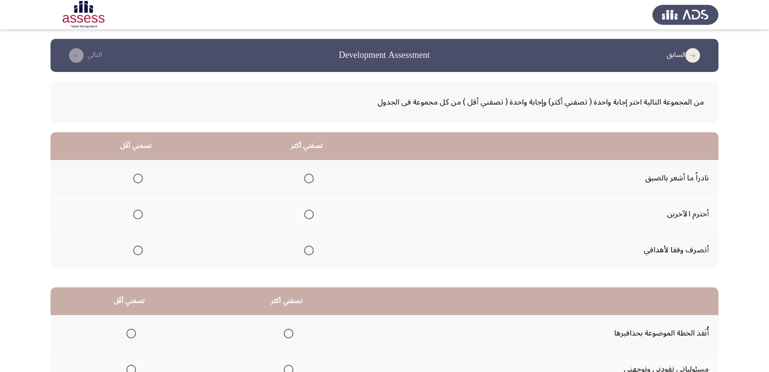
click at [310, 215] on span "Select an option" at bounding box center [309, 214] width 10 height 10
click at [310, 215] on input "Select an option" at bounding box center [309, 214] width 10 height 10
click at [136, 251] on span "Select an option" at bounding box center [138, 250] width 10 height 10
click at [136, 251] on input "Select an option" at bounding box center [138, 250] width 10 height 10
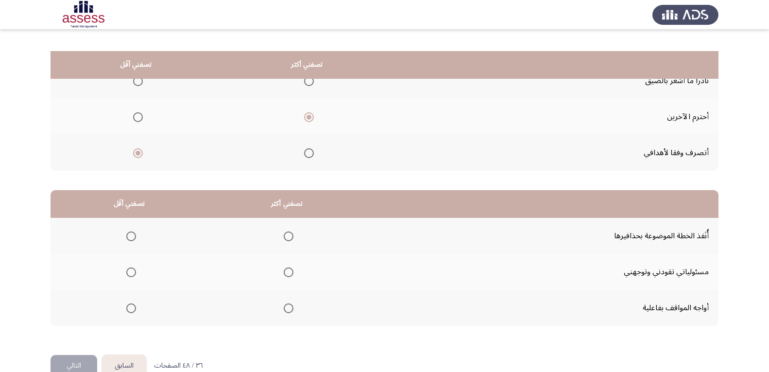
scroll to position [119, 0]
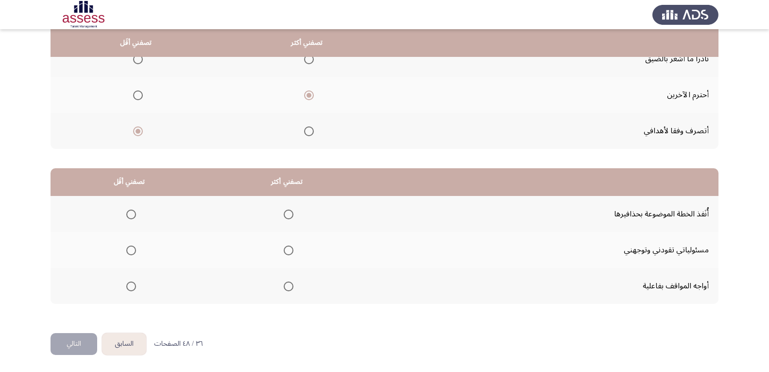
click at [290, 287] on span "Select an option" at bounding box center [289, 286] width 10 height 10
click at [290, 287] on input "Select an option" at bounding box center [289, 286] width 10 height 10
click at [130, 215] on span "Select an option" at bounding box center [131, 214] width 10 height 10
click at [130, 215] on input "Select an option" at bounding box center [131, 214] width 10 height 10
click at [75, 344] on button "التالي" at bounding box center [74, 344] width 47 height 22
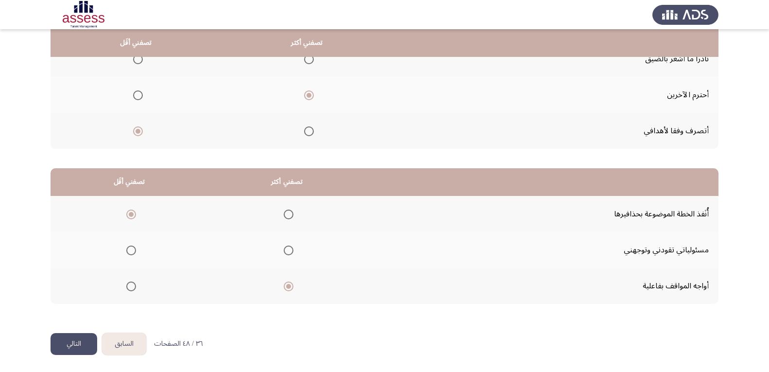
scroll to position [0, 0]
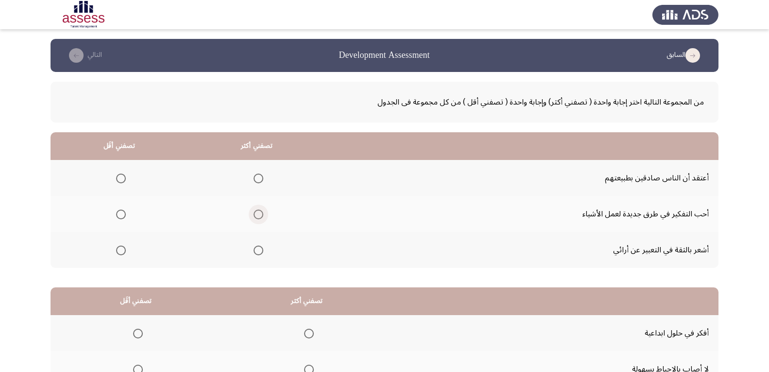
click at [258, 216] on span "Select an option" at bounding box center [259, 214] width 10 height 10
click at [258, 216] on input "Select an option" at bounding box center [259, 214] width 10 height 10
click at [120, 179] on span "Select an option" at bounding box center [121, 178] width 10 height 10
click at [120, 179] on input "Select an option" at bounding box center [121, 178] width 10 height 10
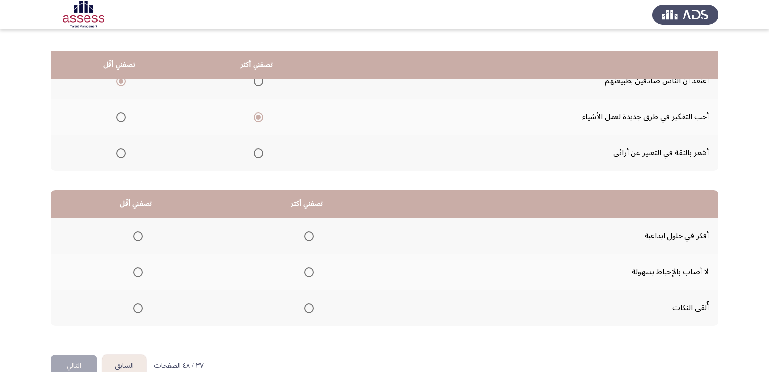
scroll to position [119, 0]
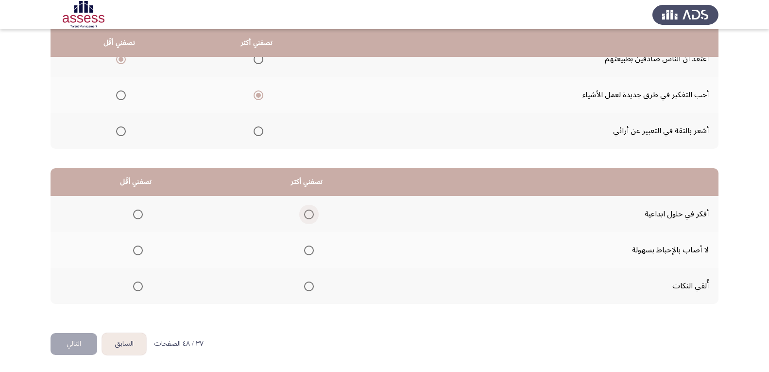
click at [308, 214] on span "Select an option" at bounding box center [309, 214] width 10 height 10
click at [308, 214] on input "Select an option" at bounding box center [309, 214] width 10 height 10
click at [139, 289] on span "Select an option" at bounding box center [138, 286] width 10 height 10
click at [139, 289] on input "Select an option" at bounding box center [138, 286] width 10 height 10
click at [74, 343] on button "التالي" at bounding box center [74, 344] width 47 height 22
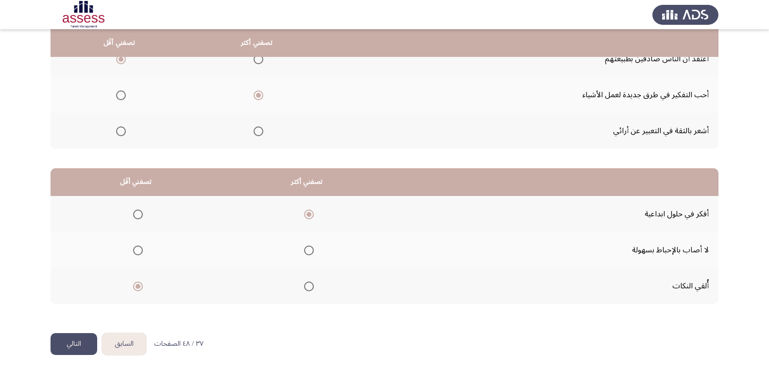
scroll to position [0, 0]
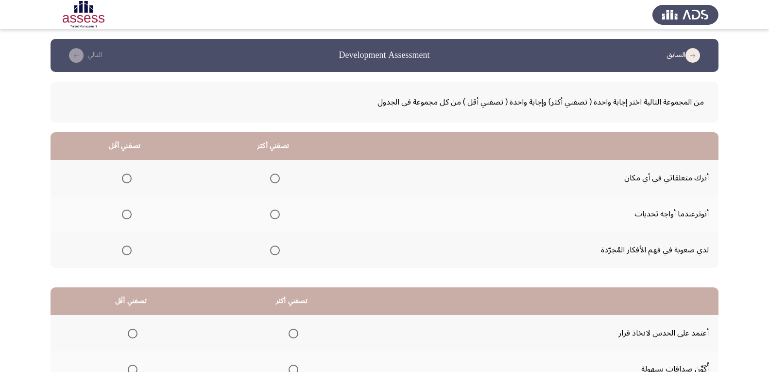
click at [127, 178] on span "Select an option" at bounding box center [127, 178] width 0 height 0
click at [127, 178] on input "Select an option" at bounding box center [127, 178] width 10 height 10
click at [127, 211] on span "Select an option" at bounding box center [127, 214] width 10 height 10
click at [127, 211] on input "Select an option" at bounding box center [127, 214] width 10 height 10
click at [125, 180] on span "Select an option" at bounding box center [127, 178] width 10 height 10
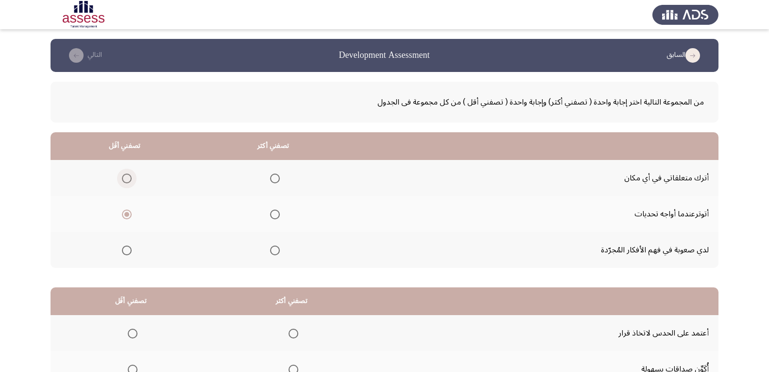
click at [125, 180] on input "Select an option" at bounding box center [127, 178] width 10 height 10
click at [127, 216] on span "Select an option" at bounding box center [127, 214] width 10 height 10
click at [127, 216] on input "Select an option" at bounding box center [127, 214] width 10 height 10
click at [277, 251] on span "Select an option" at bounding box center [275, 250] width 10 height 10
click at [277, 251] on input "Select an option" at bounding box center [275, 250] width 10 height 10
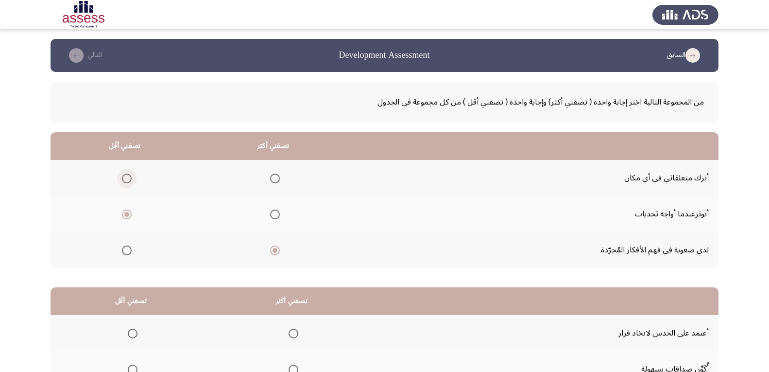
click at [126, 178] on span "Select an option" at bounding box center [127, 178] width 10 height 10
click at [126, 178] on input "Select an option" at bounding box center [127, 178] width 10 height 10
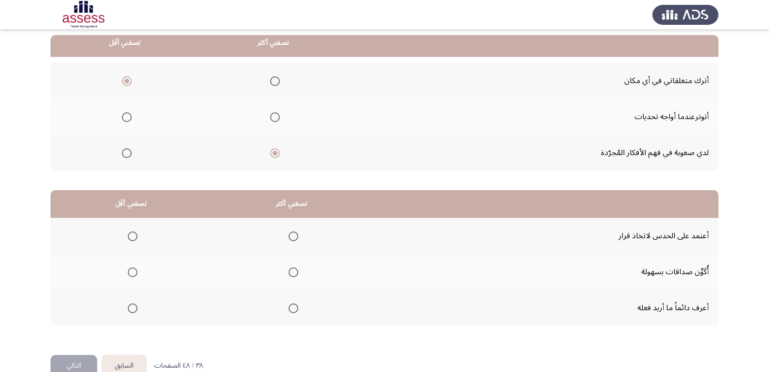
scroll to position [119, 0]
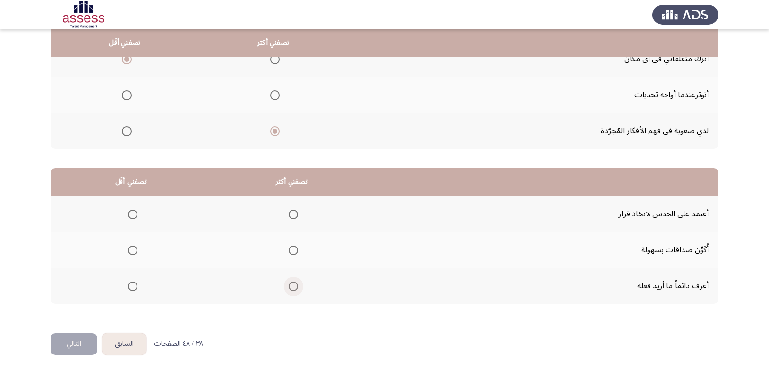
click at [295, 288] on span "Select an option" at bounding box center [294, 286] width 10 height 10
click at [295, 288] on input "Select an option" at bounding box center [294, 286] width 10 height 10
click at [137, 251] on span "Select an option" at bounding box center [133, 250] width 10 height 10
click at [137, 251] on input "Select an option" at bounding box center [133, 250] width 10 height 10
click at [83, 344] on button "التالي" at bounding box center [74, 344] width 47 height 22
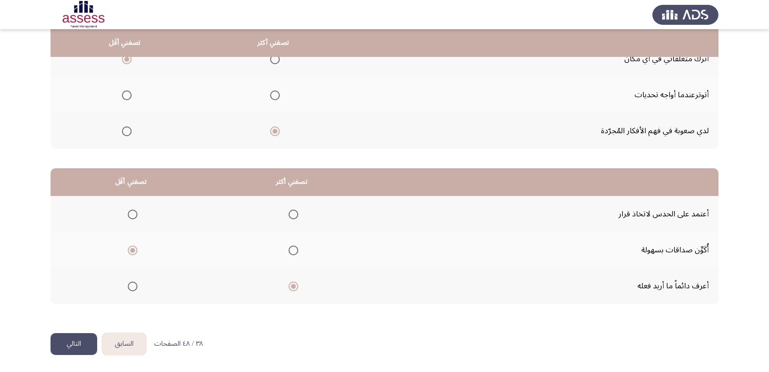
scroll to position [0, 0]
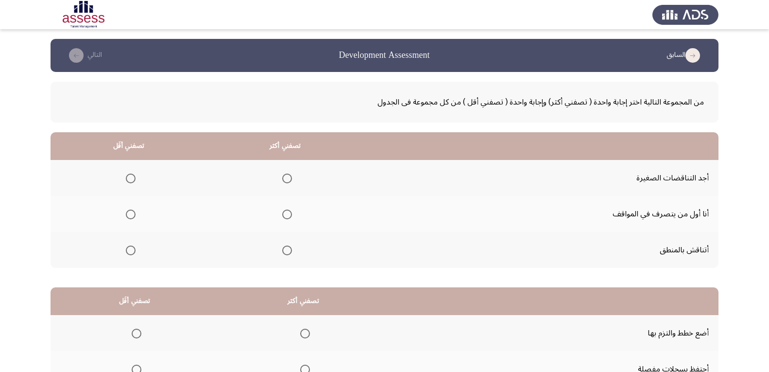
click at [290, 252] on span "Select an option" at bounding box center [287, 250] width 10 height 10
click at [290, 252] on input "Select an option" at bounding box center [287, 250] width 10 height 10
click at [130, 212] on span "Select an option" at bounding box center [131, 214] width 10 height 10
click at [130, 212] on input "Select an option" at bounding box center [131, 214] width 10 height 10
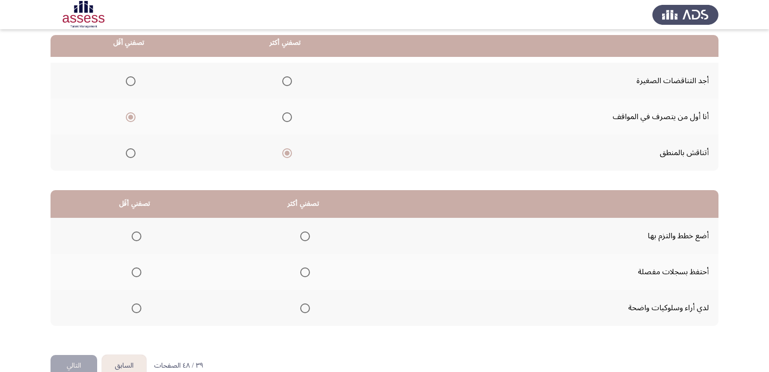
scroll to position [119, 0]
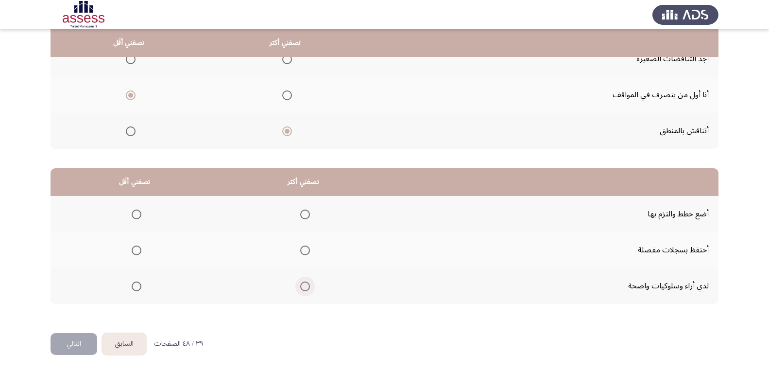
click at [305, 288] on span "Select an option" at bounding box center [305, 286] width 10 height 10
click at [305, 288] on input "Select an option" at bounding box center [305, 286] width 10 height 10
click at [138, 252] on span "Select an option" at bounding box center [137, 250] width 10 height 10
click at [138, 252] on input "Select an option" at bounding box center [137, 250] width 10 height 10
click at [74, 343] on button "التالي" at bounding box center [74, 344] width 47 height 22
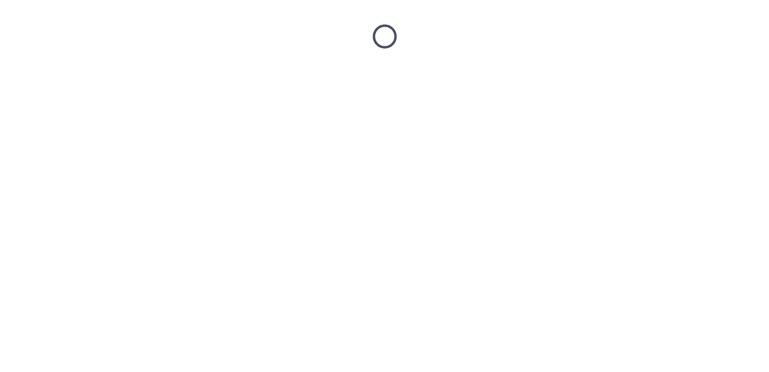
scroll to position [0, 0]
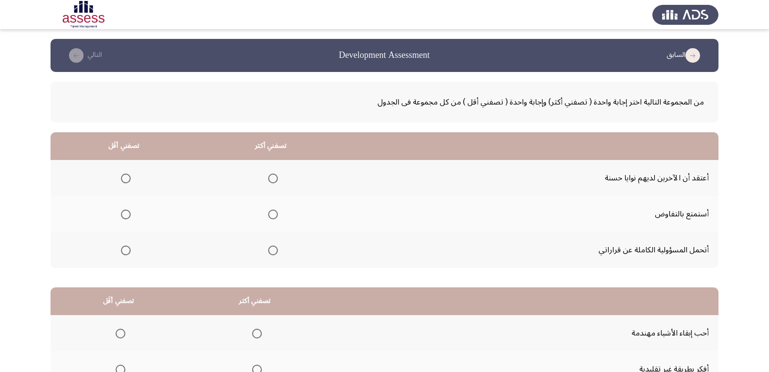
click at [274, 252] on span "Select an option" at bounding box center [273, 250] width 10 height 10
click at [274, 252] on input "Select an option" at bounding box center [273, 250] width 10 height 10
click at [127, 177] on span "Select an option" at bounding box center [126, 178] width 10 height 10
click at [127, 177] on input "Select an option" at bounding box center [126, 178] width 10 height 10
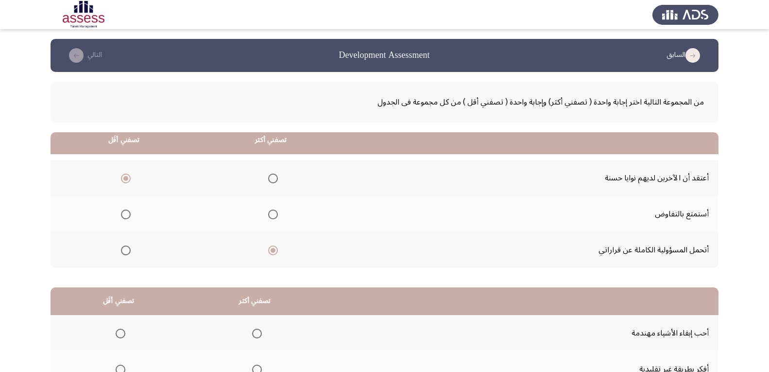
scroll to position [119, 0]
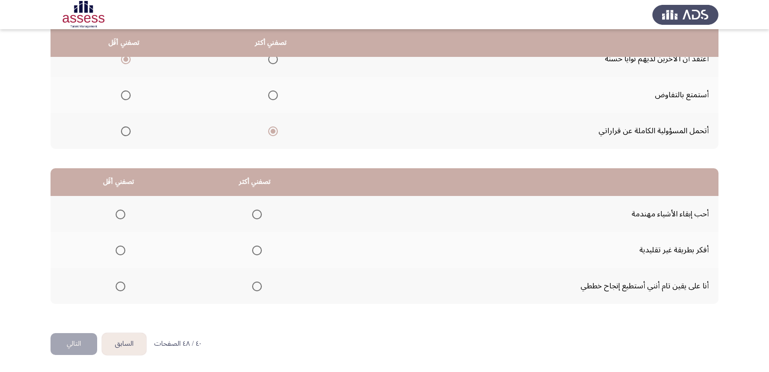
click at [256, 288] on span "Select an option" at bounding box center [257, 286] width 10 height 10
click at [256, 288] on input "Select an option" at bounding box center [257, 286] width 10 height 10
click at [120, 214] on span "Select an option" at bounding box center [120, 214] width 0 height 0
click at [120, 214] on input "Select an option" at bounding box center [121, 214] width 10 height 10
click at [70, 342] on button "التالي" at bounding box center [74, 344] width 47 height 22
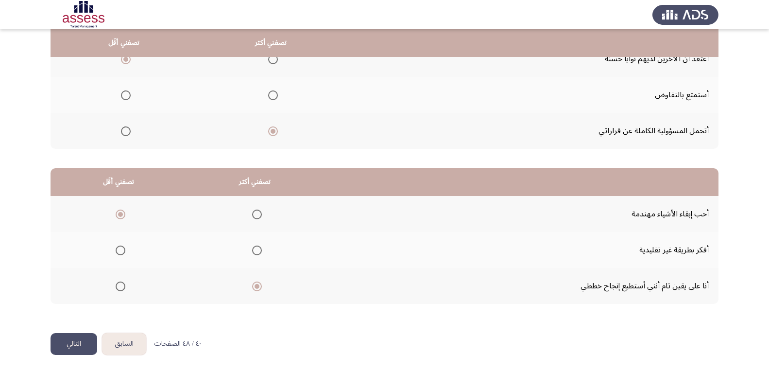
scroll to position [0, 0]
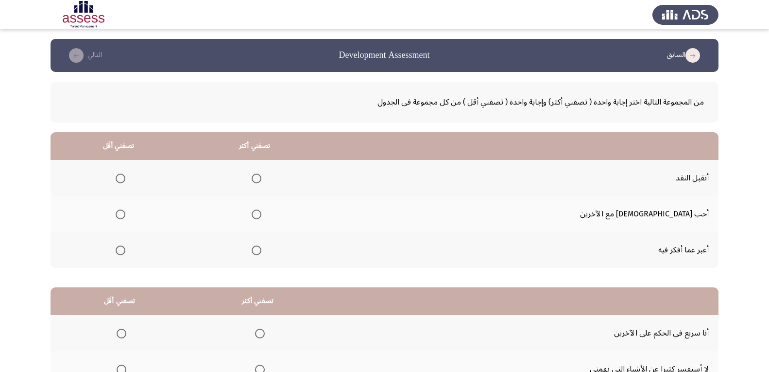
click at [261, 250] on span "Select an option" at bounding box center [257, 250] width 10 height 10
click at [261, 250] on input "Select an option" at bounding box center [257, 250] width 10 height 10
click at [125, 211] on span "Select an option" at bounding box center [121, 214] width 10 height 10
click at [125, 211] on input "Select an option" at bounding box center [121, 214] width 10 height 10
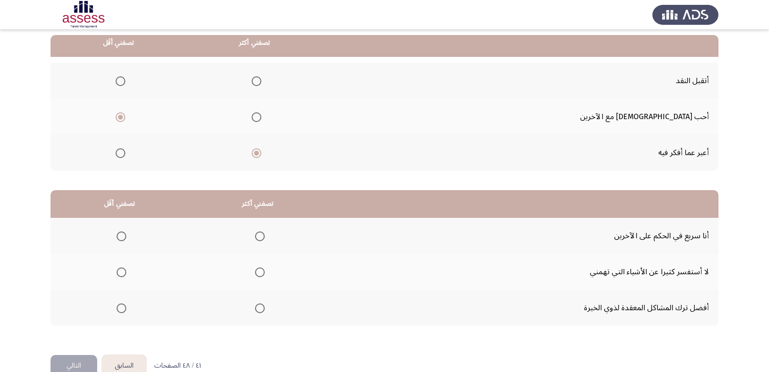
click at [260, 234] on span "Select an option" at bounding box center [260, 236] width 10 height 10
click at [260, 234] on input "Select an option" at bounding box center [260, 236] width 10 height 10
click at [259, 237] on span "Select an option" at bounding box center [260, 236] width 5 height 5
click at [259, 237] on input "Select an option" at bounding box center [260, 236] width 10 height 10
click at [120, 236] on span "Select an option" at bounding box center [122, 236] width 10 height 10
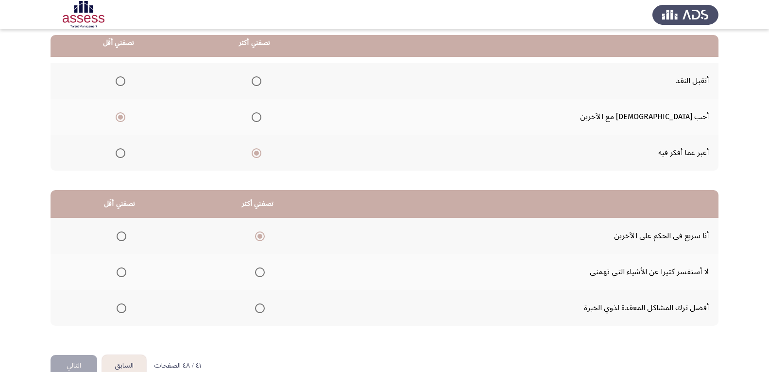
click at [120, 236] on input "Select an option" at bounding box center [122, 236] width 10 height 10
click at [261, 274] on span "Select an option" at bounding box center [260, 272] width 10 height 10
click at [261, 274] on input "Select an option" at bounding box center [260, 272] width 10 height 10
click at [72, 363] on button "التالي" at bounding box center [74, 366] width 47 height 22
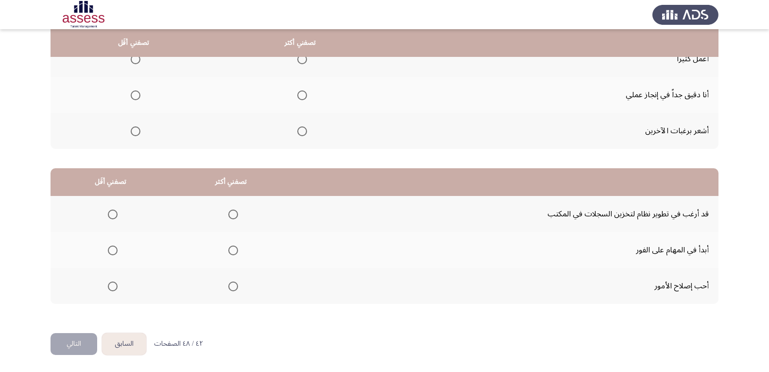
scroll to position [22, 0]
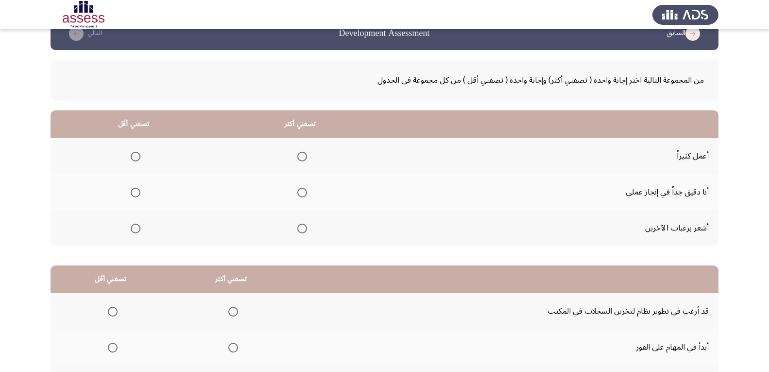
click at [299, 192] on span "Select an option" at bounding box center [302, 193] width 10 height 10
click at [299, 192] on input "Select an option" at bounding box center [302, 193] width 10 height 10
click at [137, 229] on span "Select an option" at bounding box center [136, 228] width 10 height 10
click at [137, 229] on input "Select an option" at bounding box center [136, 228] width 10 height 10
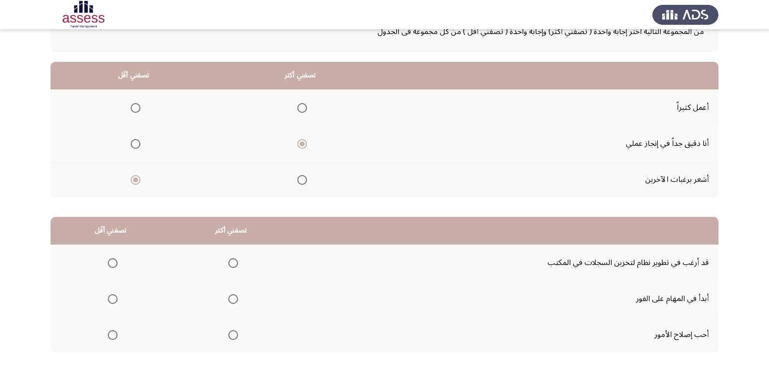
scroll to position [119, 0]
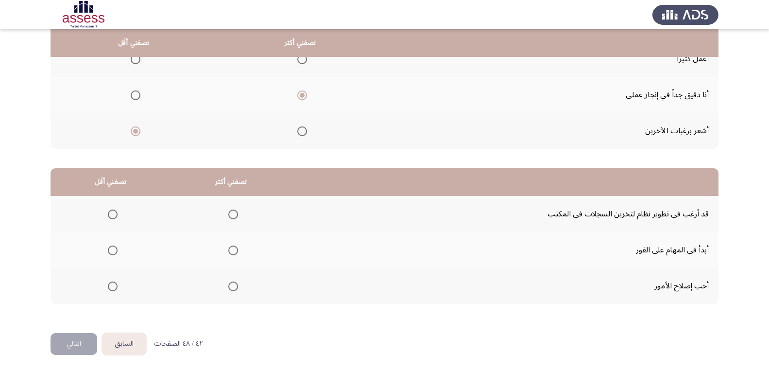
click at [233, 288] on span "Select an option" at bounding box center [233, 286] width 10 height 10
click at [233, 288] on input "Select an option" at bounding box center [233, 286] width 10 height 10
click at [108, 213] on span "Select an option" at bounding box center [113, 214] width 10 height 10
click at [108, 213] on input "Select an option" at bounding box center [113, 214] width 10 height 10
click at [232, 251] on span "Select an option" at bounding box center [233, 250] width 10 height 10
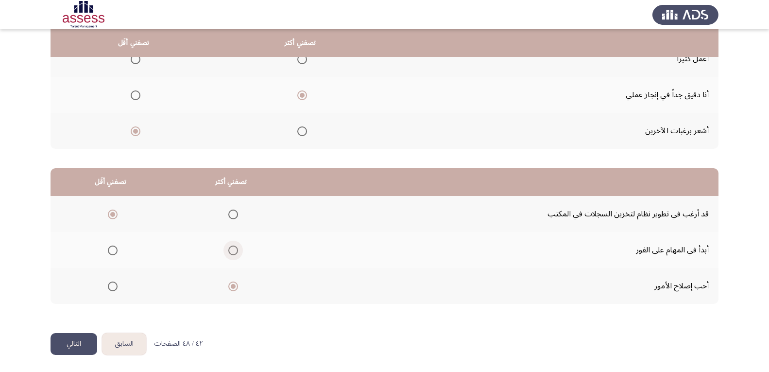
click at [232, 251] on input "Select an option" at bounding box center [233, 250] width 10 height 10
click at [234, 287] on span "Select an option" at bounding box center [233, 286] width 10 height 10
click at [234, 287] on input "Select an option" at bounding box center [233, 286] width 10 height 10
click at [234, 252] on span "Select an option" at bounding box center [233, 250] width 10 height 10
click at [234, 252] on input "Select an option" at bounding box center [233, 250] width 10 height 10
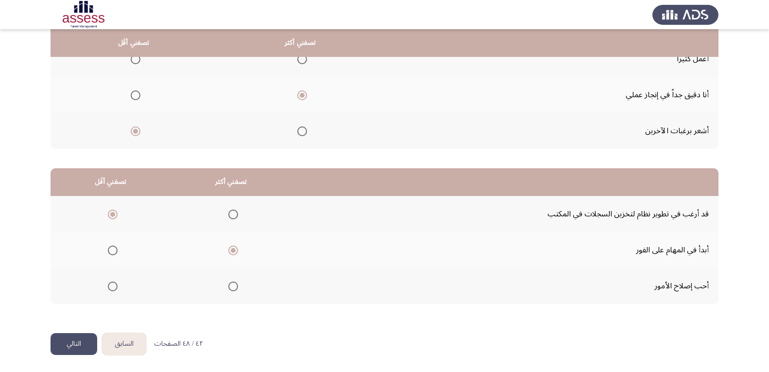
click at [79, 346] on button "التالي" at bounding box center [74, 344] width 47 height 22
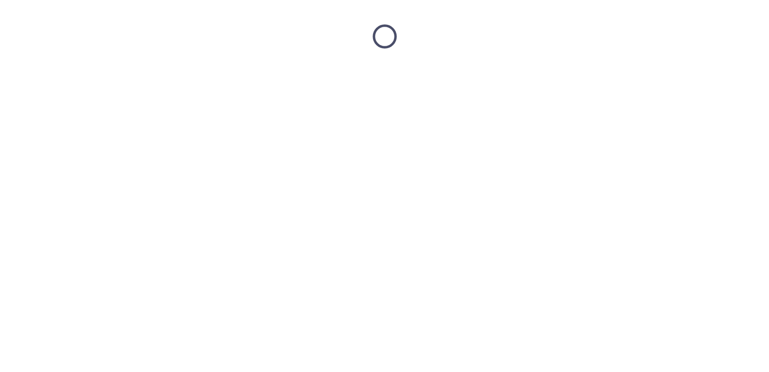
scroll to position [0, 0]
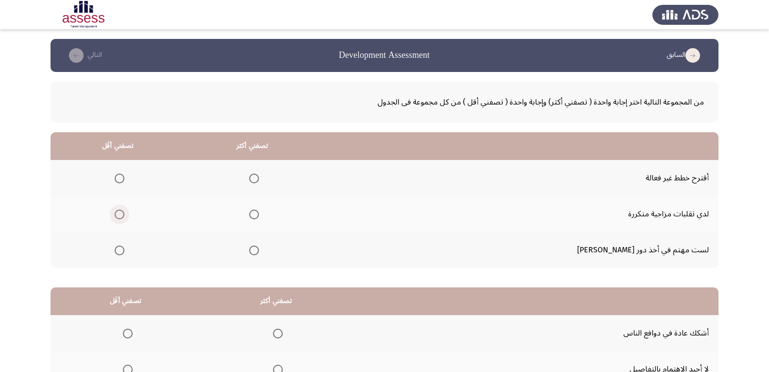
click at [124, 215] on span "Select an option" at bounding box center [120, 214] width 10 height 10
click at [124, 215] on input "Select an option" at bounding box center [120, 214] width 10 height 10
click at [259, 251] on span "Select an option" at bounding box center [254, 250] width 10 height 10
click at [259, 251] on input "Select an option" at bounding box center [254, 250] width 10 height 10
click at [124, 250] on span "Select an option" at bounding box center [120, 250] width 10 height 10
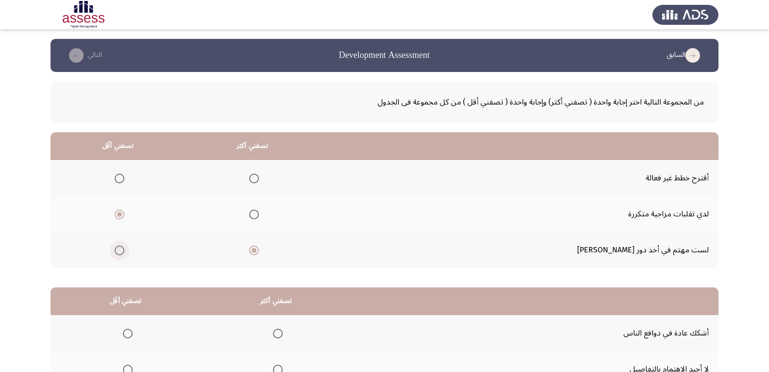
click at [124, 250] on input "Select an option" at bounding box center [120, 250] width 10 height 10
click at [259, 215] on span "Select an option" at bounding box center [254, 214] width 10 height 10
click at [259, 215] on input "Select an option" at bounding box center [254, 214] width 10 height 10
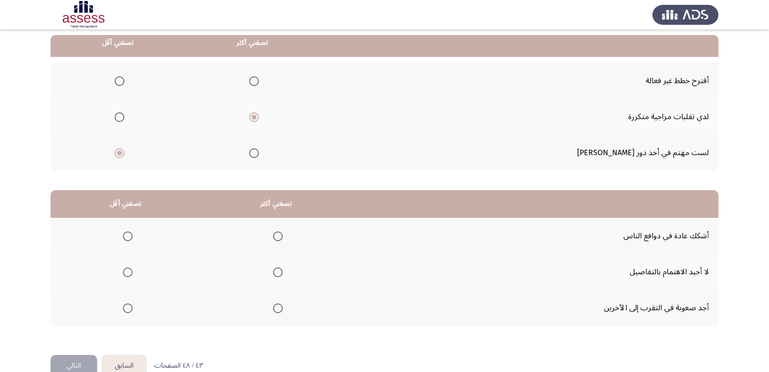
click at [281, 308] on span "Select an option" at bounding box center [278, 308] width 10 height 10
click at [281, 308] on input "Select an option" at bounding box center [278, 308] width 10 height 10
click at [280, 234] on span "Select an option" at bounding box center [278, 236] width 10 height 10
click at [280, 234] on input "Select an option" at bounding box center [278, 236] width 10 height 10
click at [127, 273] on span "Select an option" at bounding box center [128, 272] width 10 height 10
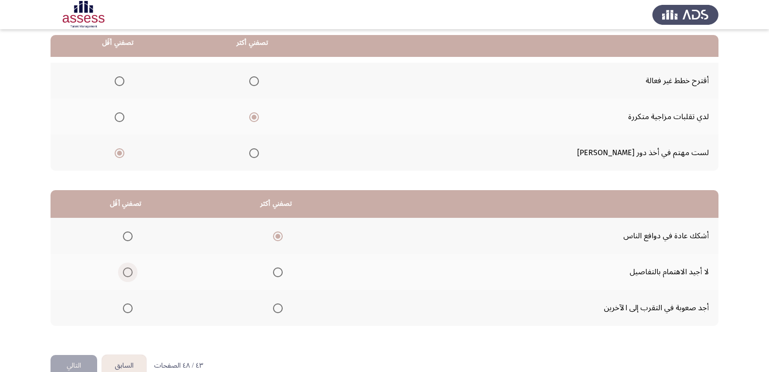
click at [127, 273] on input "Select an option" at bounding box center [128, 272] width 10 height 10
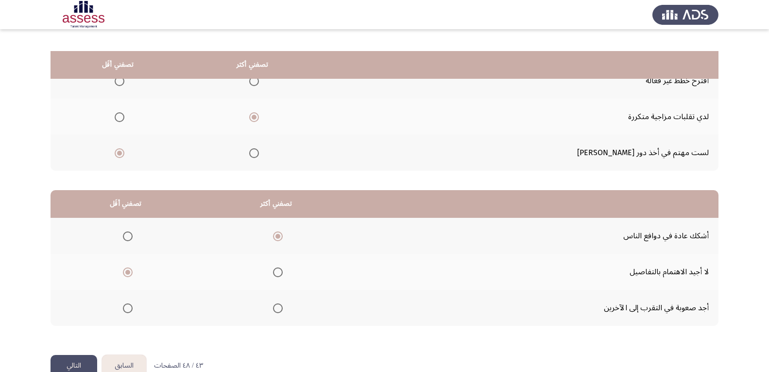
scroll to position [119, 0]
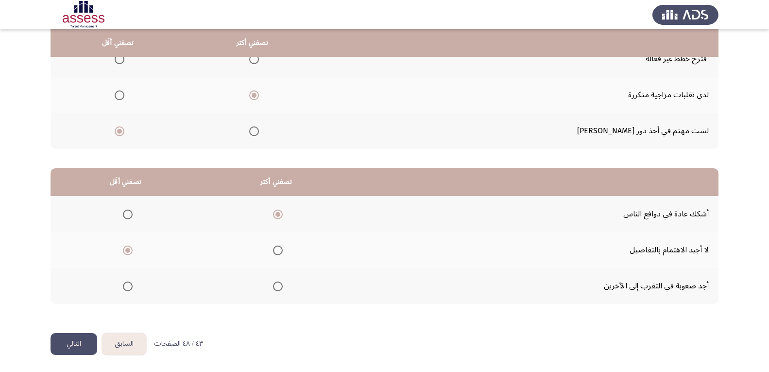
click at [66, 344] on button "التالي" at bounding box center [74, 344] width 47 height 22
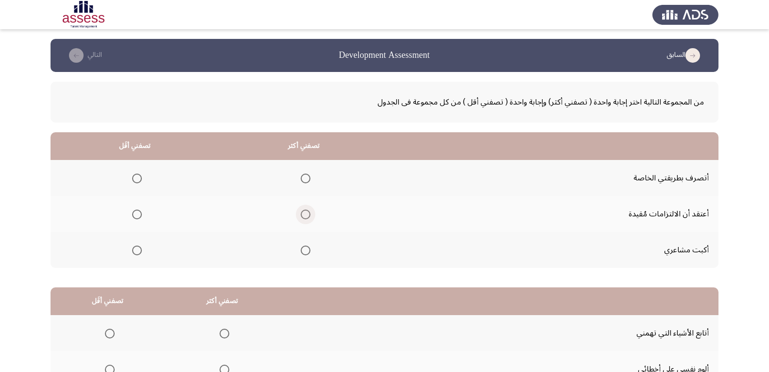
click at [309, 214] on span "Select an option" at bounding box center [306, 214] width 10 height 10
click at [309, 214] on input "Select an option" at bounding box center [306, 214] width 10 height 10
click at [138, 216] on span "Select an option" at bounding box center [137, 214] width 10 height 10
click at [138, 216] on input "Select an option" at bounding box center [137, 214] width 10 height 10
click at [309, 251] on span "Select an option" at bounding box center [306, 250] width 10 height 10
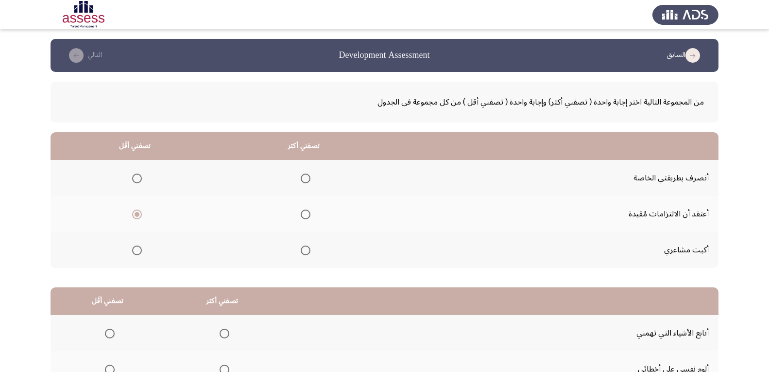
click at [309, 251] on input "Select an option" at bounding box center [306, 250] width 10 height 10
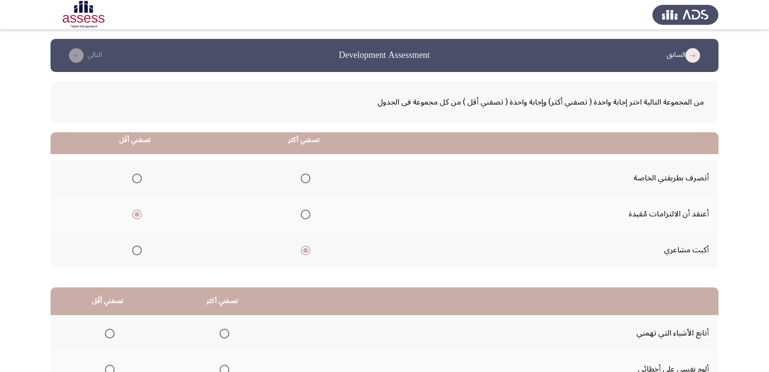
scroll to position [97, 0]
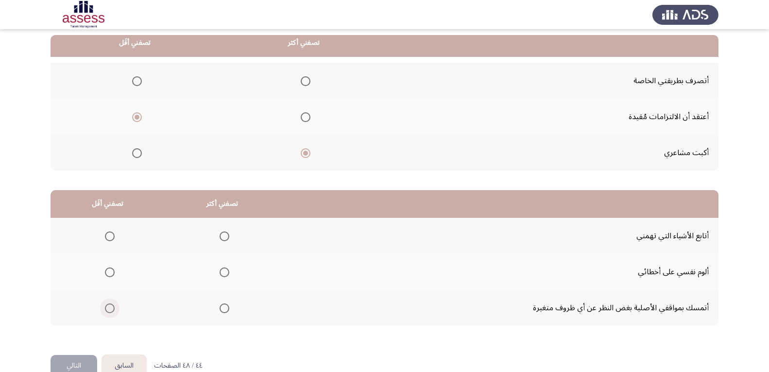
click at [109, 309] on span "Select an option" at bounding box center [110, 308] width 10 height 10
click at [109, 309] on input "Select an option" at bounding box center [110, 308] width 10 height 10
click at [225, 274] on span "Select an option" at bounding box center [225, 272] width 10 height 10
click at [225, 274] on input "Select an option" at bounding box center [225, 272] width 10 height 10
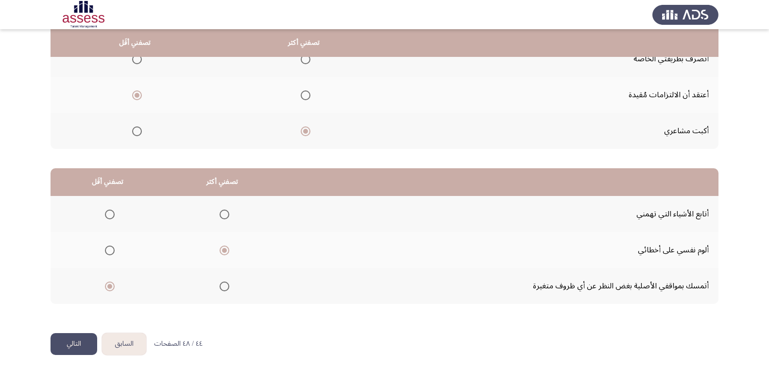
click at [75, 345] on button "التالي" at bounding box center [74, 344] width 47 height 22
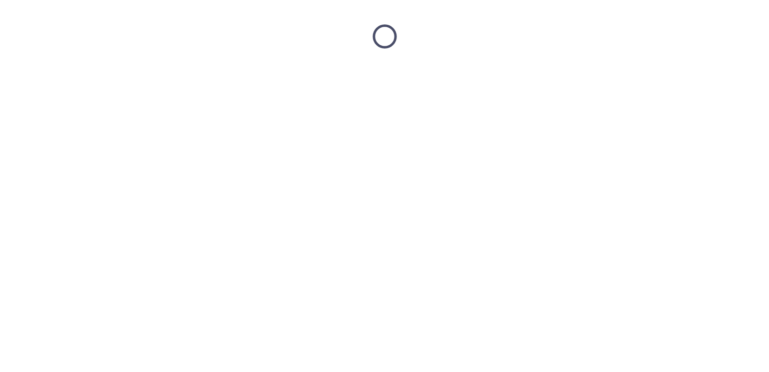
scroll to position [0, 0]
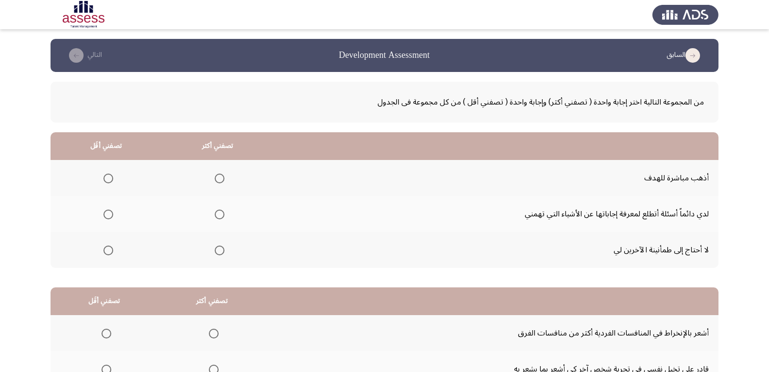
click at [109, 253] on span "Select an option" at bounding box center [108, 250] width 10 height 10
click at [109, 253] on input "Select an option" at bounding box center [108, 250] width 10 height 10
click at [218, 178] on span "Select an option" at bounding box center [220, 178] width 10 height 10
click at [218, 178] on input "Select an option" at bounding box center [220, 178] width 10 height 10
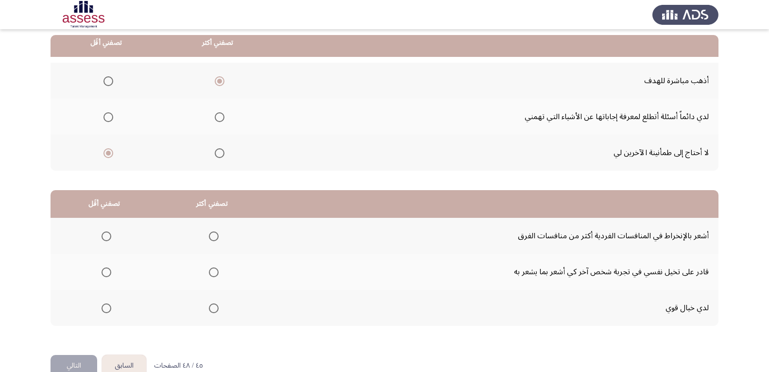
scroll to position [119, 0]
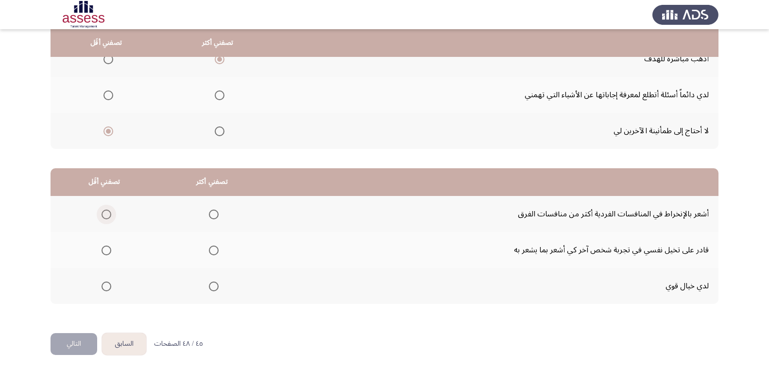
click at [106, 213] on span "Select an option" at bounding box center [107, 214] width 10 height 10
click at [106, 213] on input "Select an option" at bounding box center [107, 214] width 10 height 10
click at [211, 251] on span "Select an option" at bounding box center [214, 250] width 10 height 10
click at [211, 251] on input "Select an option" at bounding box center [214, 250] width 10 height 10
click at [70, 343] on button "التالي" at bounding box center [74, 344] width 47 height 22
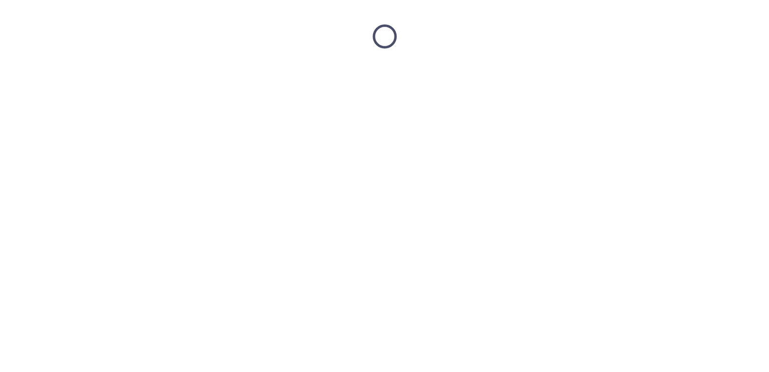
scroll to position [0, 0]
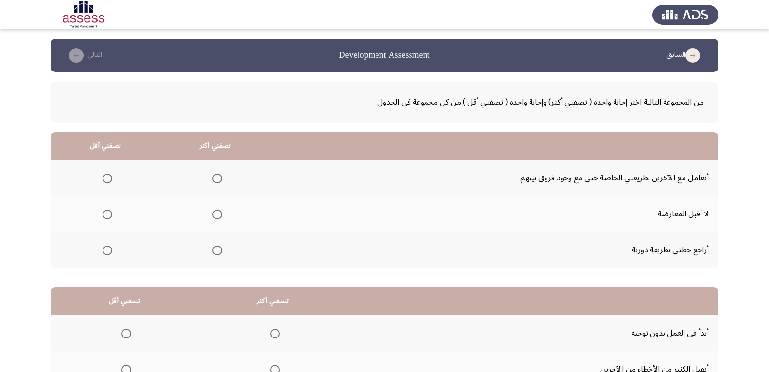
click at [220, 252] on span "Select an option" at bounding box center [217, 250] width 10 height 10
click at [220, 252] on input "Select an option" at bounding box center [217, 250] width 10 height 10
click at [109, 212] on span "Select an option" at bounding box center [108, 214] width 10 height 10
click at [109, 212] on input "Select an option" at bounding box center [108, 214] width 10 height 10
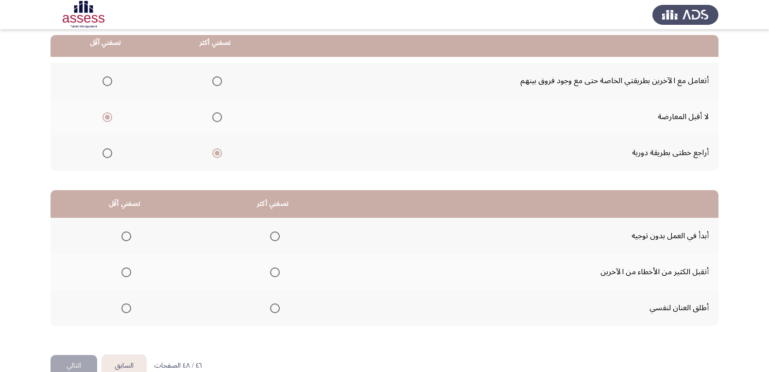
click at [277, 236] on span "Select an option" at bounding box center [275, 236] width 10 height 10
click at [277, 236] on input "Select an option" at bounding box center [275, 236] width 10 height 10
click at [128, 274] on span "Select an option" at bounding box center [126, 272] width 10 height 10
click at [128, 274] on input "Select an option" at bounding box center [126, 272] width 10 height 10
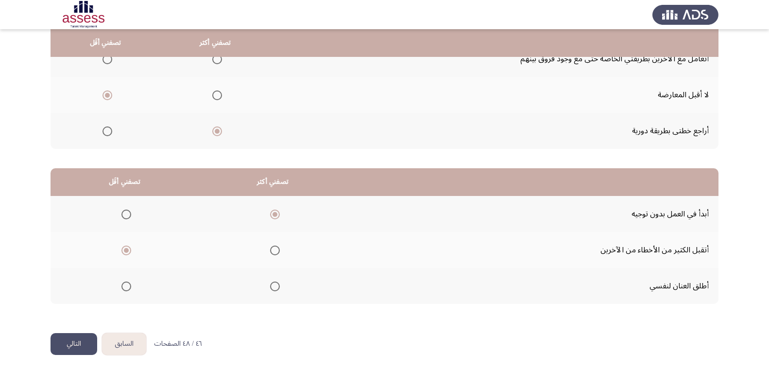
click at [66, 343] on button "التالي" at bounding box center [74, 344] width 47 height 22
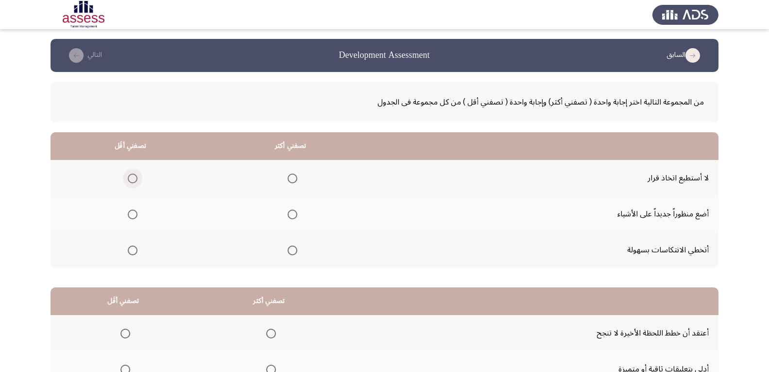
click at [132, 179] on span "Select an option" at bounding box center [133, 178] width 10 height 10
click at [132, 179] on input "Select an option" at bounding box center [133, 178] width 10 height 10
click at [294, 213] on span "Select an option" at bounding box center [293, 214] width 10 height 10
click at [294, 213] on input "Select an option" at bounding box center [293, 214] width 10 height 10
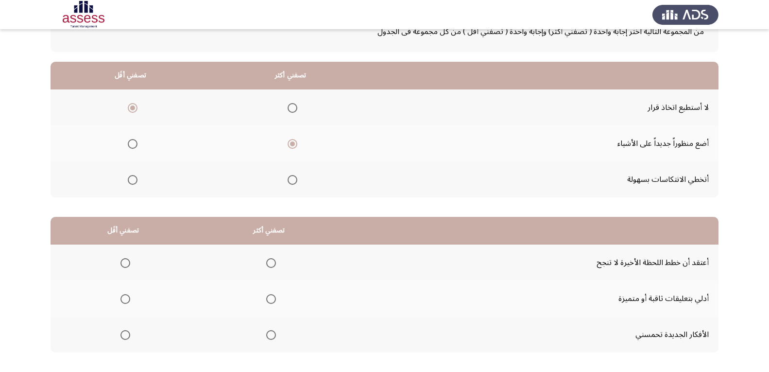
scroll to position [119, 0]
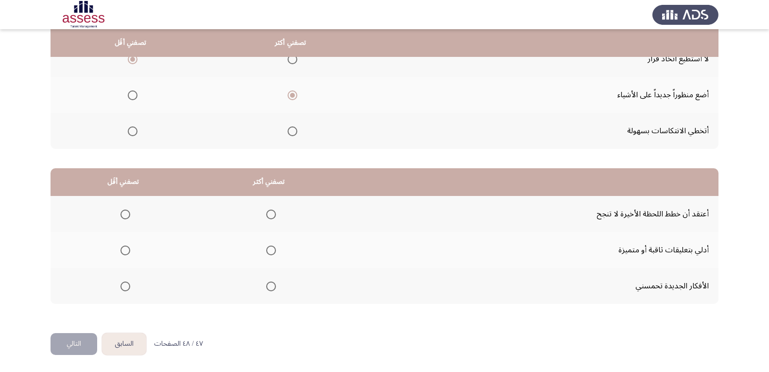
click at [270, 250] on span "Select an option" at bounding box center [271, 250] width 10 height 10
click at [270, 250] on input "Select an option" at bounding box center [271, 250] width 10 height 10
click at [127, 212] on span "Select an option" at bounding box center [125, 214] width 10 height 10
click at [127, 212] on input "Select an option" at bounding box center [125, 214] width 10 height 10
click at [73, 346] on button "التالي" at bounding box center [74, 344] width 47 height 22
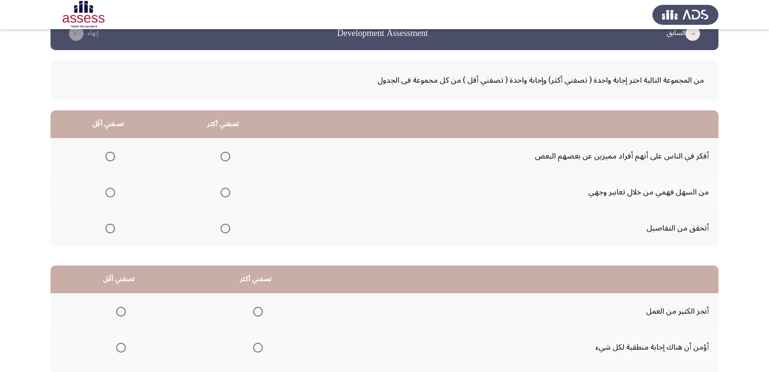
scroll to position [0, 0]
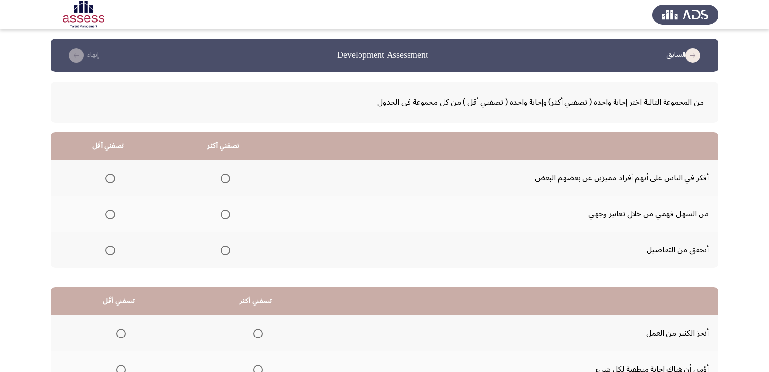
click at [225, 178] on span "Select an option" at bounding box center [225, 178] width 0 height 0
click at [227, 178] on input "Select an option" at bounding box center [226, 178] width 10 height 10
click at [110, 215] on span "Select an option" at bounding box center [110, 214] width 10 height 10
click at [110, 215] on input "Select an option" at bounding box center [110, 214] width 10 height 10
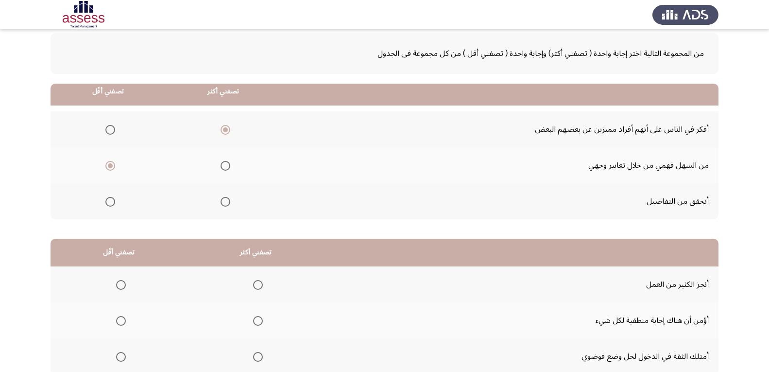
scroll to position [97, 0]
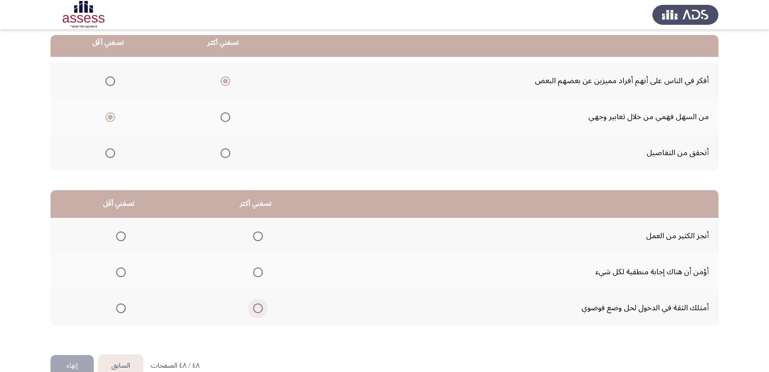
click at [260, 311] on span "Select an option" at bounding box center [258, 308] width 10 height 10
click at [260, 311] on input "Select an option" at bounding box center [258, 308] width 10 height 10
click at [119, 274] on span "Select an option" at bounding box center [121, 272] width 10 height 10
click at [119, 274] on input "Select an option" at bounding box center [121, 272] width 10 height 10
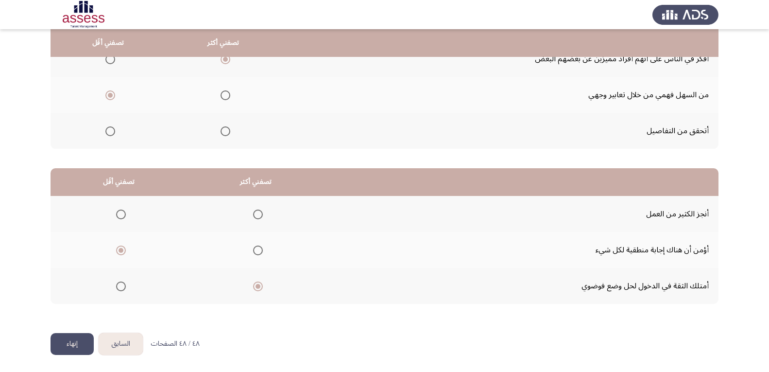
click at [72, 344] on button "إنهاء" at bounding box center [72, 344] width 43 height 22
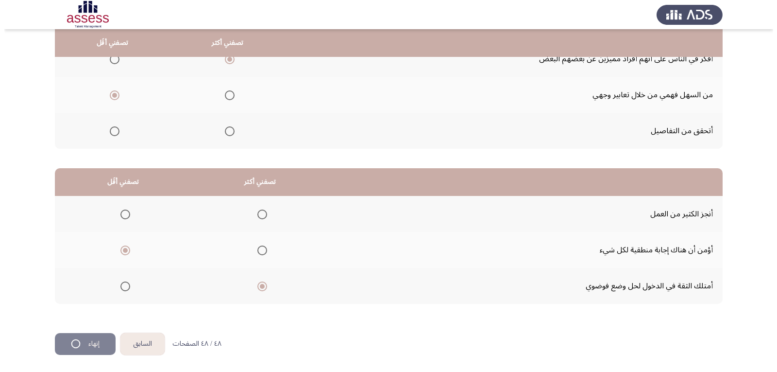
scroll to position [0, 0]
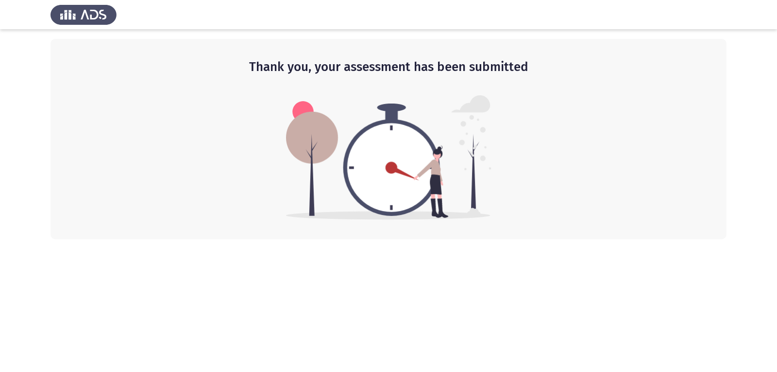
click at [377, 239] on html "Thank you, your assessment has been submitted" at bounding box center [388, 119] width 777 height 239
click at [421, 185] on img at bounding box center [389, 157] width 206 height 124
